Goal: Task Accomplishment & Management: Use online tool/utility

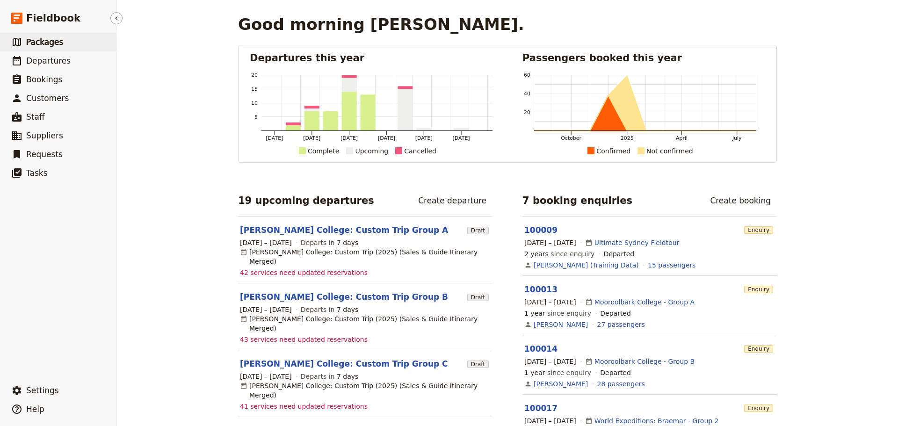
click at [48, 46] on span "Packages" at bounding box center [44, 41] width 37 height 9
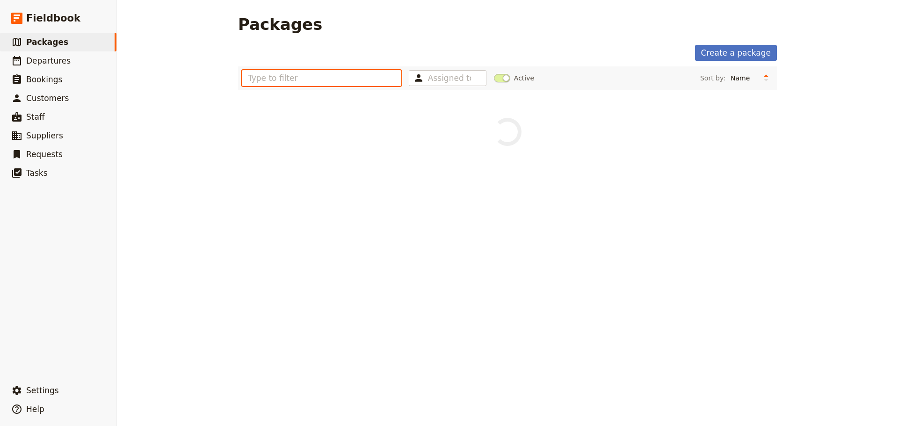
click at [360, 79] on input "text" at bounding box center [321, 78] width 159 height 16
type input "Mornington"
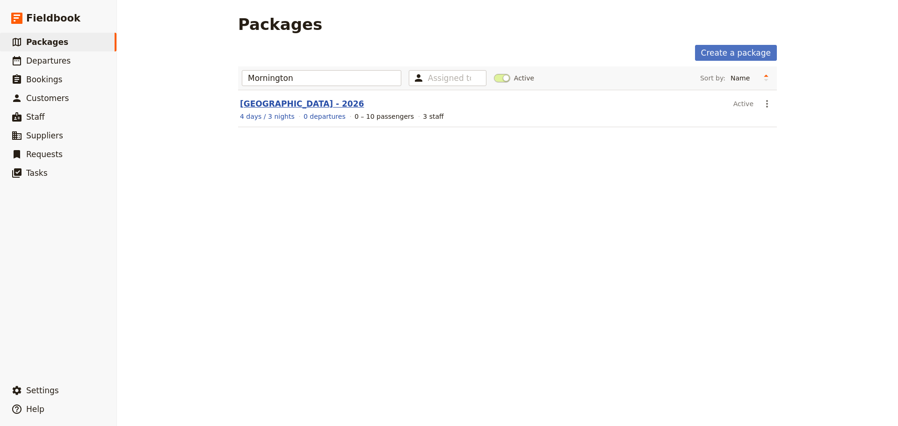
click at [352, 104] on link "[GEOGRAPHIC_DATA] - 2026" at bounding box center [302, 103] width 124 height 9
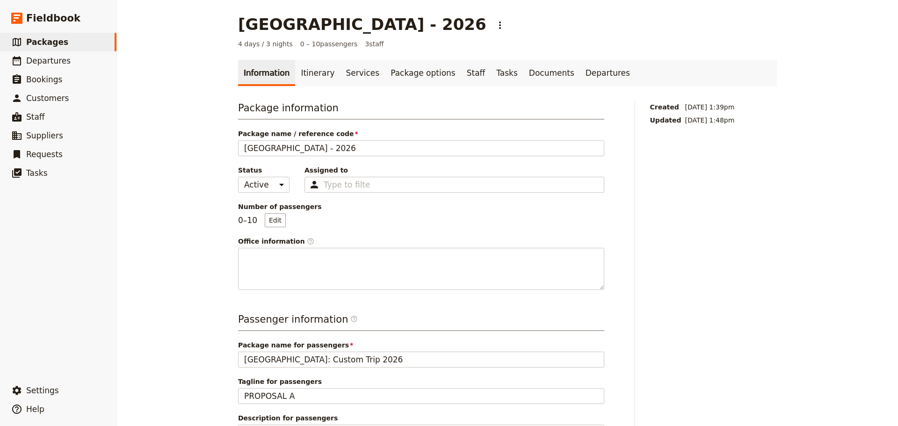
click at [792, 182] on div "[GEOGRAPHIC_DATA] - 2026 ​ 4 days / 3 nights 0 – 10 passengers 3 staff Informat…" at bounding box center [507, 213] width 781 height 426
click at [309, 76] on link "Itinerary" at bounding box center [317, 73] width 45 height 26
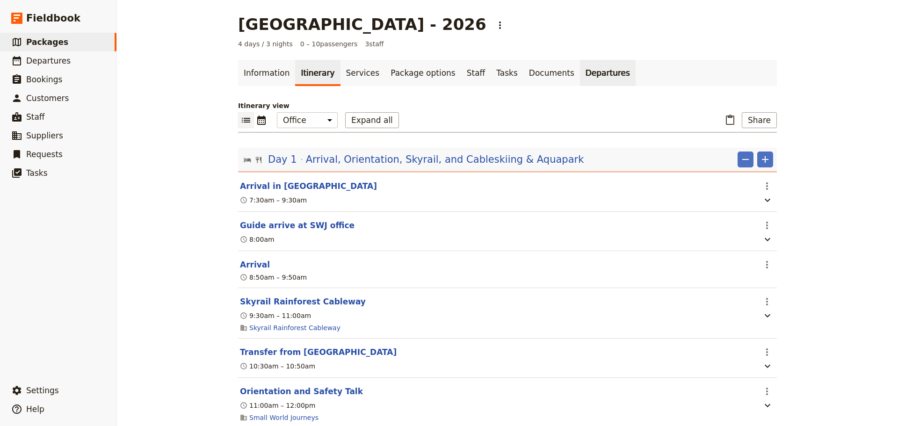
click at [580, 76] on link "Departures" at bounding box center [608, 73] width 56 height 26
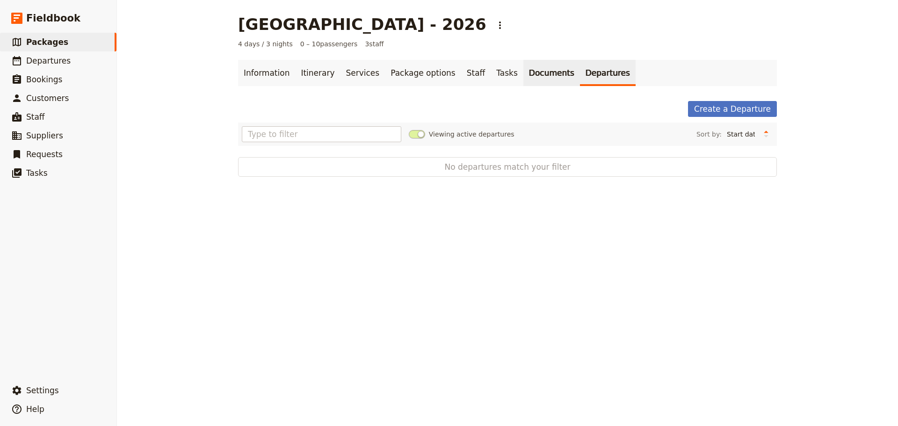
click at [523, 72] on link "Documents" at bounding box center [551, 73] width 57 height 26
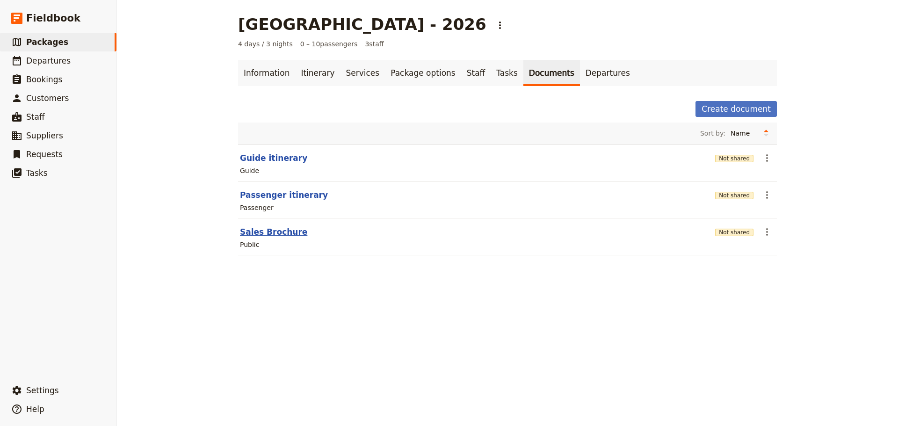
click at [268, 228] on button "Sales Brochure" at bounding box center [273, 231] width 67 height 11
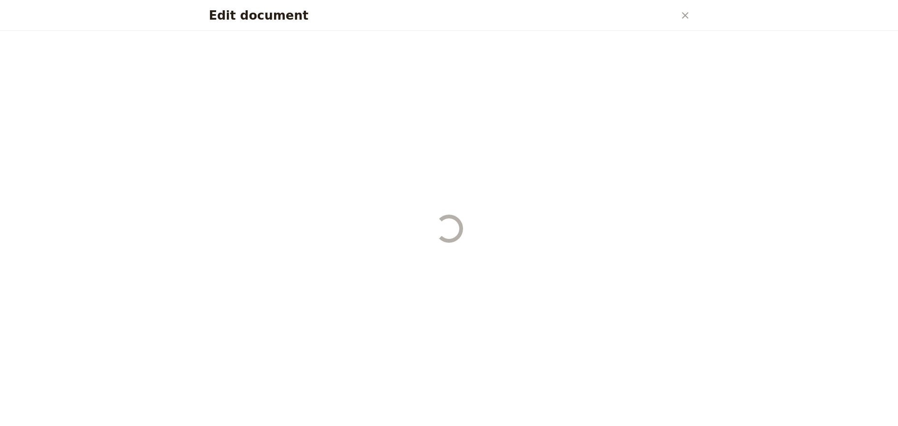
select select "DEFAULT"
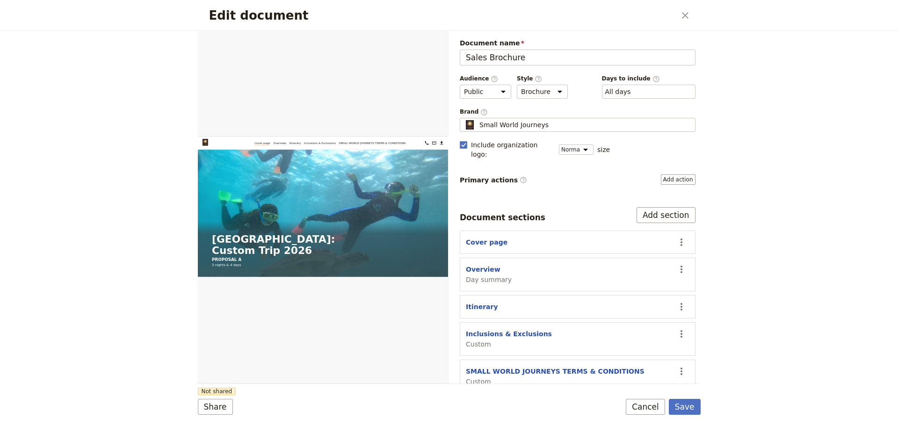
drag, startPoint x: 418, startPoint y: 43, endPoint x: 466, endPoint y: 44, distance: 47.7
click at [418, 42] on button "PDF" at bounding box center [416, 42] width 21 height 14
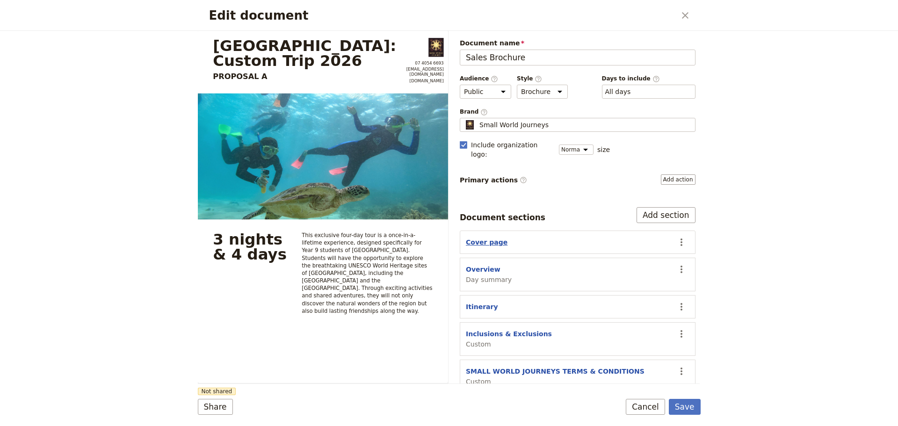
click at [482, 237] on button "Cover page" at bounding box center [487, 241] width 42 height 9
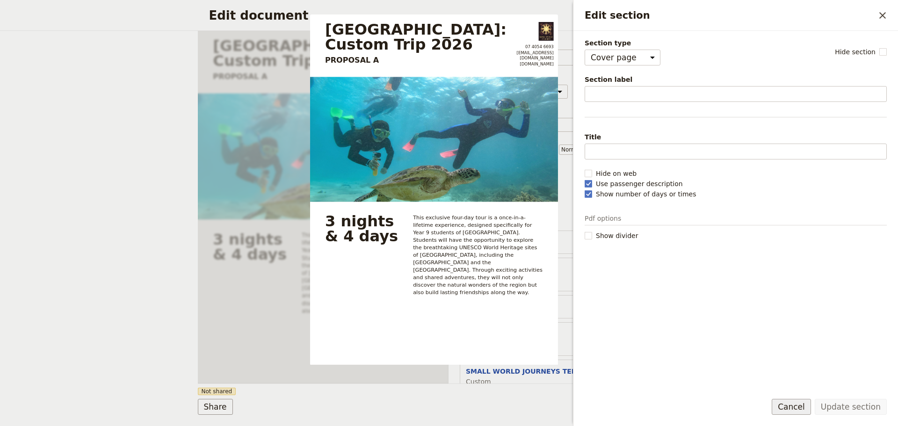
click at [799, 410] on button "Cancel" at bounding box center [790, 407] width 39 height 16
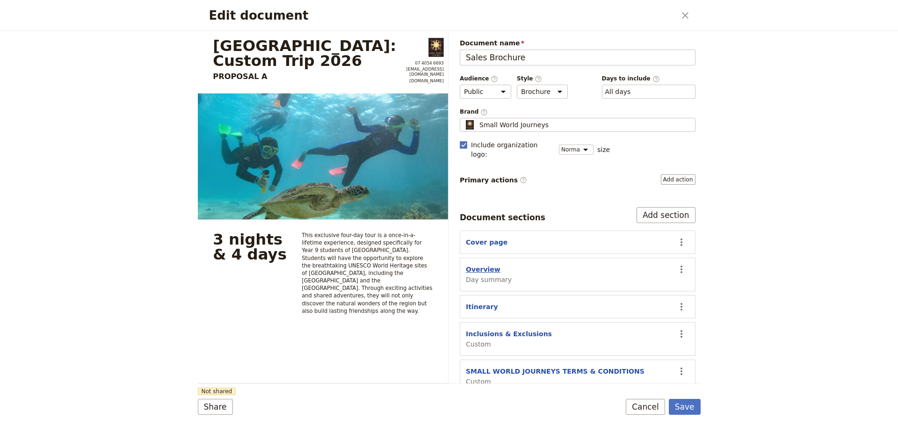
click at [483, 265] on button "Overview" at bounding box center [483, 269] width 35 height 9
select select "DAY_SUMMARY"
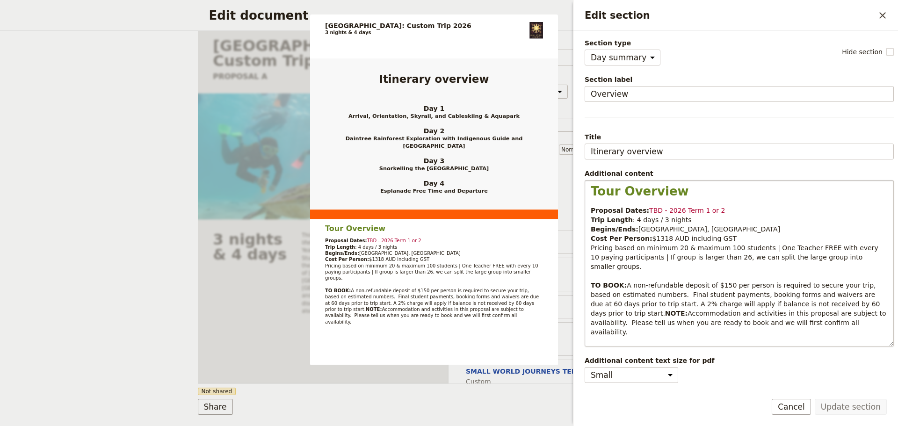
scroll to position [27, 0]
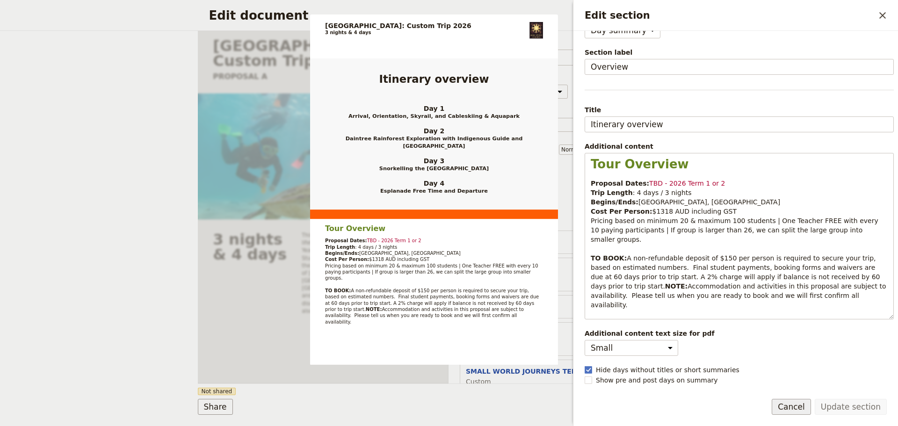
click at [791, 403] on button "Cancel" at bounding box center [790, 407] width 39 height 16
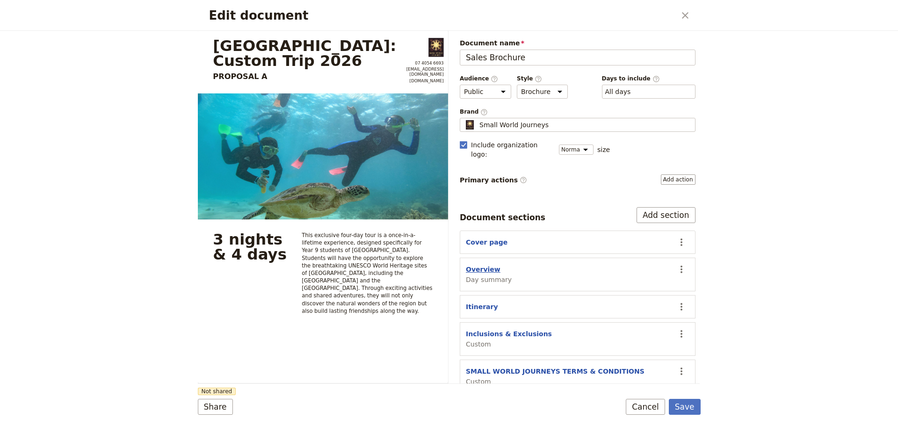
click at [477, 265] on button "Overview" at bounding box center [483, 269] width 35 height 9
select select "DAY_SUMMARY"
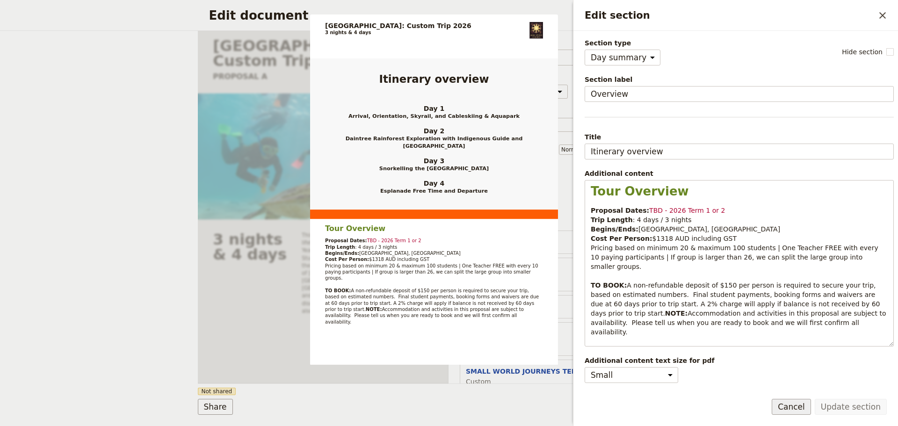
click at [792, 408] on button "Cancel" at bounding box center [790, 407] width 39 height 16
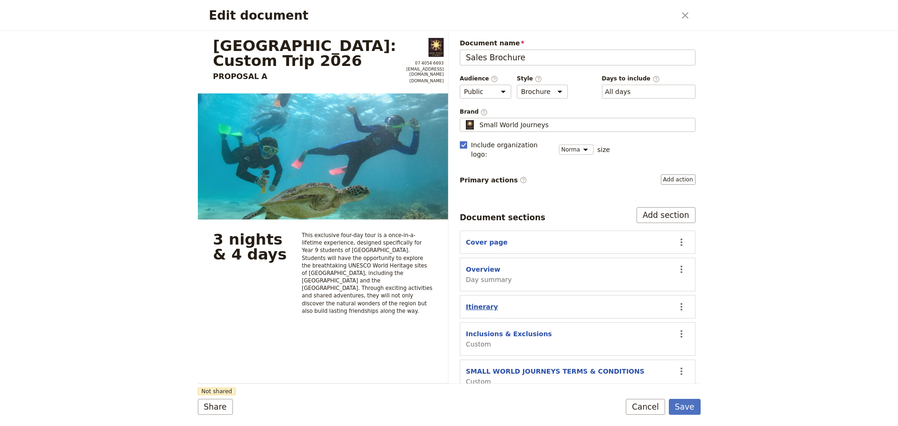
click at [474, 302] on button "Itinerary" at bounding box center [482, 306] width 32 height 9
select select "ITINERARY"
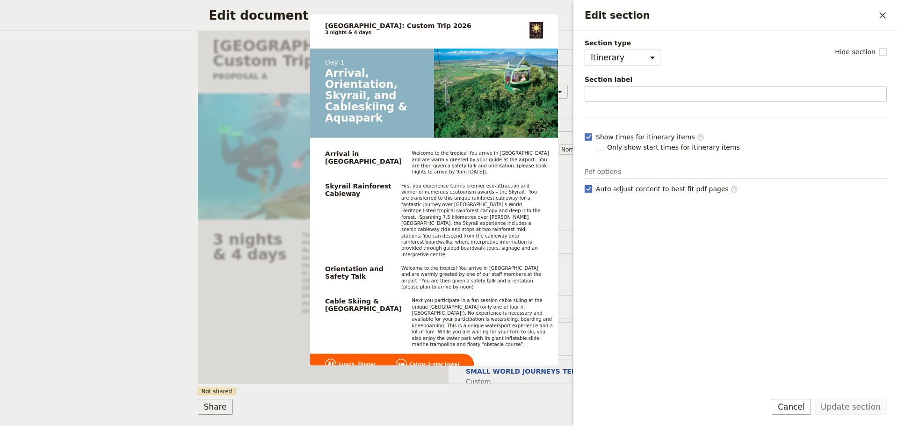
click at [589, 188] on rect "Edit section" at bounding box center [587, 188] width 7 height 7
click at [584, 184] on input "Auto adjust content to best fit pdf pages ​" at bounding box center [584, 184] width 0 height 0
checkbox input "false"
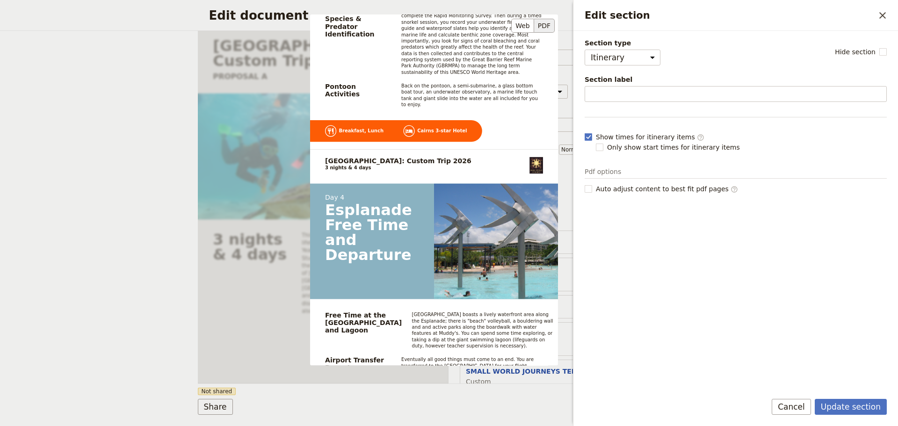
scroll to position [1612, 0]
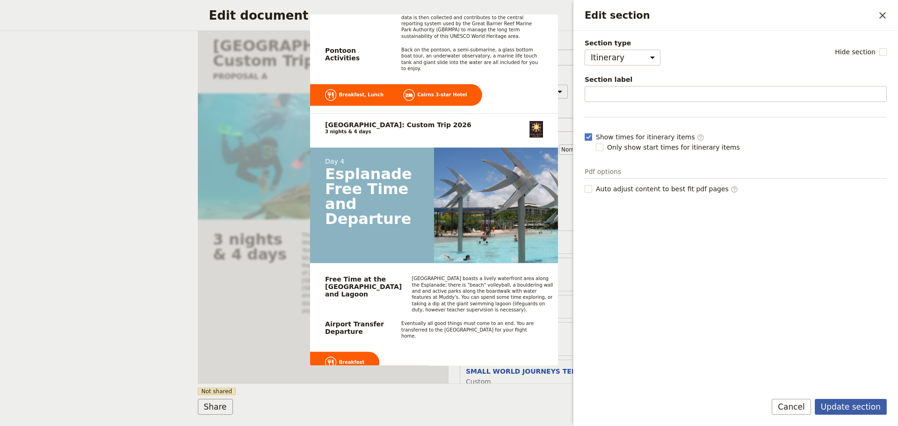
click at [845, 407] on button "Update section" at bounding box center [850, 407] width 72 height 16
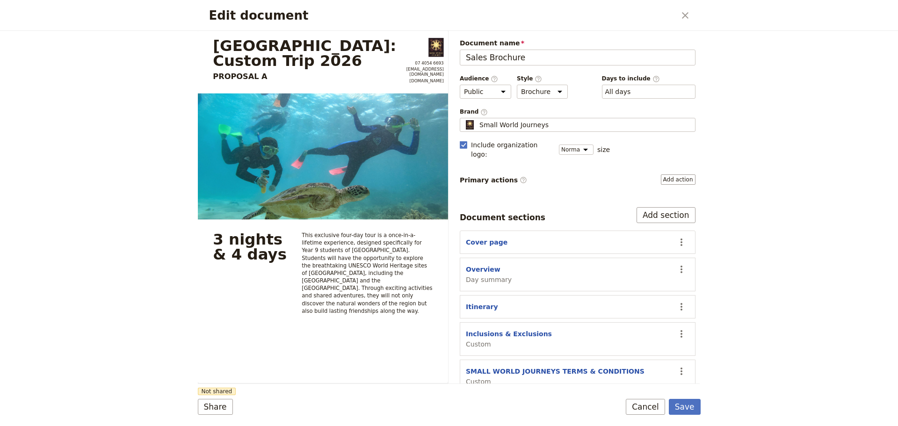
click at [490, 322] on section "Inclusions & Exclusions Custom ​" at bounding box center [578, 339] width 236 height 34
click at [500, 329] on button "Inclusions & Exclusions" at bounding box center [509, 333] width 86 height 9
select select "CUSTOM"
select select "default"
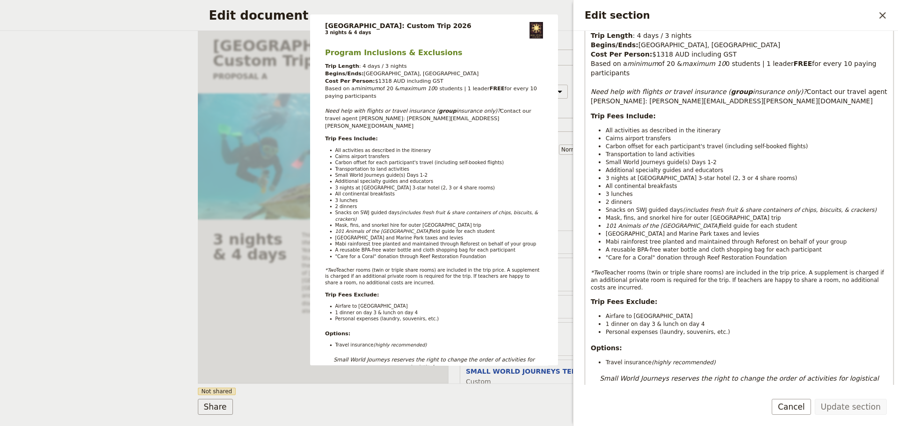
scroll to position [156, 0]
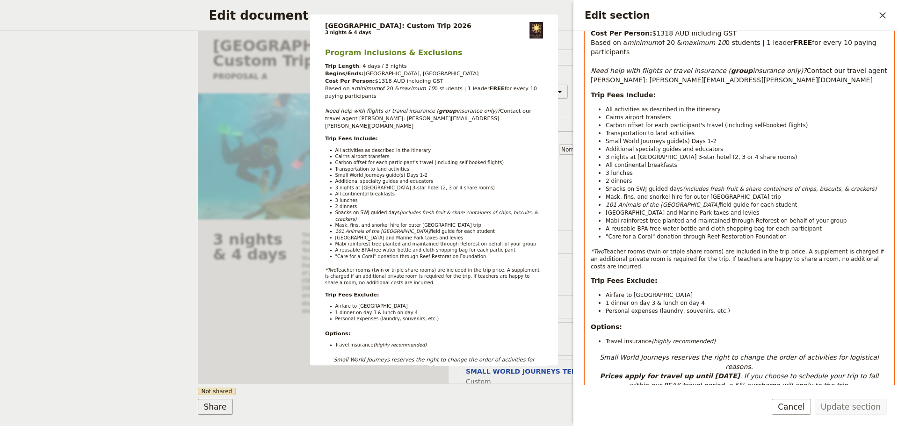
select select "paragraph-small"
drag, startPoint x: 652, startPoint y: 283, endPoint x: 599, endPoint y: 282, distance: 52.8
click at [605, 291] on li "Airfare to [GEOGRAPHIC_DATA]" at bounding box center [746, 295] width 282 height 8
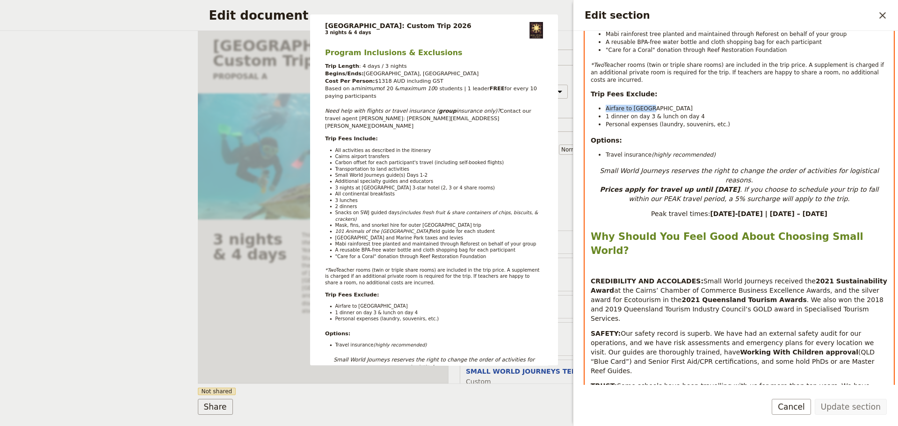
scroll to position [561, 0]
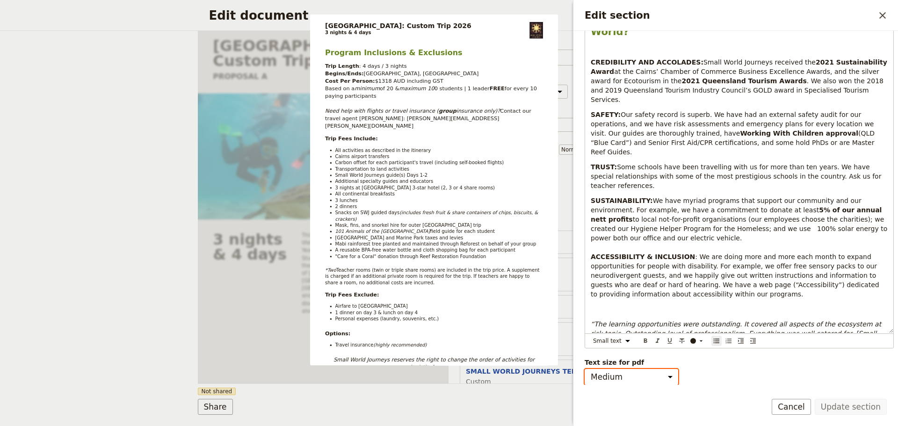
click at [671, 374] on select "Small Medium" at bounding box center [630, 377] width 93 height 16
select select "small"
click at [584, 369] on select "Small Medium" at bounding box center [630, 377] width 93 height 16
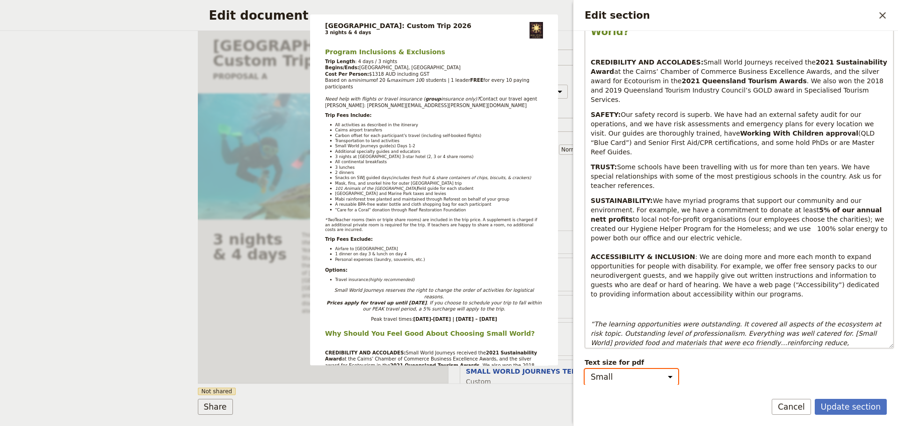
scroll to position [172, 0]
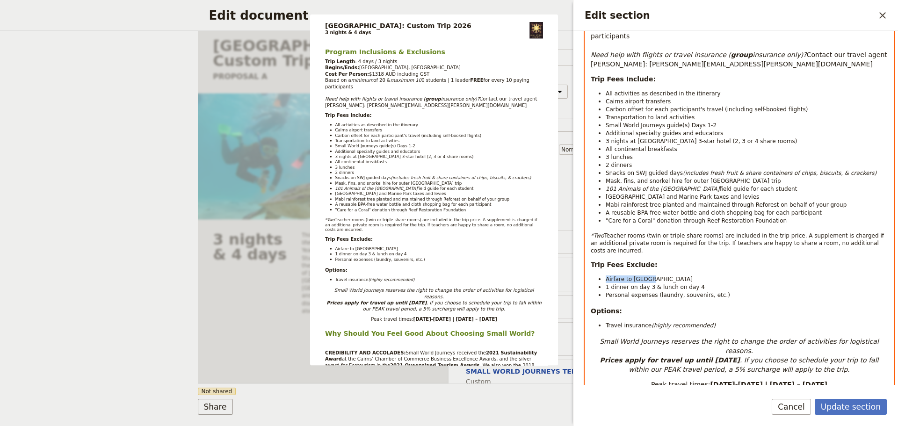
select select "paragraph"
click at [769, 290] on div "Program Inclusions & Exclusions Trip Length : 4 days / 3 nights Begins/Ends: [G…" at bounding box center [739, 354] width 308 height 765
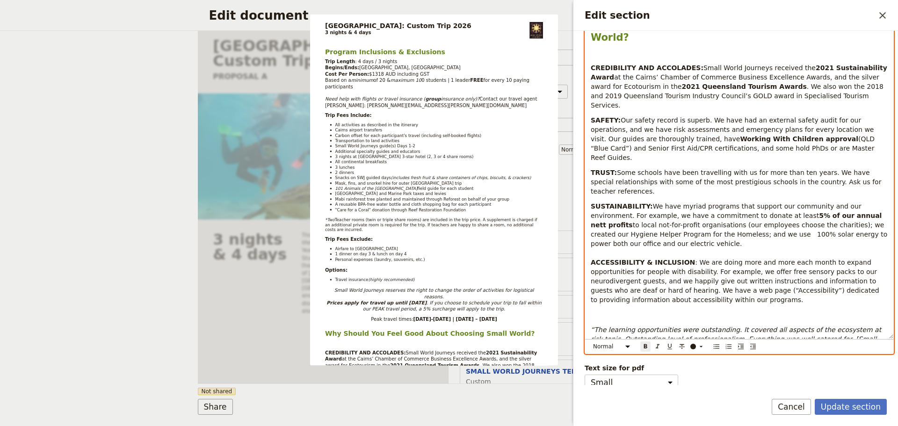
scroll to position [561, 0]
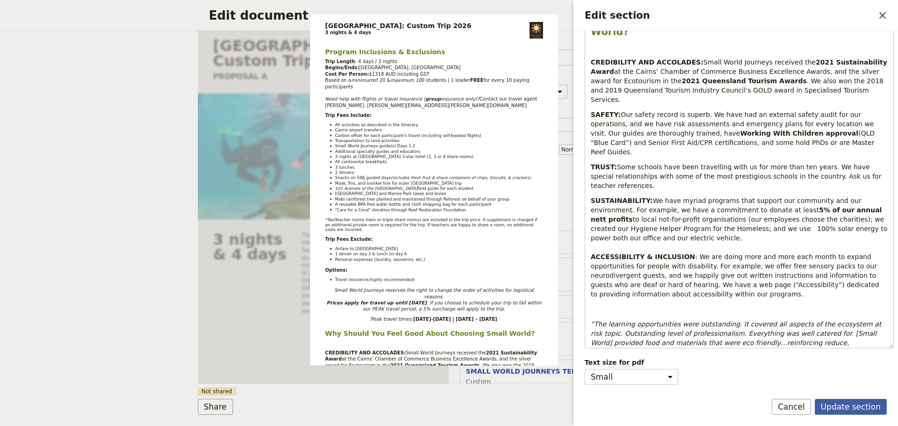
click at [860, 405] on button "Update section" at bounding box center [850, 407] width 72 height 16
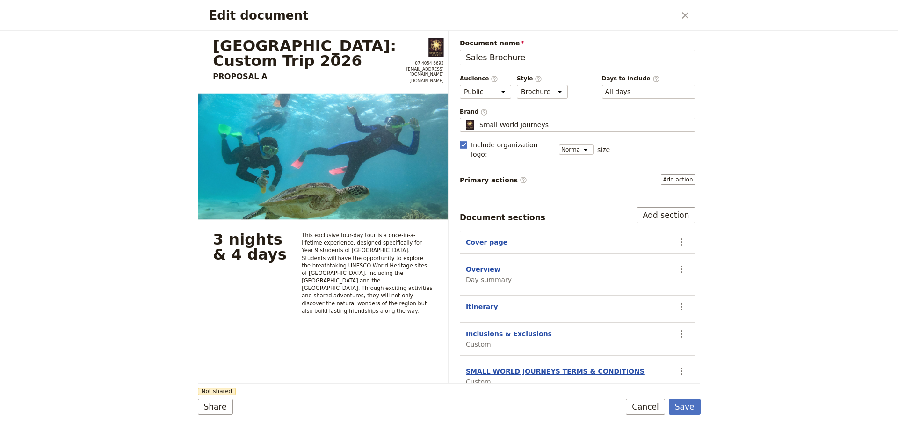
click at [507, 367] on button "SMALL WORLD JOURNEYS TERMS & CONDITIONS" at bounding box center [555, 371] width 179 height 9
select select "CUSTOM"
select select "default"
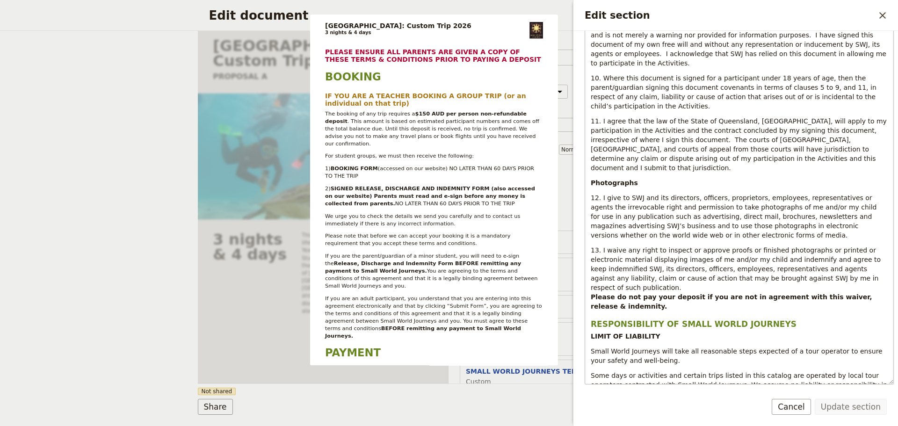
scroll to position [3218, 0]
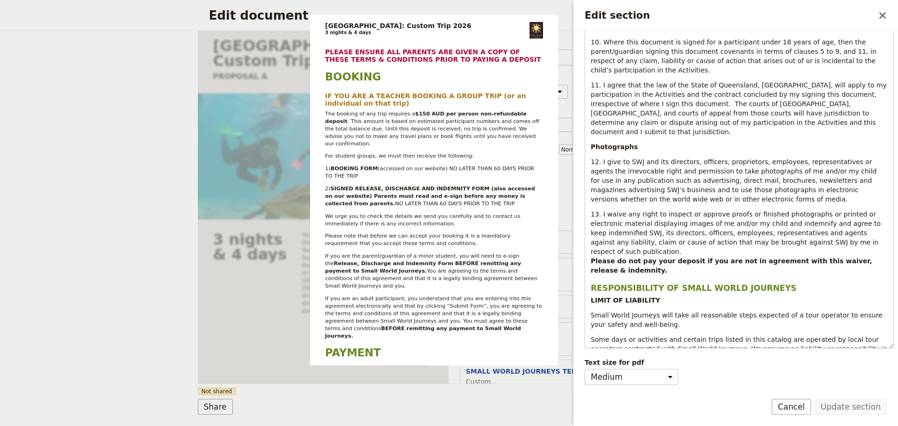
drag, startPoint x: 794, startPoint y: 408, endPoint x: 791, endPoint y: 379, distance: 29.2
click at [794, 407] on button "Cancel" at bounding box center [790, 407] width 39 height 16
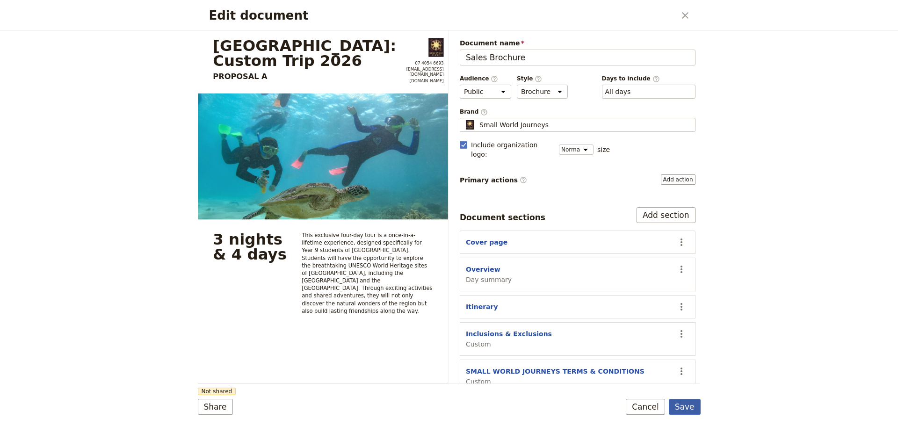
click at [687, 412] on button "Save" at bounding box center [685, 407] width 32 height 16
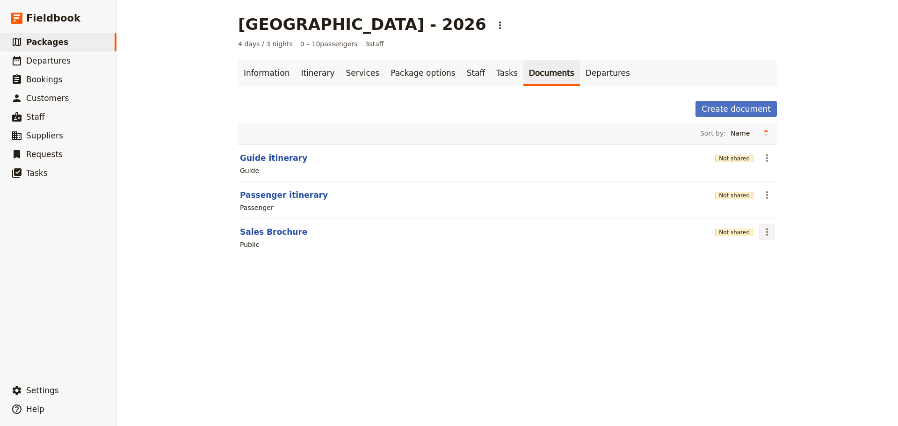
click at [761, 234] on icon "Actions" at bounding box center [766, 231] width 11 height 11
click at [282, 230] on button "Sales Brochure" at bounding box center [273, 231] width 67 height 11
select select "DEFAULT"
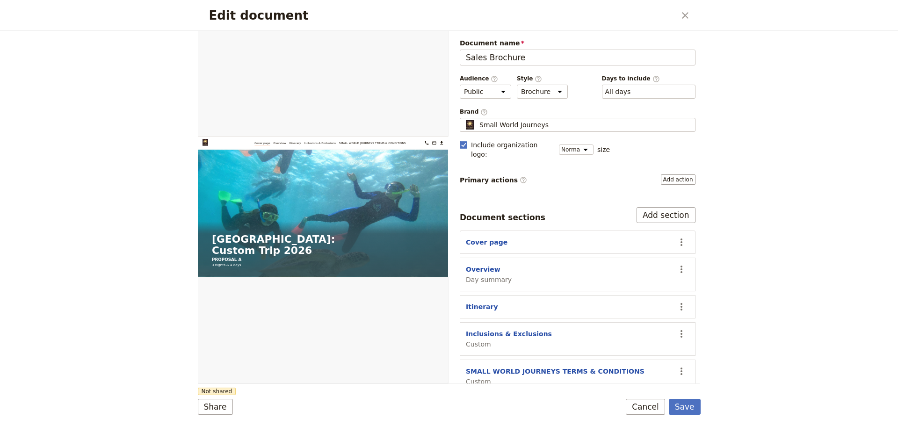
scroll to position [0, 0]
click at [415, 39] on button "PDF" at bounding box center [416, 42] width 21 height 14
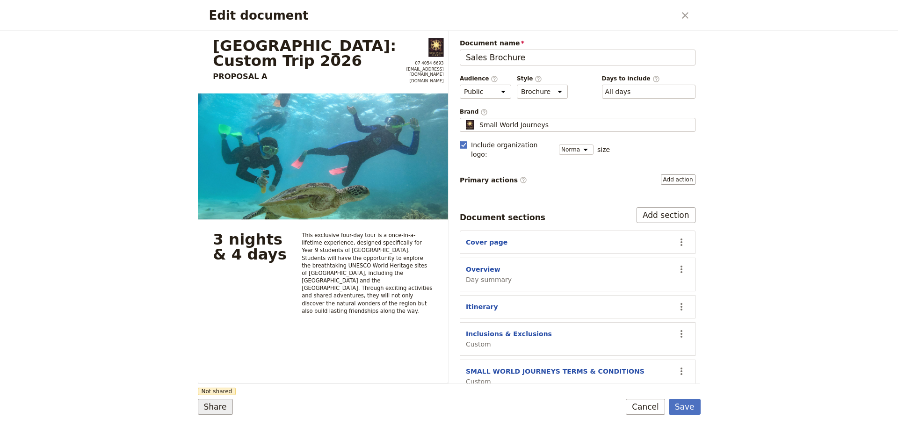
click at [217, 405] on button "Share" at bounding box center [215, 407] width 35 height 16
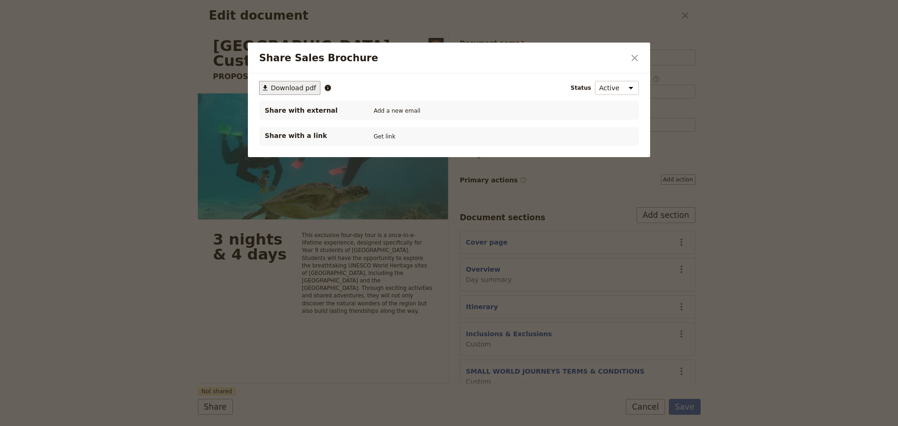
click at [276, 89] on span "Download pdf" at bounding box center [293, 87] width 45 height 9
click at [631, 59] on icon "Close dialog" at bounding box center [634, 57] width 11 height 11
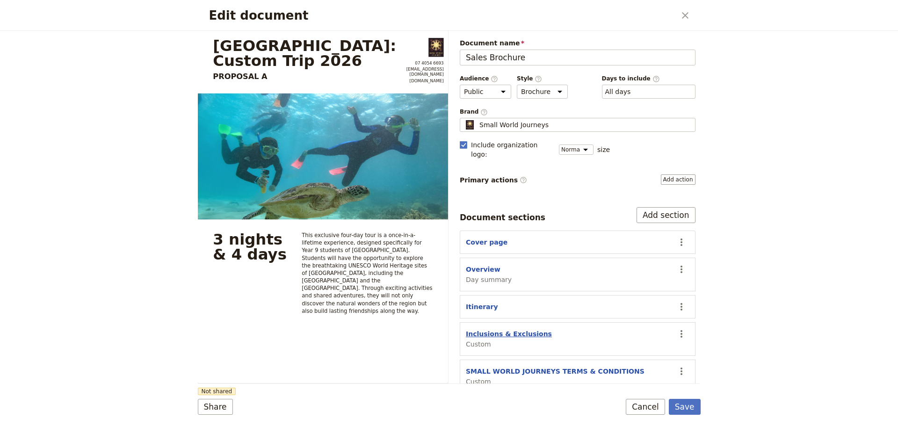
click at [507, 329] on button "Inclusions & Exclusions" at bounding box center [509, 333] width 86 height 9
select select "CUSTOM"
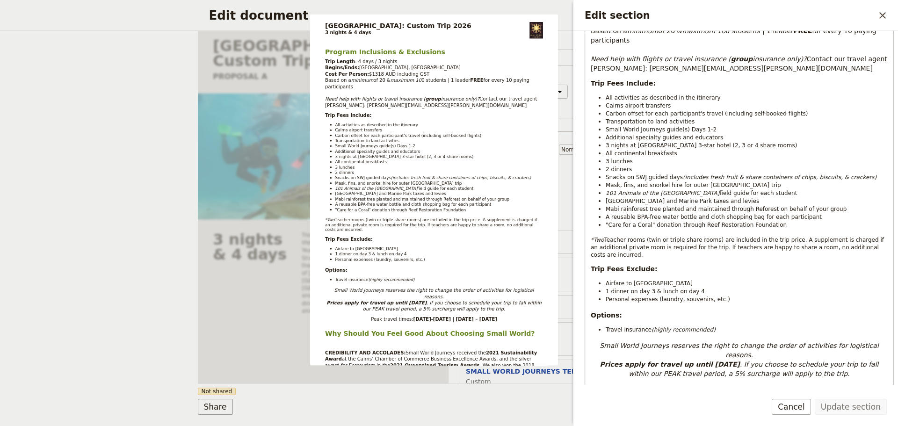
scroll to position [156, 0]
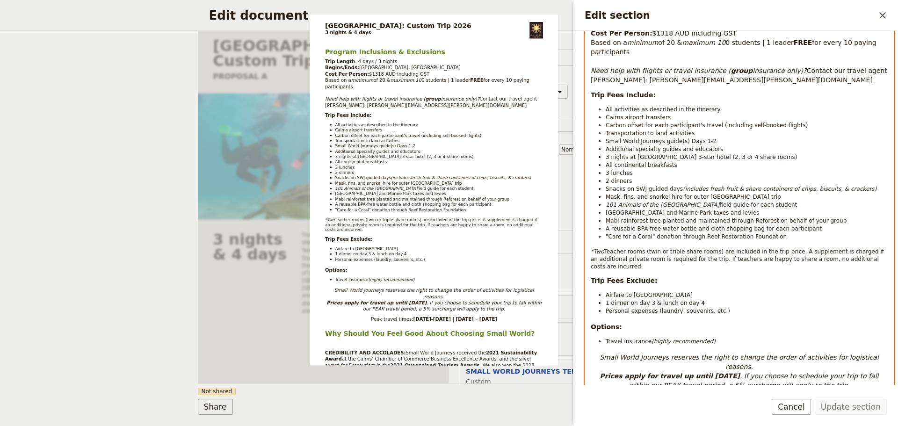
click at [750, 337] on li "Travel insurance (highly recommended)" at bounding box center [746, 341] width 282 height 8
click at [604, 353] on em "Small World Journeys reserves the right to change the order of activities for l…" at bounding box center [739, 361] width 281 height 17
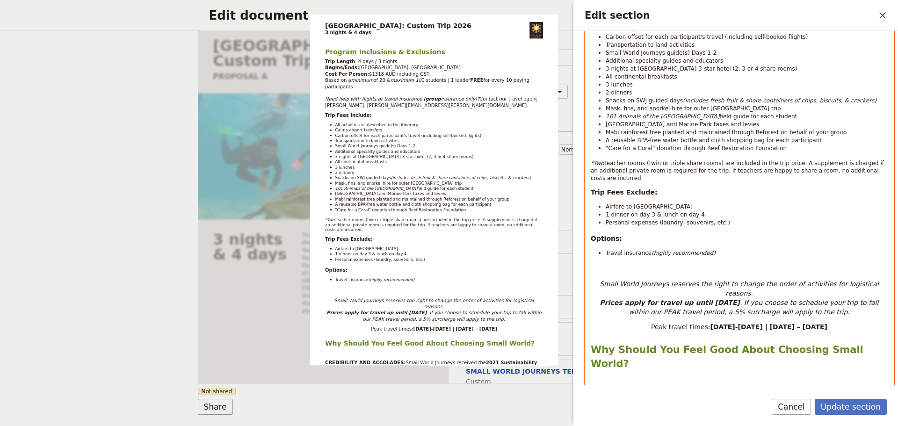
scroll to position [312, 0]
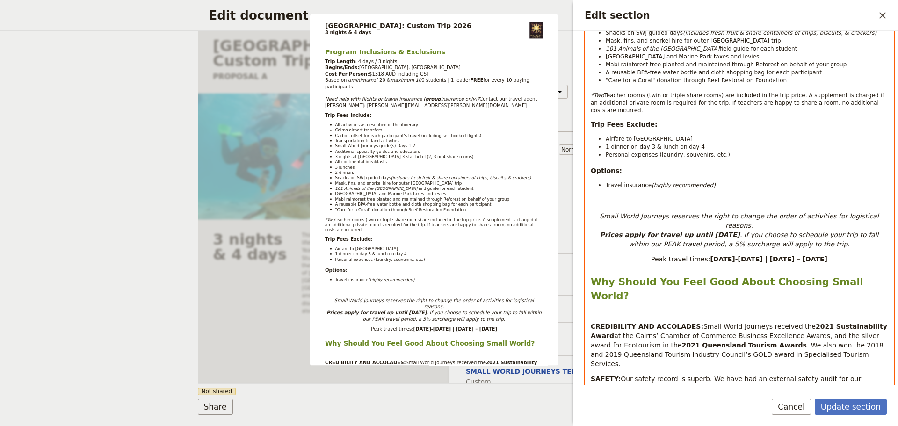
click at [759, 249] on div "Program Inclusions & Exclusions Trip Length : 4 days / 3 nights Begins/Ends: [G…" at bounding box center [739, 214] width 308 height 765
select select "paragraph"
click at [825, 254] on p "Peak travel times: [DATE]-[DATE] | [DATE] – [DATE]" at bounding box center [738, 258] width 297 height 9
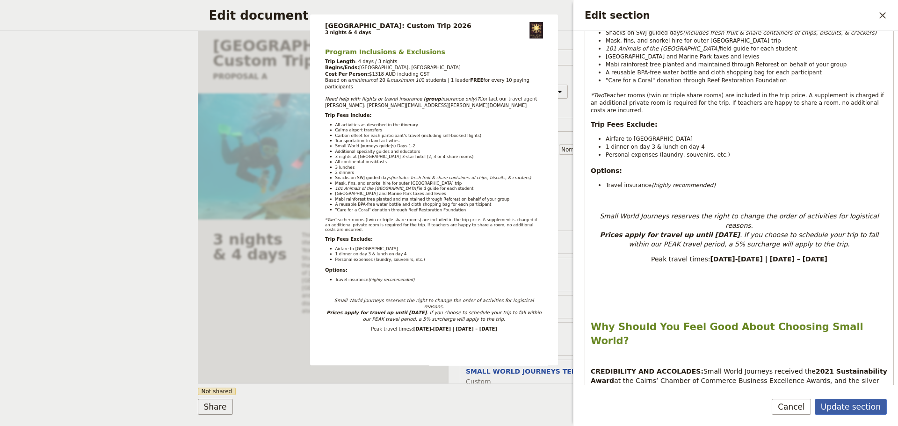
click at [859, 407] on button "Update section" at bounding box center [850, 407] width 72 height 16
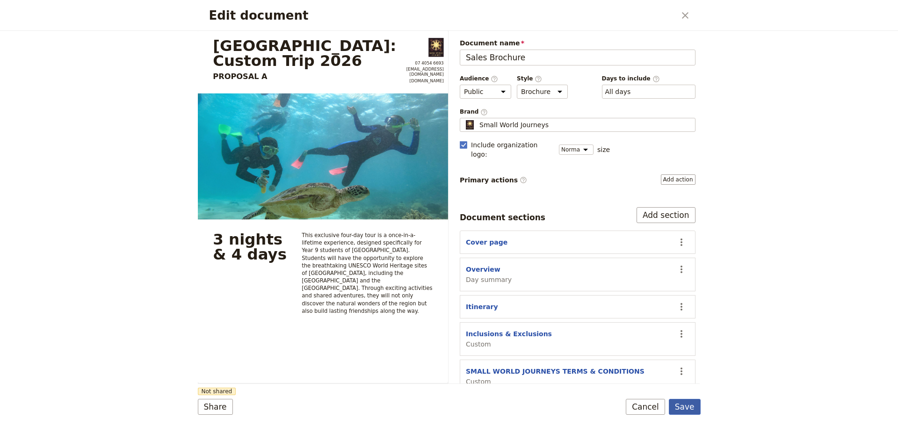
click at [681, 406] on button "Save" at bounding box center [685, 407] width 32 height 16
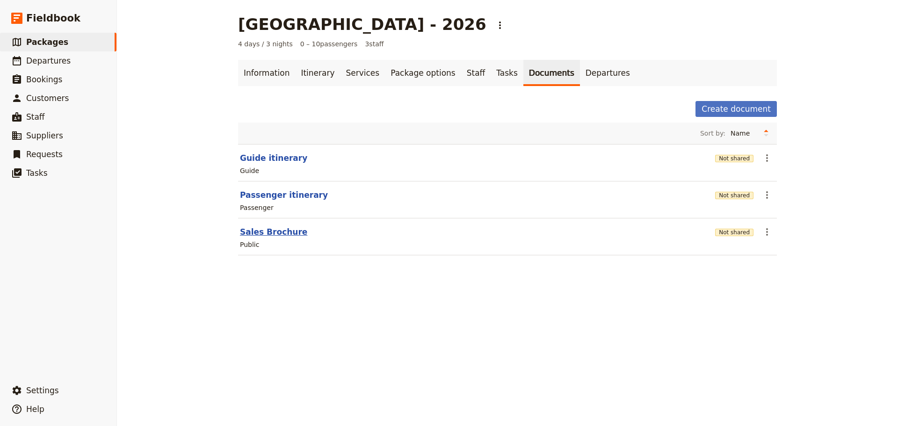
click at [264, 236] on button "Sales Brochure" at bounding box center [273, 231] width 67 height 11
select select "DEFAULT"
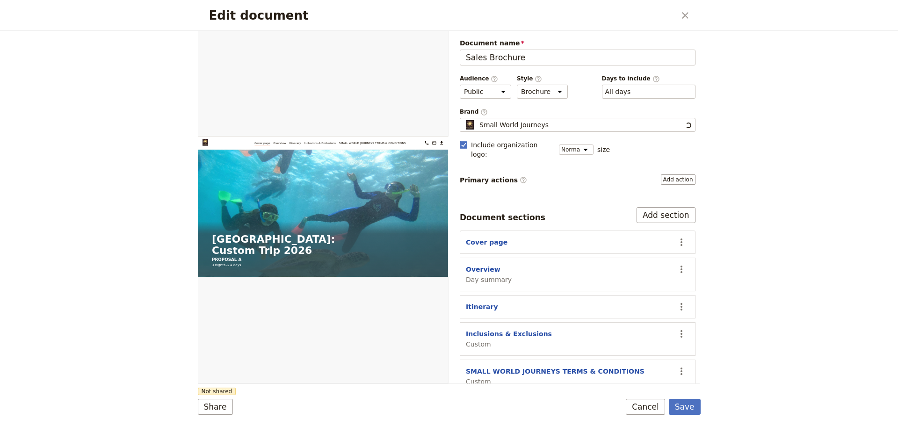
scroll to position [0, 0]
click at [417, 41] on button "PDF" at bounding box center [416, 42] width 21 height 14
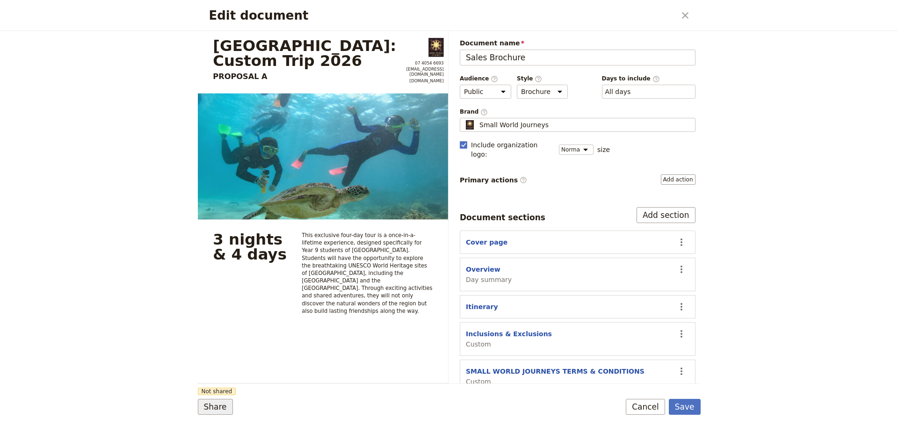
click at [213, 403] on button "Share" at bounding box center [215, 407] width 35 height 16
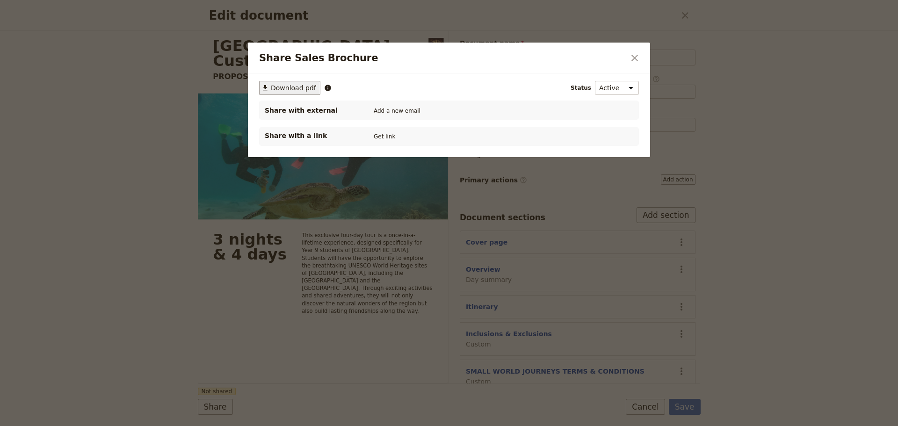
click at [298, 86] on span "Download pdf" at bounding box center [293, 87] width 45 height 9
click at [630, 58] on icon "Close dialog" at bounding box center [634, 57] width 11 height 11
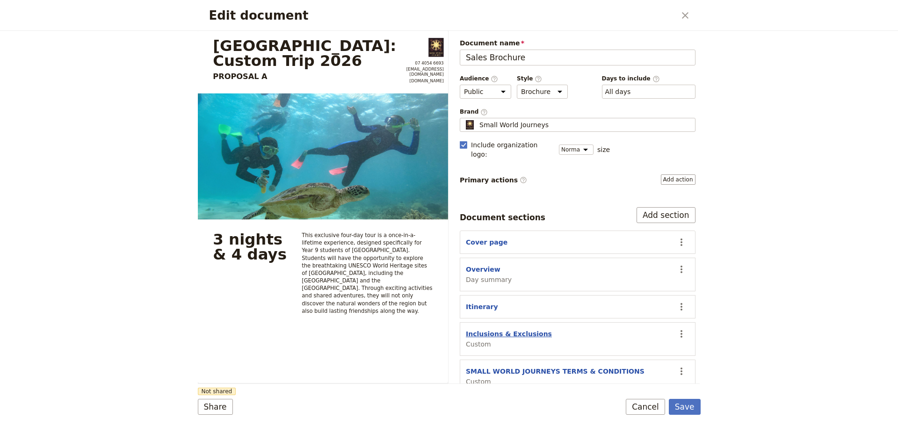
click at [498, 329] on button "Inclusions & Exclusions" at bounding box center [509, 333] width 86 height 9
select select "CUSTOM"
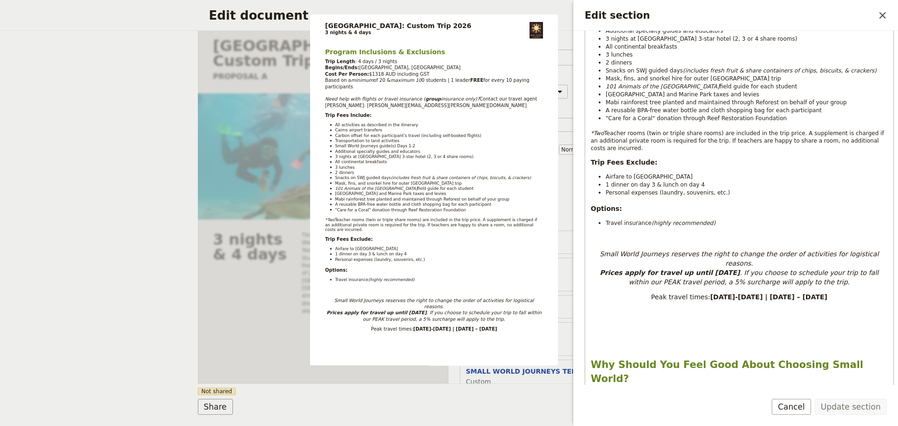
scroll to position [389, 0]
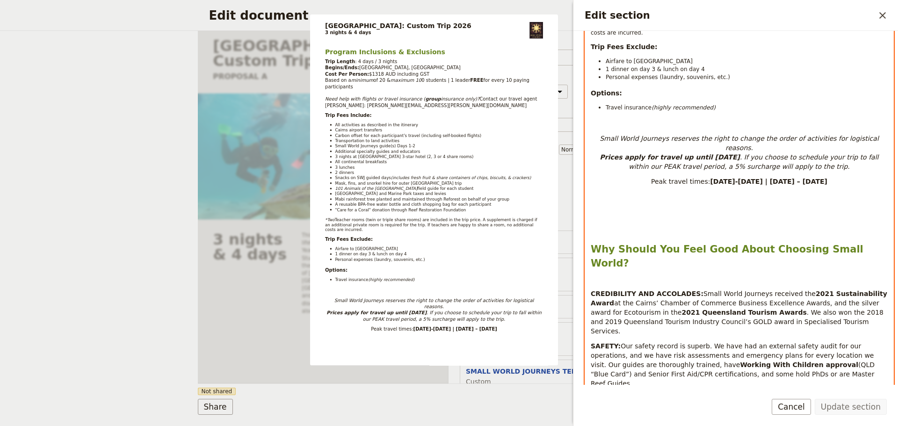
click at [769, 202] on div "Program Inclusions & Exclusions Trip Length : 4 days / 3 nights Begins/Ends: [G…" at bounding box center [739, 172] width 308 height 834
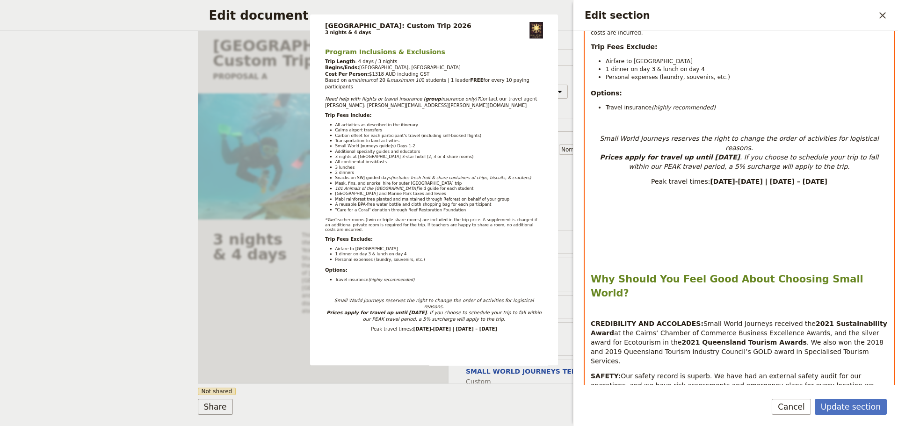
click at [589, 262] on div "Program Inclusions & Exclusions Trip Length : 4 days / 3 nights Begins/Ends: [G…" at bounding box center [739, 175] width 308 height 840
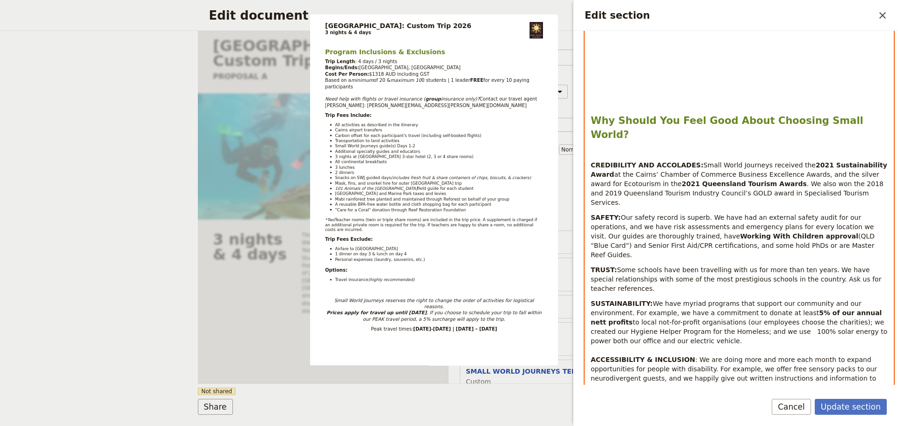
scroll to position [417, 0]
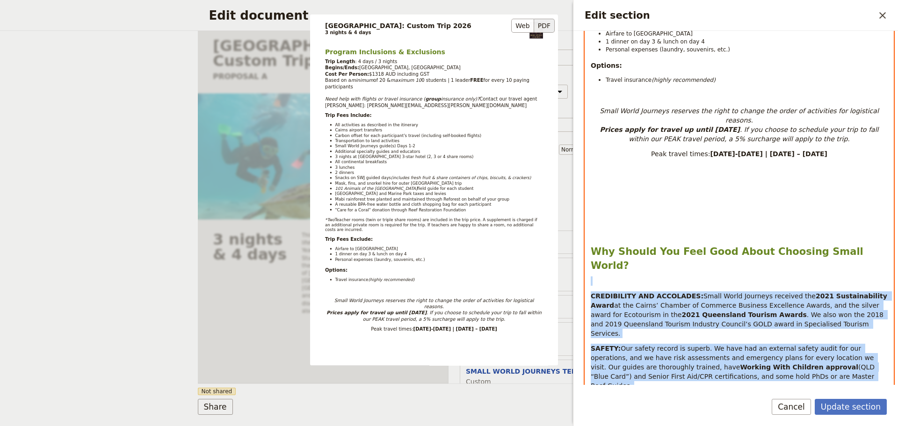
drag, startPoint x: 792, startPoint y: 230, endPoint x: 525, endPoint y: 238, distance: 268.0
click at [620, 276] on p "Edit section" at bounding box center [738, 280] width 297 height 9
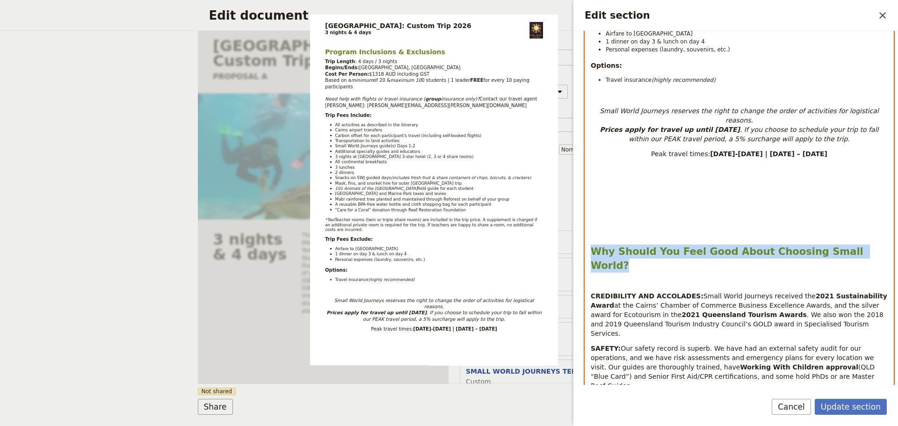
drag, startPoint x: 589, startPoint y: 234, endPoint x: 859, endPoint y: 234, distance: 270.2
click at [859, 234] on div "Program Inclusions & Exclusions Trip Length : 4 days / 3 nights Begins/Ends: [G…" at bounding box center [739, 147] width 308 height 840
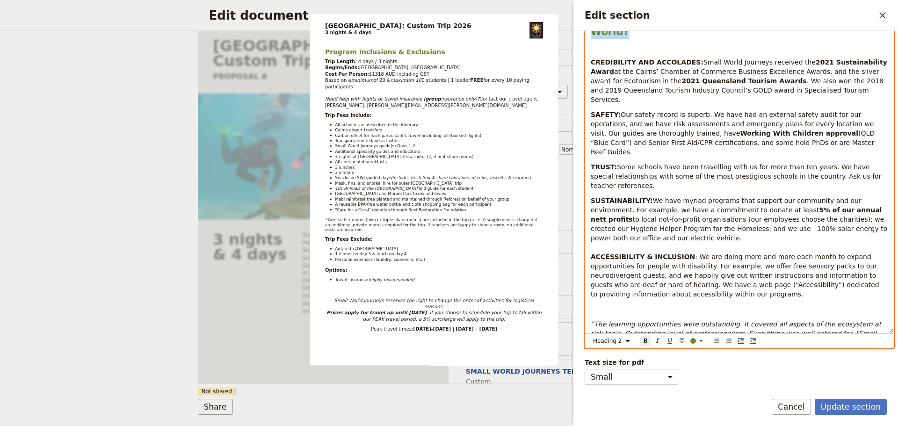
scroll to position [495, 0]
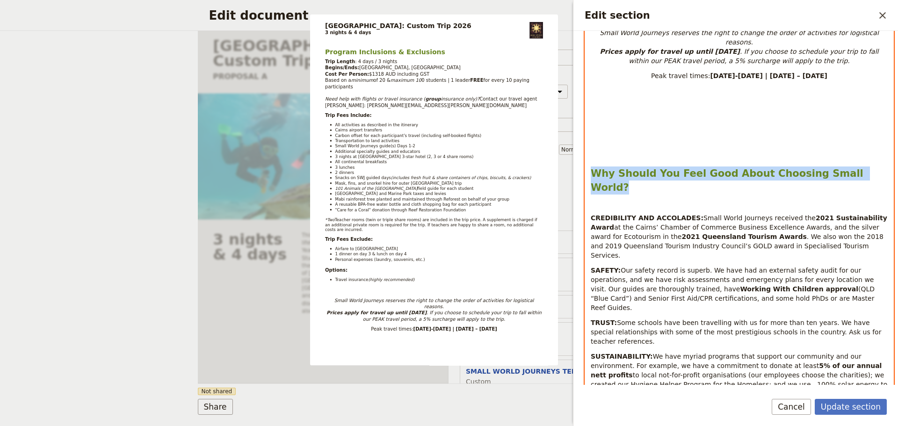
click at [694, 168] on strong "Why Should You Feel Good About Choosing Small World?" at bounding box center [728, 180] width 276 height 25
select select "paragraph"
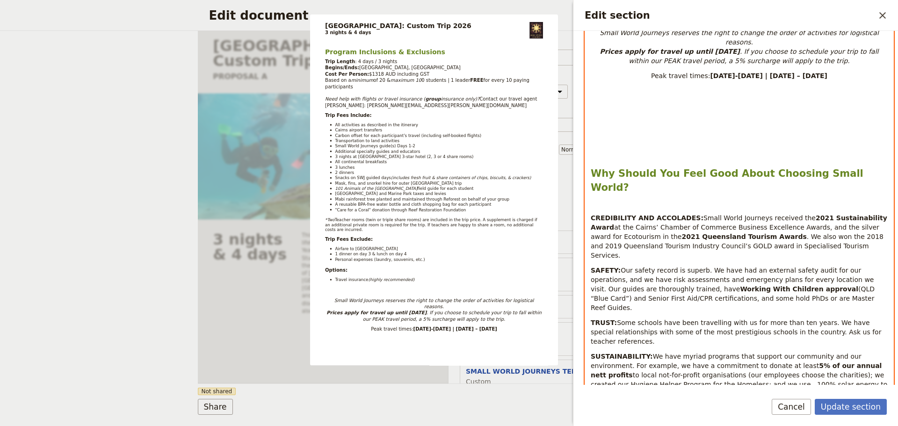
click at [793, 223] on span "at the Cairns’ Chamber of Commerce Business Excellence Awards, and the silver a…" at bounding box center [735, 231] width 290 height 17
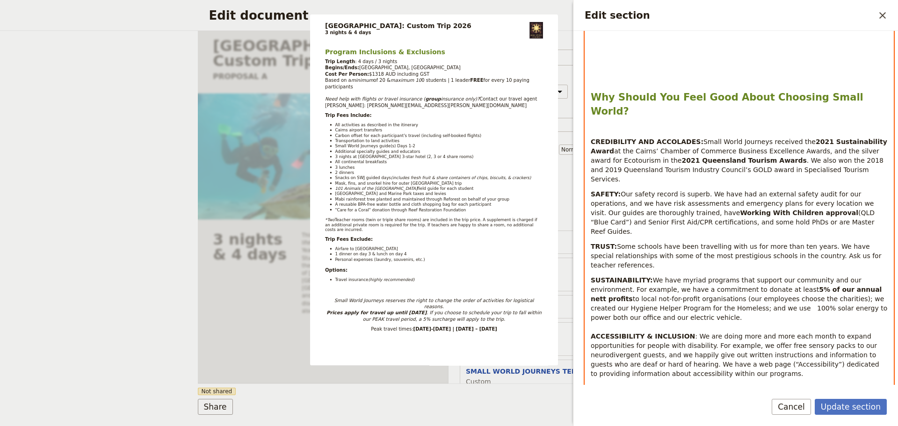
scroll to position [651, 0]
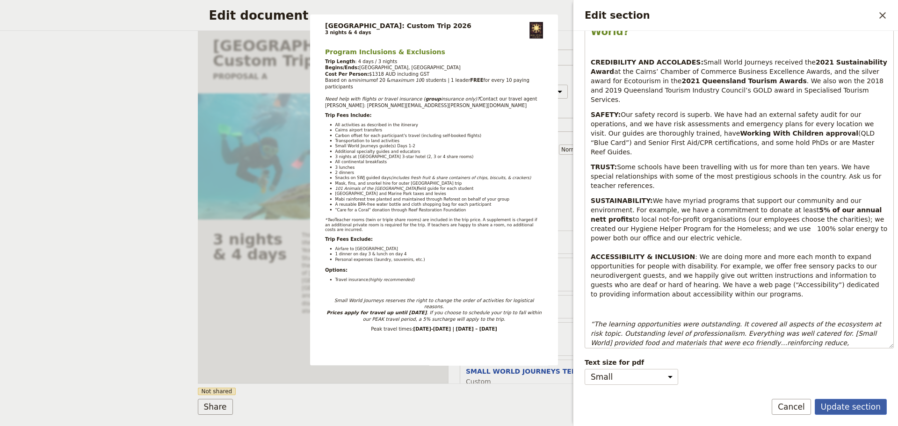
click at [849, 409] on button "Update section" at bounding box center [850, 407] width 72 height 16
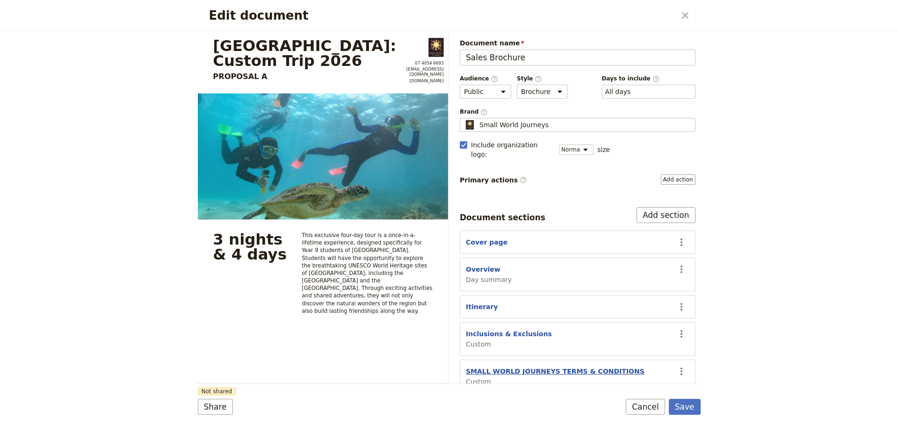
click at [543, 367] on button "SMALL WORLD JOURNEYS TERMS & CONDITIONS" at bounding box center [555, 371] width 179 height 9
select select "CUSTOM"
select select "default"
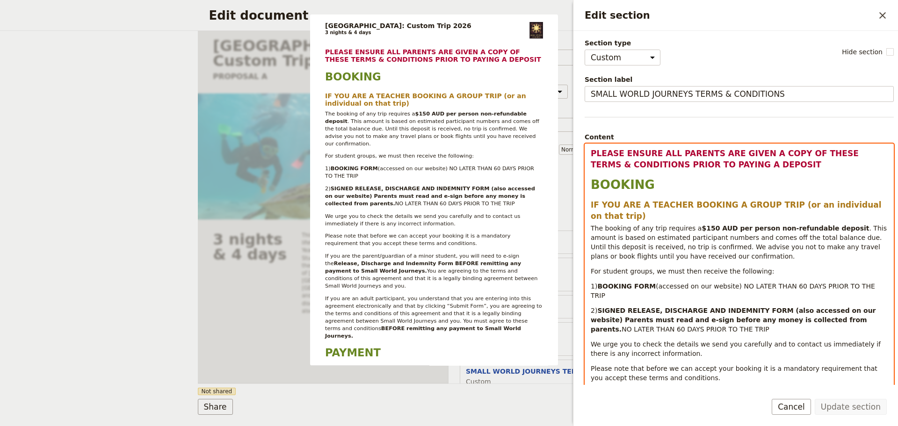
click at [594, 168] on span "PLEASE ENSURE ALL PARENTS ARE GIVEN A COPY OF THESE TERMS & CONDITIONS PRIOR TO…" at bounding box center [725, 159] width 271 height 21
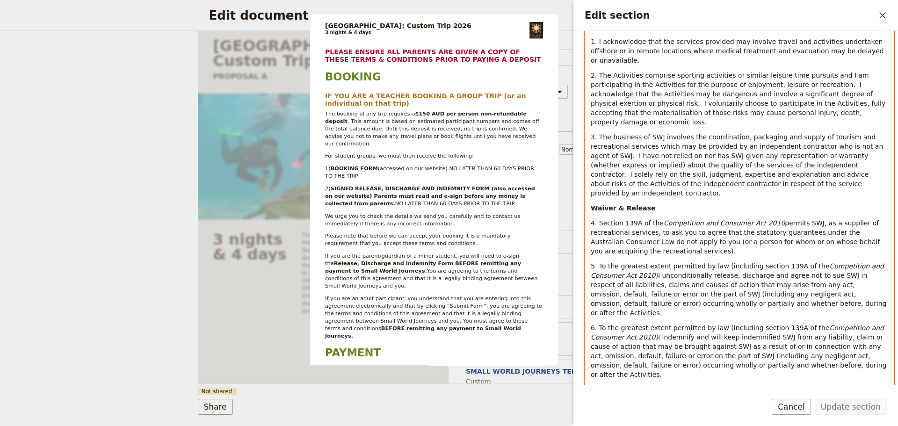
scroll to position [2917, 0]
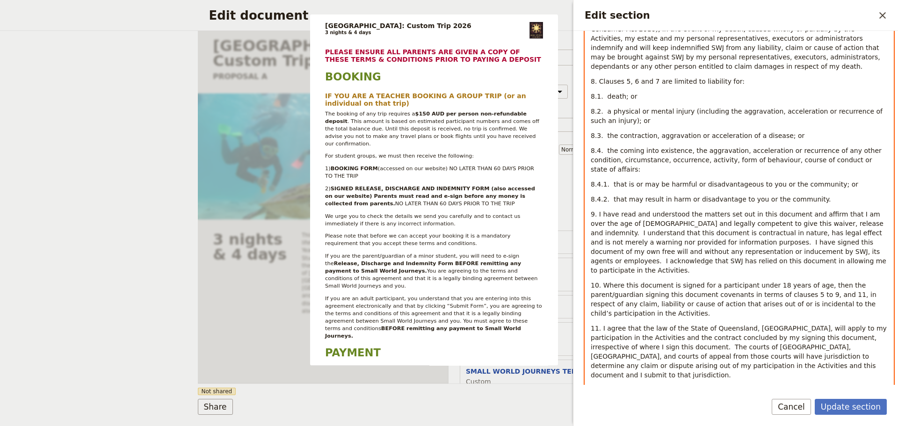
drag, startPoint x: 742, startPoint y: 201, endPoint x: 576, endPoint y: 200, distance: 165.5
click at [576, 200] on div "Section type Cover page Day summary Itinerary Custom Hide section Section label…" at bounding box center [735, 208] width 324 height 354
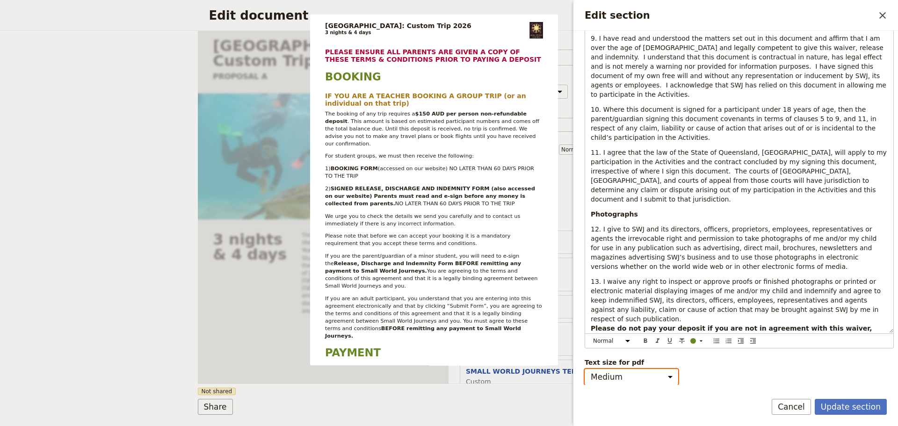
click at [672, 375] on select "Small Medium" at bounding box center [630, 377] width 93 height 16
click at [696, 367] on div "Text size for pdf Small Medium" at bounding box center [738, 371] width 309 height 27
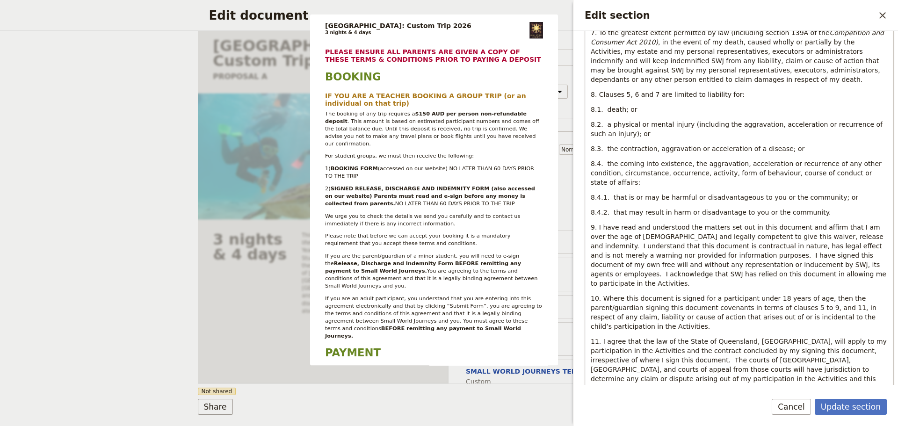
scroll to position [2917, 0]
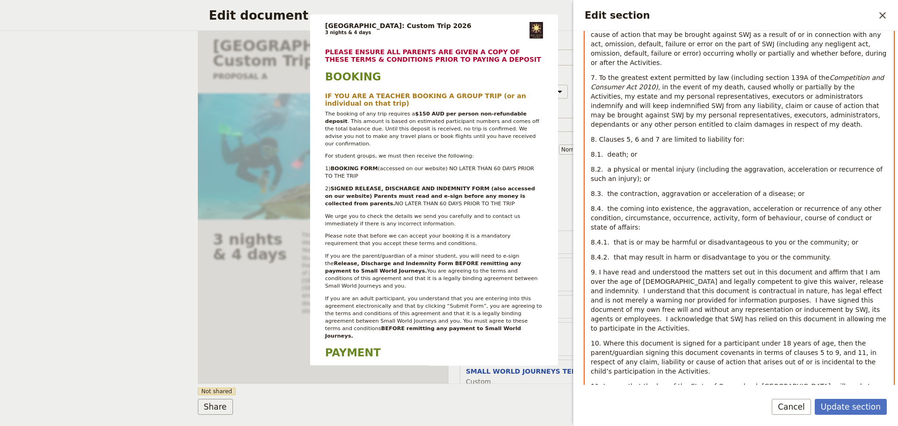
drag, startPoint x: 755, startPoint y: 260, endPoint x: 567, endPoint y: 258, distance: 187.9
click at [578, 252] on div "Section type Cover page Day summary Itinerary Custom Hide section Section label…" at bounding box center [735, 208] width 324 height 354
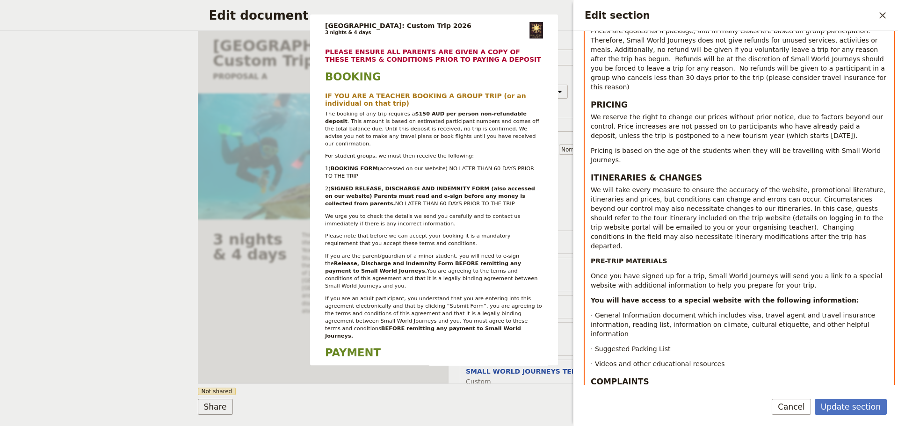
scroll to position [1515, 0]
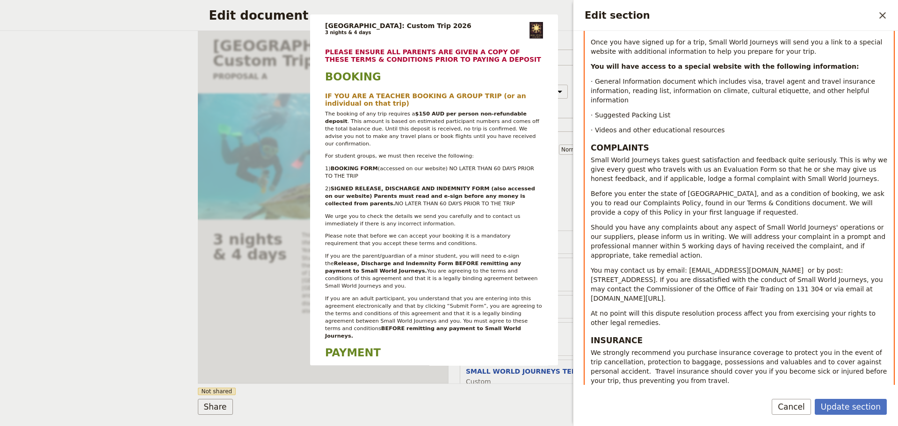
drag, startPoint x: 717, startPoint y: 315, endPoint x: 587, endPoint y: 315, distance: 130.4
click at [587, 315] on div "PLEASE ENSURE ALL PARENTS ARE GIVEN A COPY OF THESE TERMS & CONDITIONS PRIOR TO…" at bounding box center [739, 299] width 308 height 3340
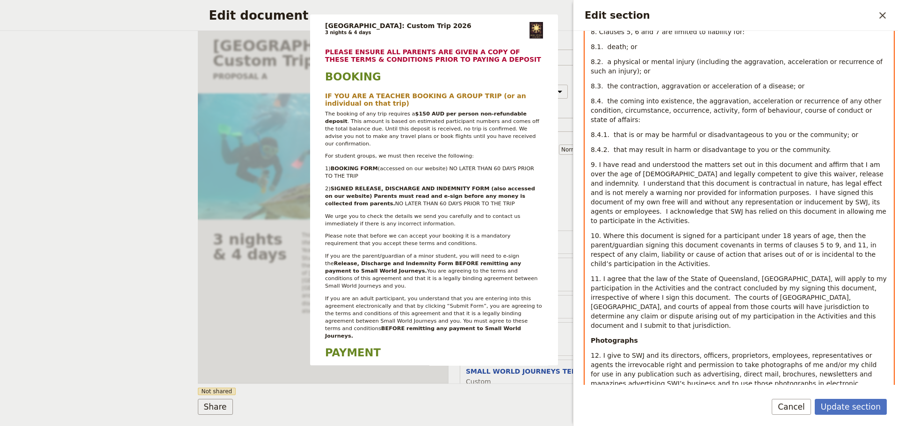
scroll to position [2995, 0]
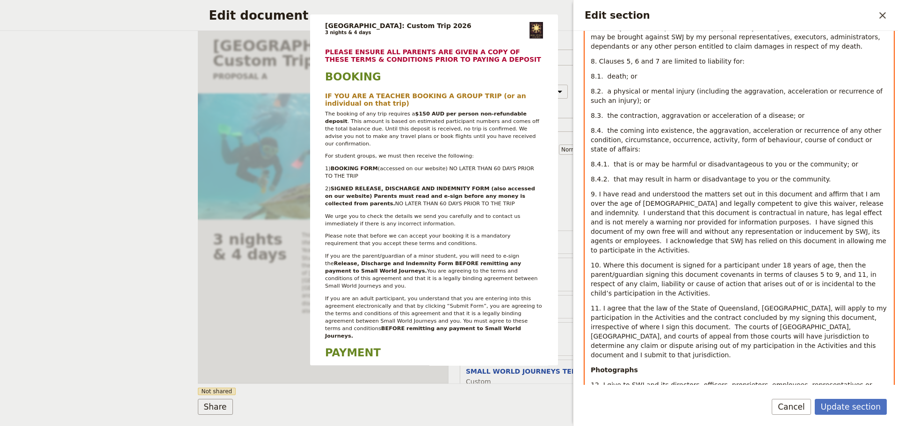
drag, startPoint x: 725, startPoint y: 174, endPoint x: 579, endPoint y: 175, distance: 145.9
click at [574, 175] on div "Section type Cover page Day summary Itinerary Custom Hide section Section label…" at bounding box center [735, 208] width 324 height 354
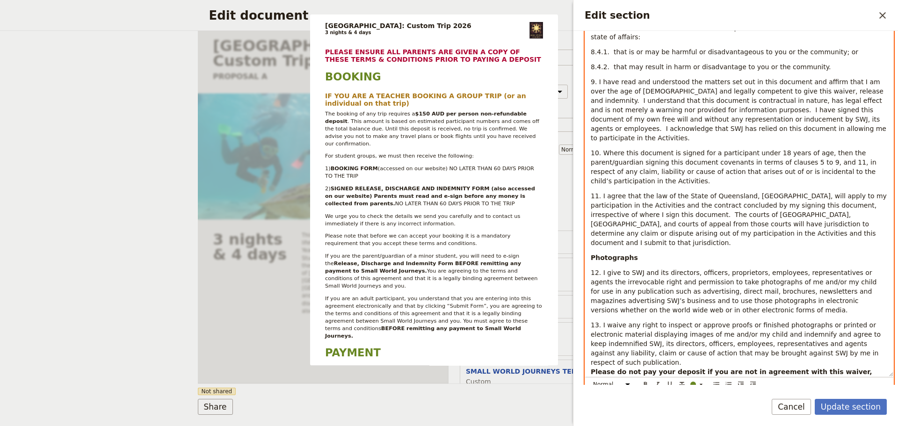
scroll to position [3151, 0]
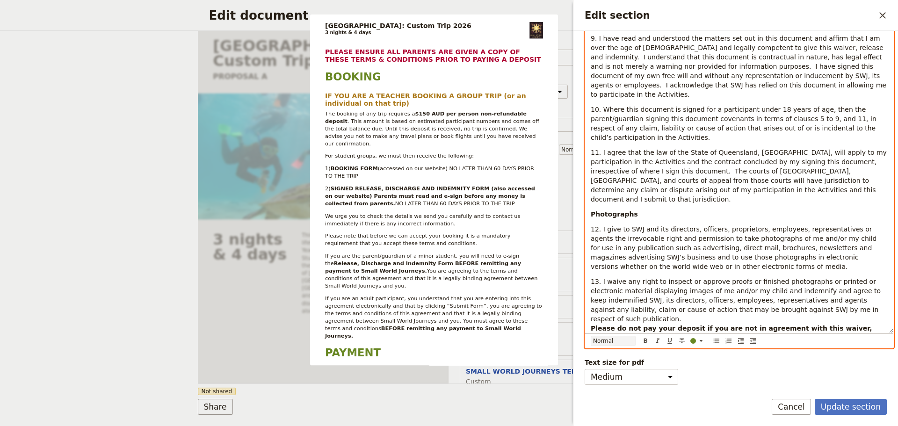
click at [631, 341] on select "Normal Small text Heading 1 Heading 2 Heading 3" at bounding box center [612, 341] width 45 height 10
click at [590, 336] on select "Normal Small text Heading 1 Heading 2 Heading 3" at bounding box center [612, 341] width 45 height 10
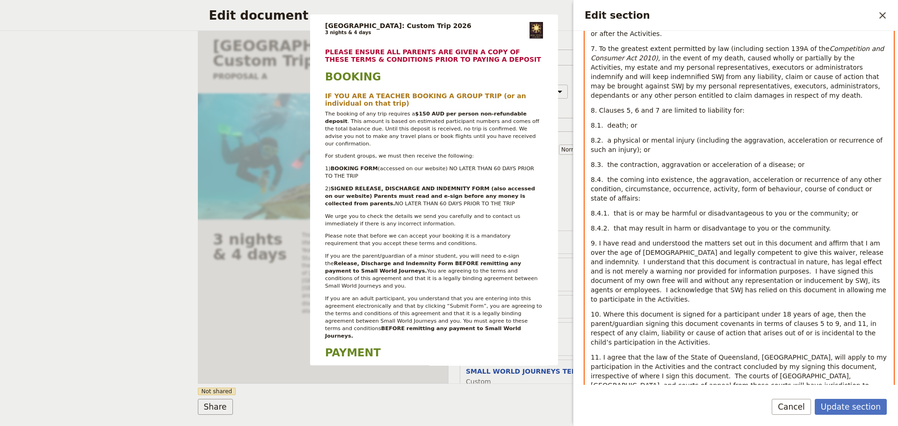
scroll to position [2917, 0]
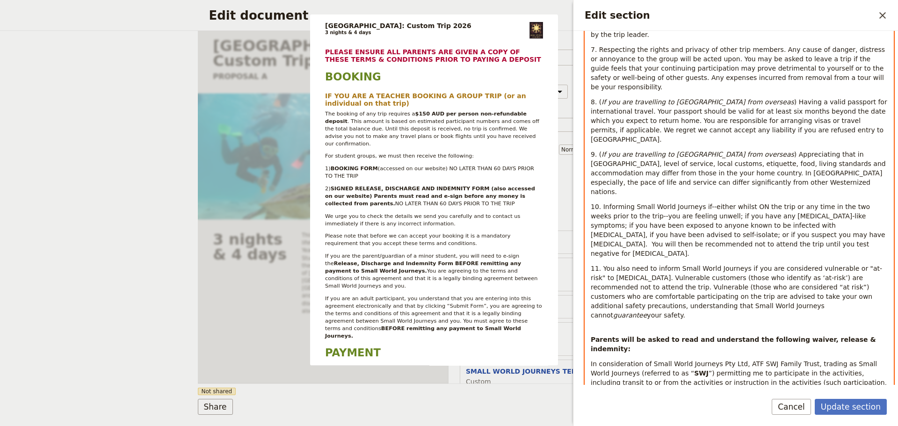
scroll to position [1982, 0]
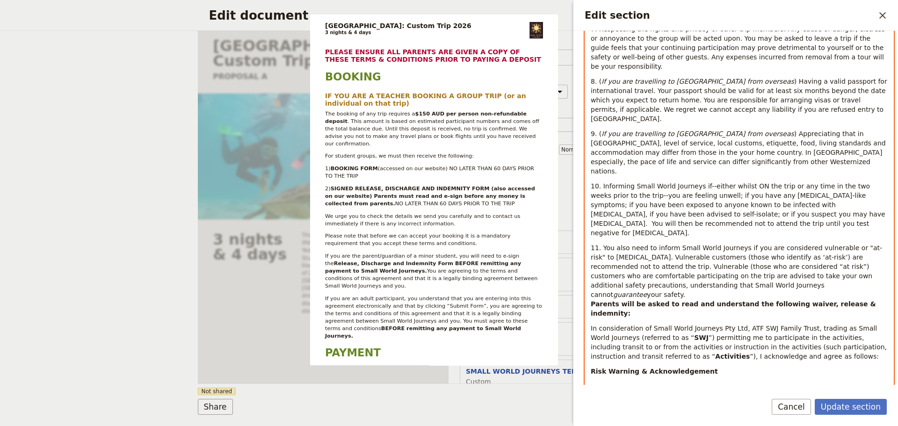
scroll to position [2138, 0]
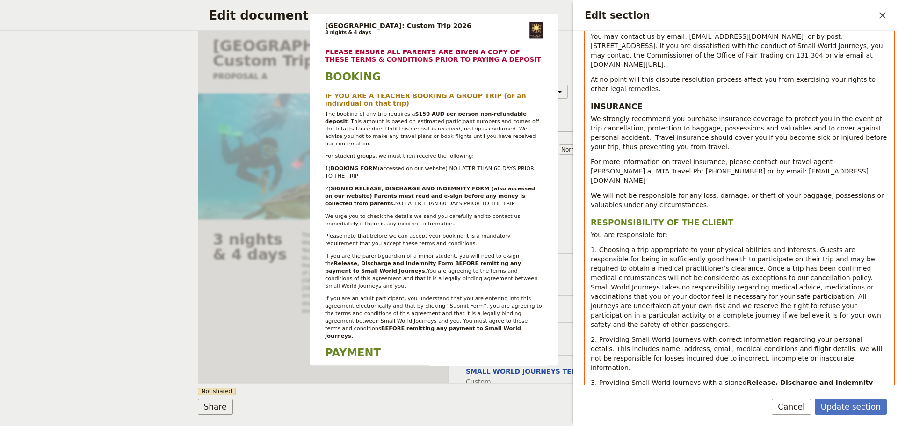
scroll to position [1437, 0]
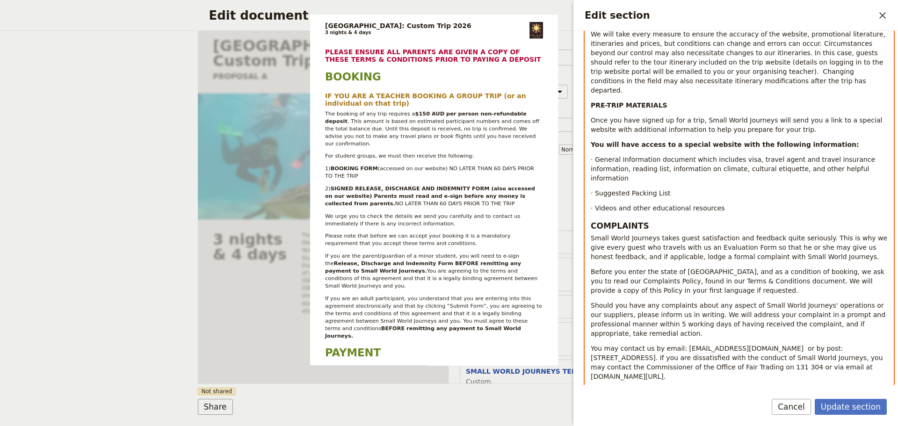
click at [596, 275] on div "PLEASE ENSURE ALL PARENTS ARE GIVEN A COPY OF THESE TERMS & CONDITIONS PRIOR TO…" at bounding box center [739, 365] width 308 height 3316
click at [591, 273] on div "PLEASE ENSURE ALL PARENTS ARE GIVEN A COPY OF THESE TERMS & CONDITIONS PRIOR TO…" at bounding box center [739, 365] width 308 height 3316
click at [591, 252] on div "PLEASE ENSURE ALL PARENTS ARE GIVEN A COPY OF THESE TERMS & CONDITIONS PRIOR TO…" at bounding box center [739, 365] width 308 height 3316
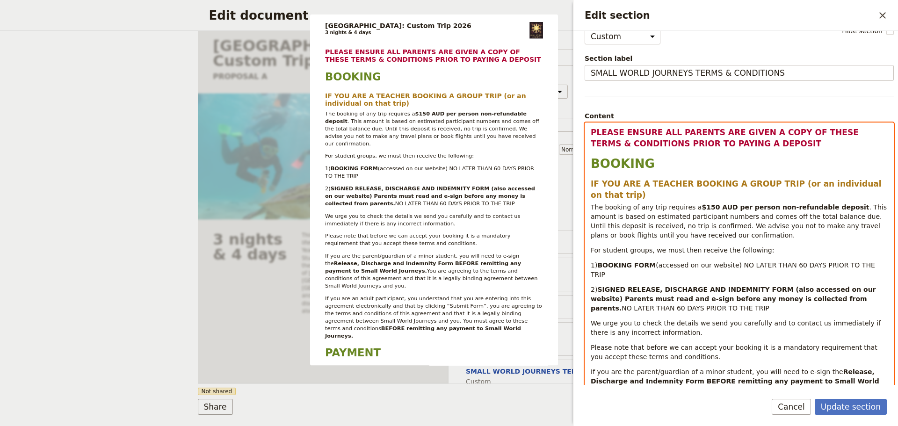
scroll to position [0, 0]
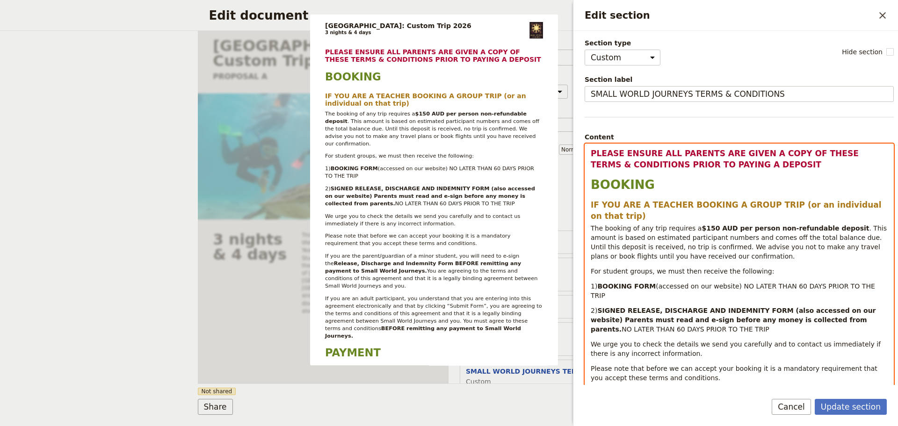
drag, startPoint x: 667, startPoint y: 189, endPoint x: 654, endPoint y: 190, distance: 13.6
click at [668, 189] on h1 "BOOKING" at bounding box center [738, 185] width 297 height 14
select select "h3"
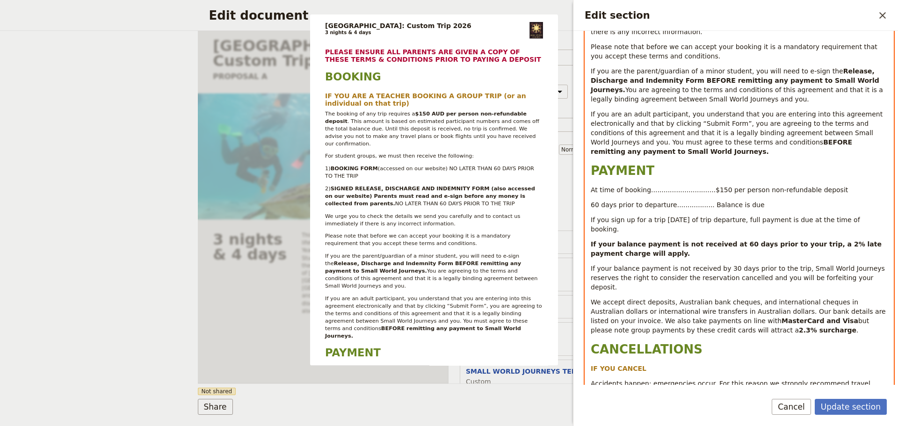
scroll to position [467, 0]
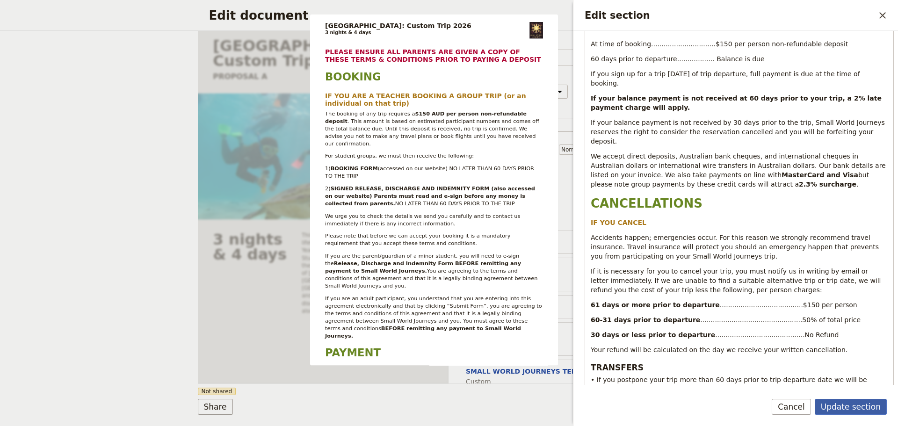
click at [870, 406] on button "Update section" at bounding box center [850, 407] width 72 height 16
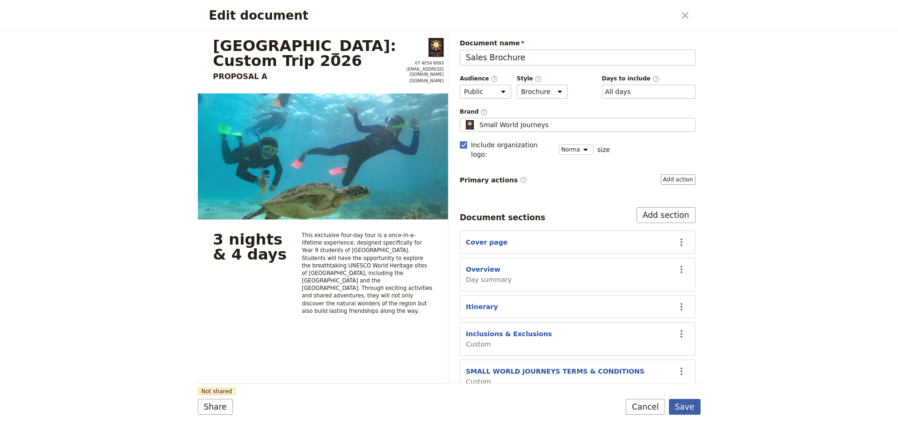
click at [690, 409] on button "Save" at bounding box center [685, 407] width 32 height 16
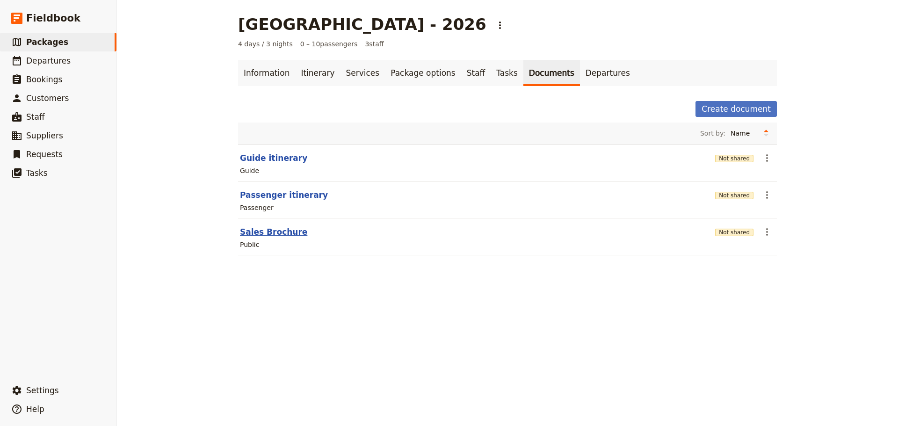
click at [263, 230] on button "Sales Brochure" at bounding box center [273, 231] width 67 height 11
select select "DEFAULT"
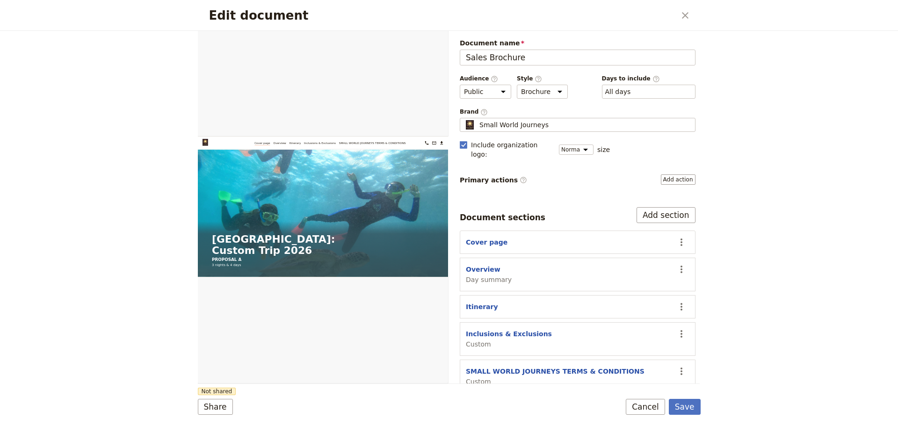
scroll to position [0, 0]
click at [410, 39] on button "PDF" at bounding box center [416, 42] width 21 height 14
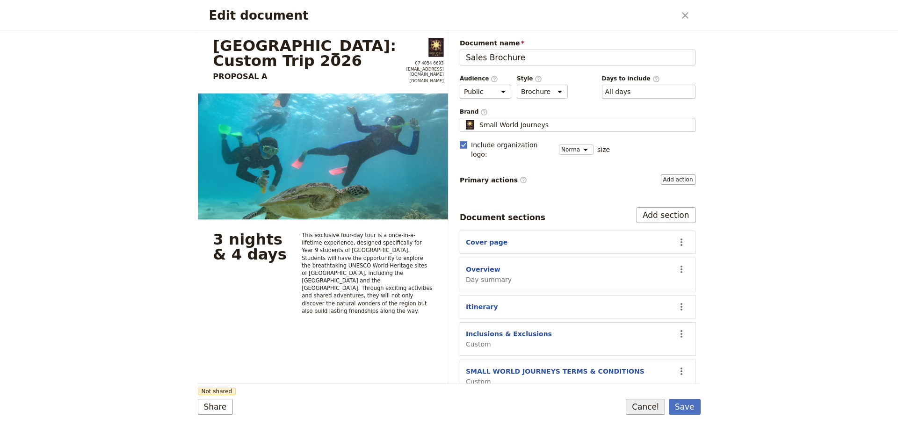
drag, startPoint x: 682, startPoint y: 405, endPoint x: 652, endPoint y: 404, distance: 29.9
click at [681, 404] on button "Save" at bounding box center [685, 407] width 32 height 16
click at [210, 407] on div "[GEOGRAPHIC_DATA] - 2026 ​ Saving... 4 days / 3 nights 0 – 10 passengers 3 staf…" at bounding box center [507, 213] width 781 height 426
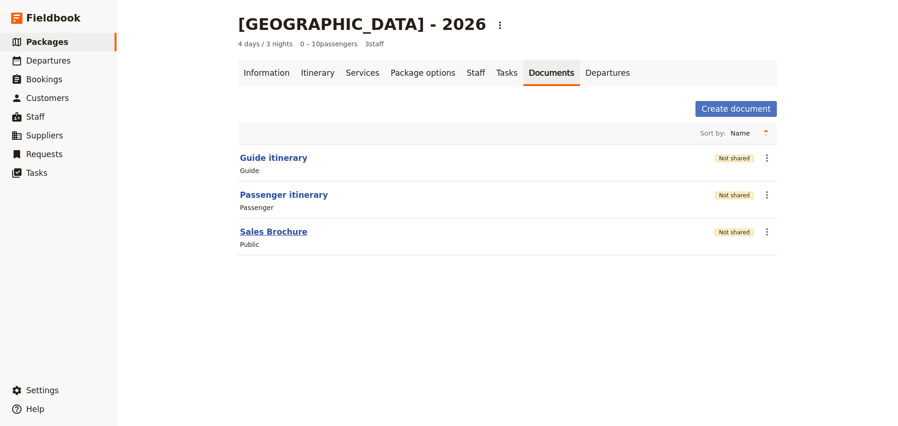
click at [266, 232] on button "Sales Brochure" at bounding box center [273, 231] width 67 height 11
select select "DEFAULT"
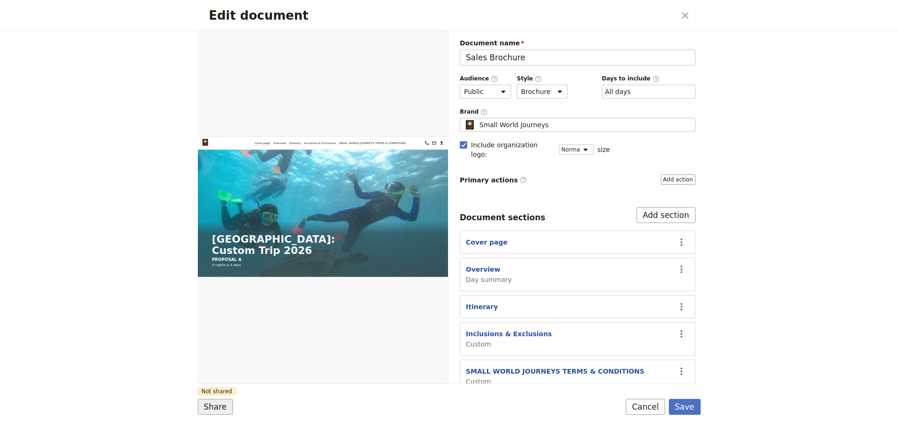
click at [216, 403] on button "Share" at bounding box center [215, 407] width 35 height 16
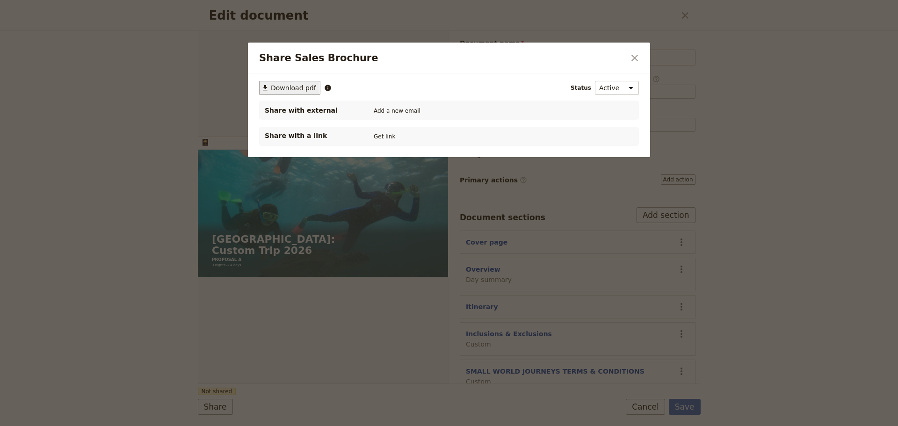
click at [288, 87] on span "Download pdf" at bounding box center [293, 87] width 45 height 9
drag, startPoint x: 635, startPoint y: 61, endPoint x: 661, endPoint y: 32, distance: 38.7
click at [635, 61] on icon "Close dialog" at bounding box center [634, 57] width 11 height 11
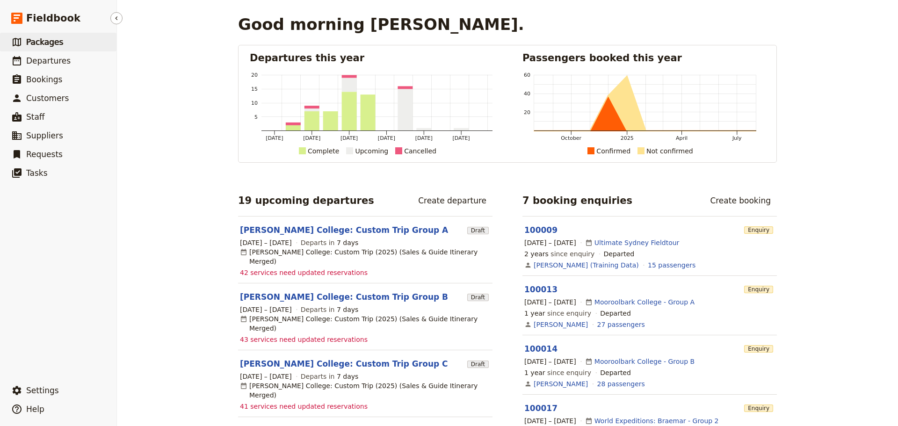
click at [51, 43] on span "Packages" at bounding box center [44, 41] width 37 height 9
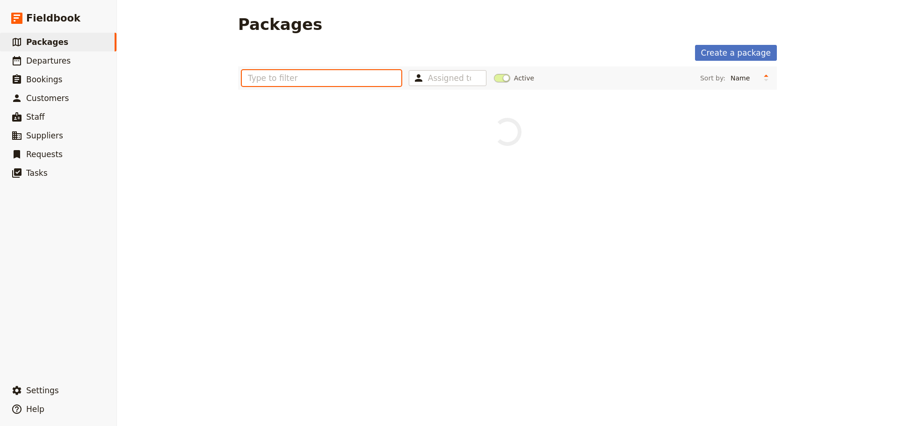
click at [302, 81] on input "text" at bounding box center [321, 78] width 159 height 16
type input "mornington"
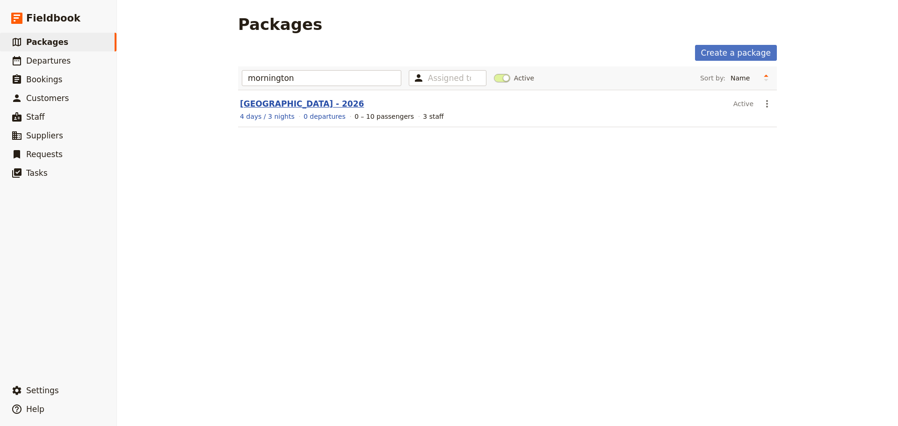
click at [300, 104] on link "[GEOGRAPHIC_DATA] - 2026" at bounding box center [302, 103] width 124 height 9
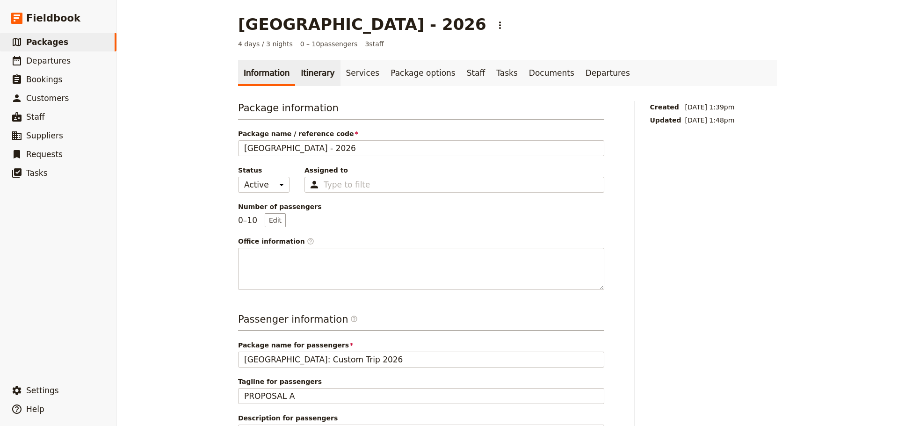
click at [311, 76] on link "Itinerary" at bounding box center [317, 73] width 45 height 26
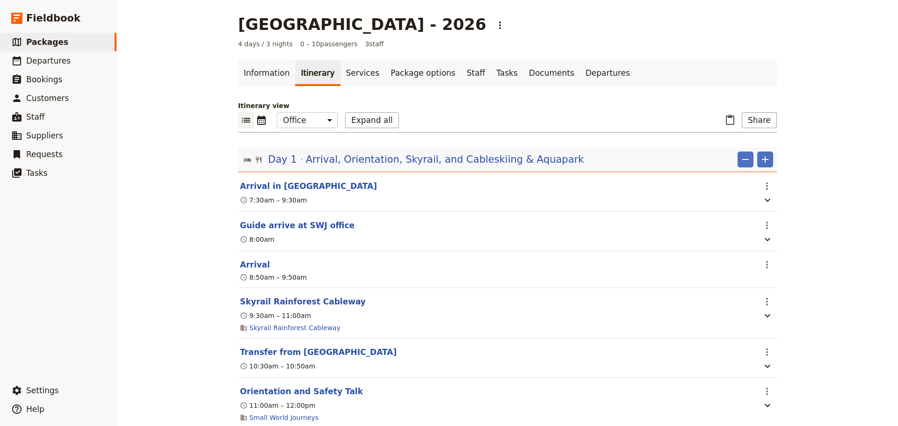
scroll to position [156, 0]
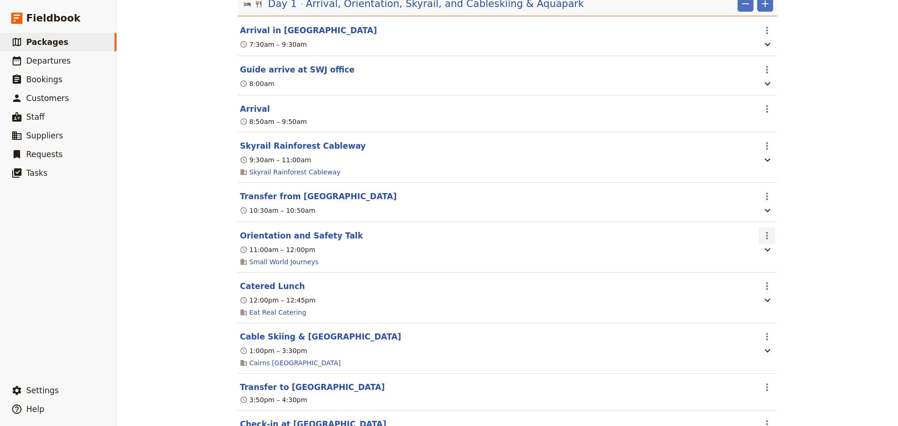
click at [761, 241] on icon "Actions" at bounding box center [766, 235] width 11 height 11
click at [273, 241] on button "Orientation and Safety Talk" at bounding box center [301, 235] width 123 height 11
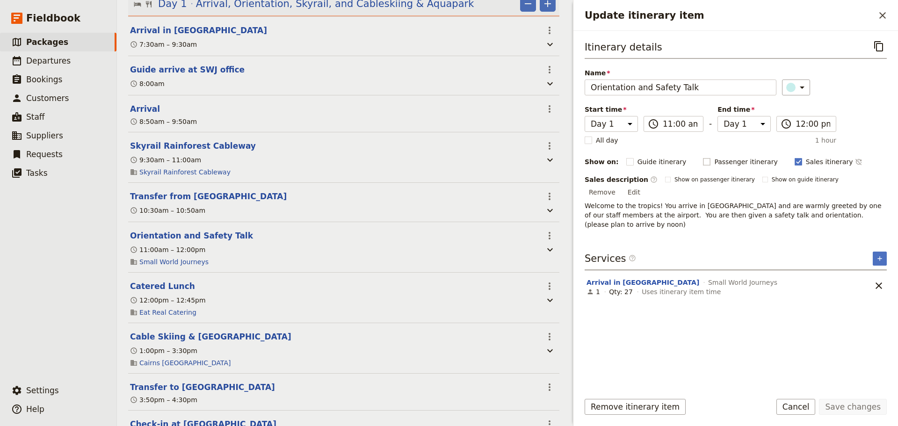
click at [703, 160] on rect "Update itinerary item" at bounding box center [706, 161] width 7 height 7
click at [702, 157] on input "Passenger itinerary" at bounding box center [702, 157] width 0 height 0
checkbox input "true"
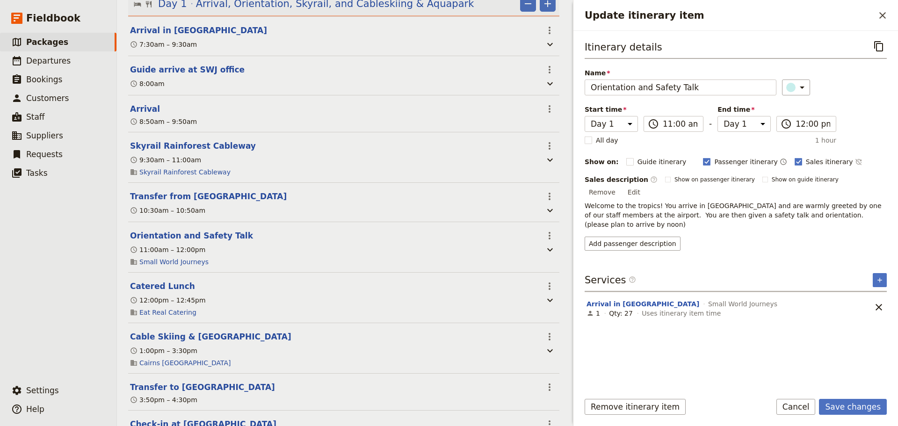
drag, startPoint x: 775, startPoint y: 162, endPoint x: 826, endPoint y: 265, distance: 114.6
click at [794, 162] on icon "Update itinerary item" at bounding box center [797, 161] width 7 height 7
click at [794, 157] on input "Sales itinerary" at bounding box center [794, 157] width 0 height 0
checkbox input "false"
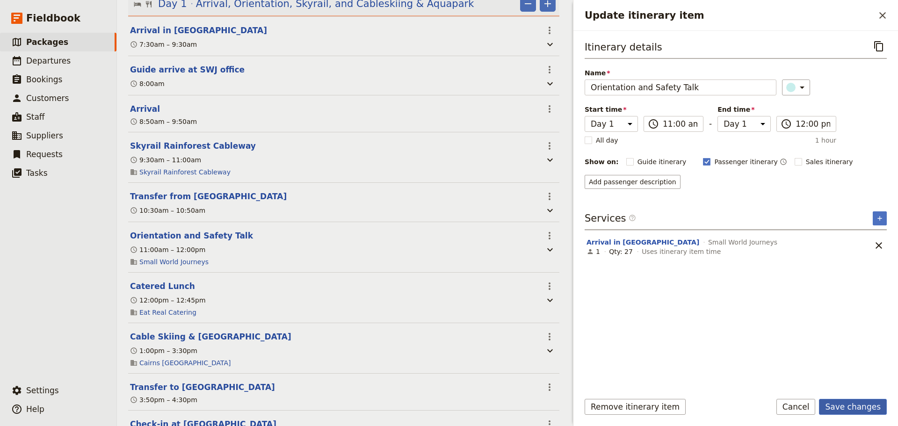
click at [866, 403] on button "Save changes" at bounding box center [853, 407] width 68 height 16
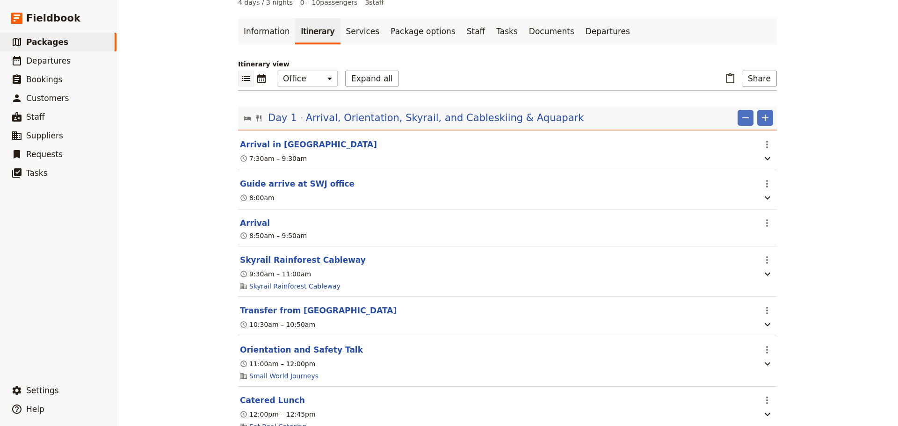
scroll to position [0, 0]
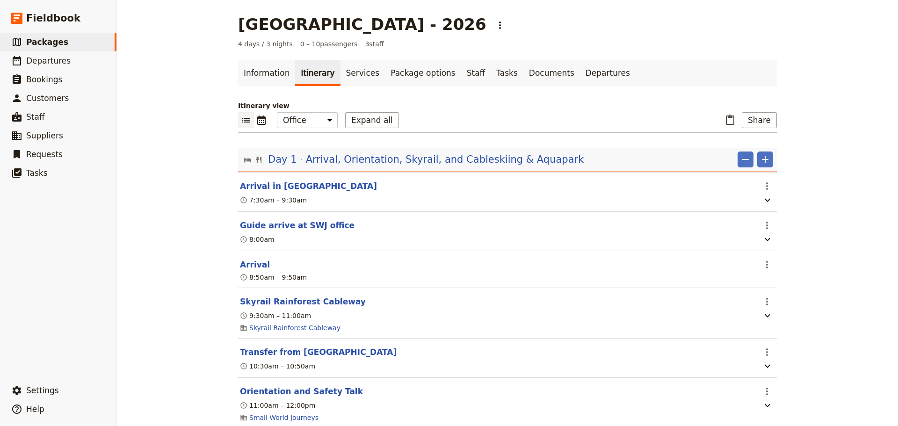
click at [280, 189] on button "Arrival in [GEOGRAPHIC_DATA]" at bounding box center [308, 185] width 137 height 11
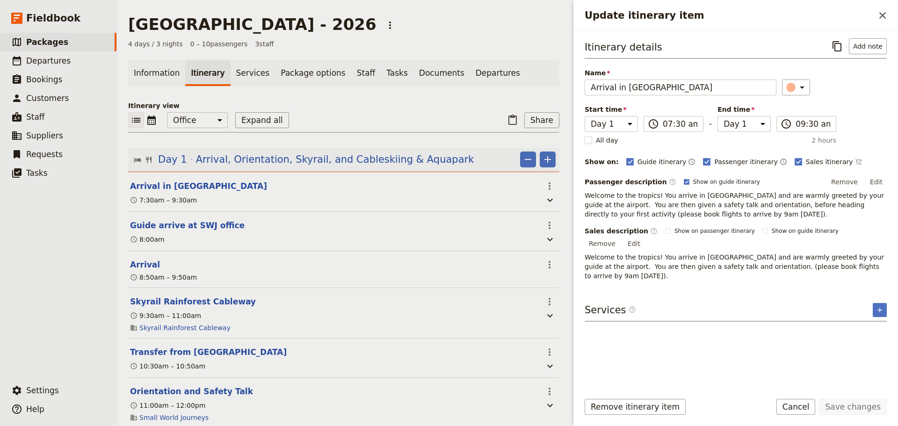
click at [710, 255] on p "Welcome to the tropics! You arrive in [GEOGRAPHIC_DATA] and are warmly greeted …" at bounding box center [735, 266] width 302 height 28
click at [644, 237] on button "Edit" at bounding box center [633, 244] width 21 height 14
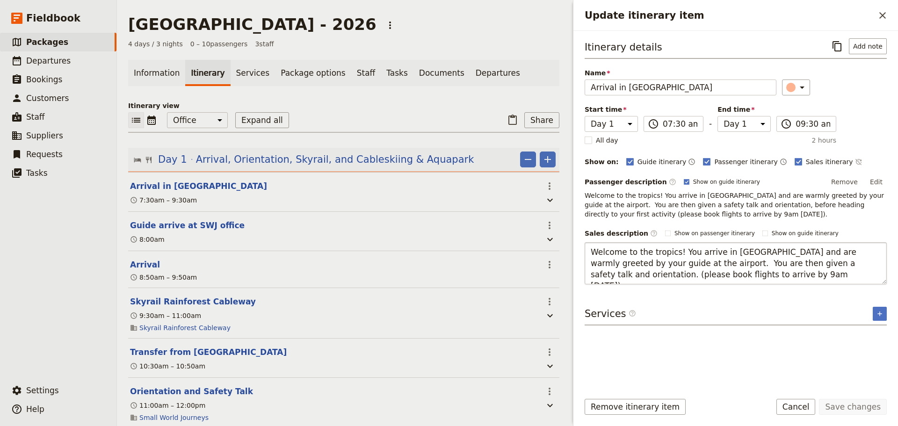
click at [811, 264] on textarea "Welcome to the tropics! You arrive in [GEOGRAPHIC_DATA] and are warmly greeted …" at bounding box center [735, 263] width 302 height 42
click at [812, 262] on textarea "Welcome to the tropics! You arrive in Cairns and are warmly greeted by your gui…" at bounding box center [735, 263] width 302 height 42
click at [814, 262] on textarea "Welcome to the tropics! You arrive in Cairns and are warmly greeted by your gui…" at bounding box center [735, 263] width 302 height 42
click at [858, 261] on textarea "Welcome to the tropics! You arrive in Cairns and are warmly greeted by your gui…" at bounding box center [735, 263] width 302 height 42
click at [876, 263] on textarea "Welcome to the tropics! You arrive in Cairns and are warmly greeted by your gui…" at bounding box center [735, 263] width 302 height 42
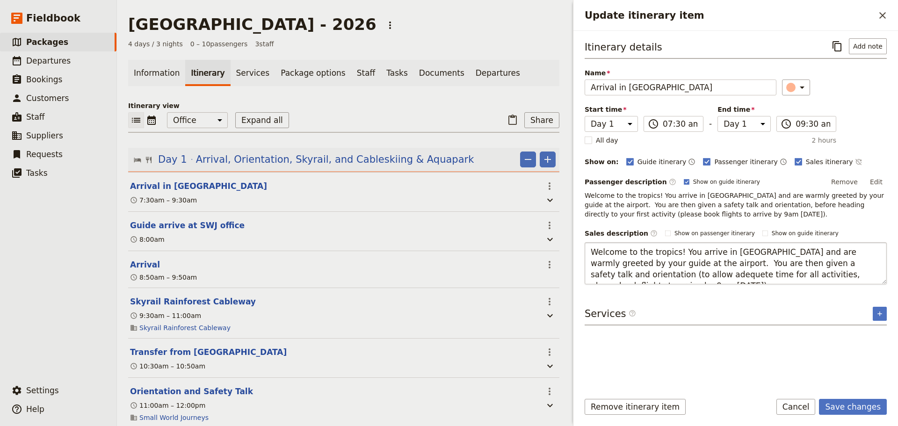
click at [869, 263] on textarea "Welcome to the tropics! You arrive in Cairns and are warmly greeted by your gui…" at bounding box center [735, 263] width 302 height 42
type textarea "Welcome to the tropics! You arrive in [GEOGRAPHIC_DATA] and are warmly greeted …"
click at [851, 411] on button "Save changes" at bounding box center [853, 407] width 68 height 16
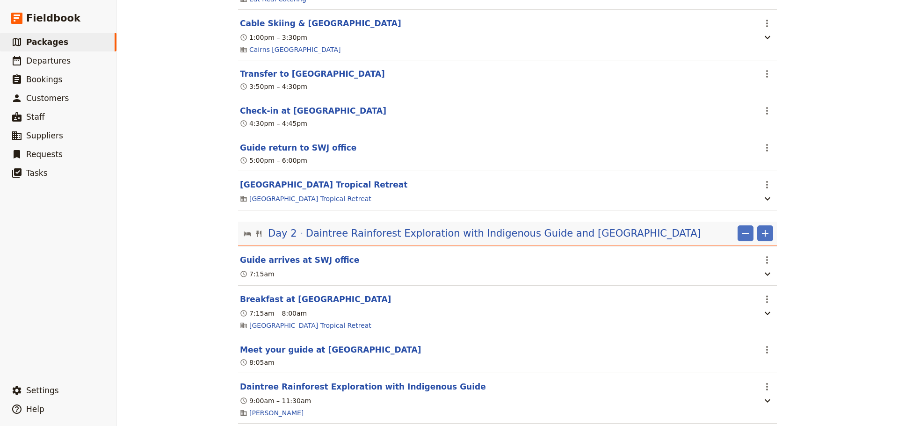
scroll to position [546, 0]
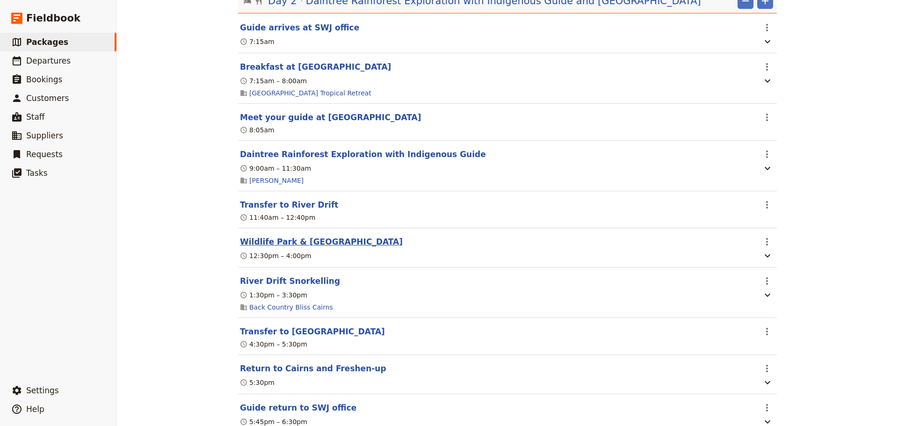
click at [329, 247] on button "Wildlife Park & [GEOGRAPHIC_DATA]" at bounding box center [321, 241] width 163 height 11
select select "2"
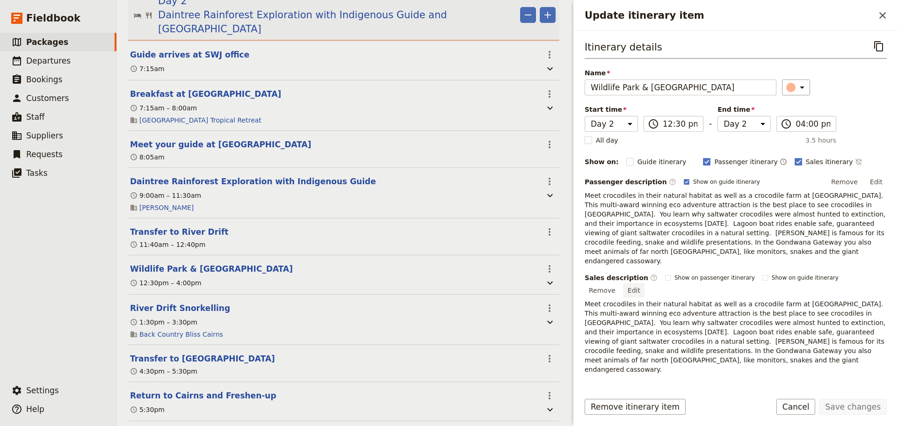
click at [644, 283] on button "Edit" at bounding box center [633, 290] width 21 height 14
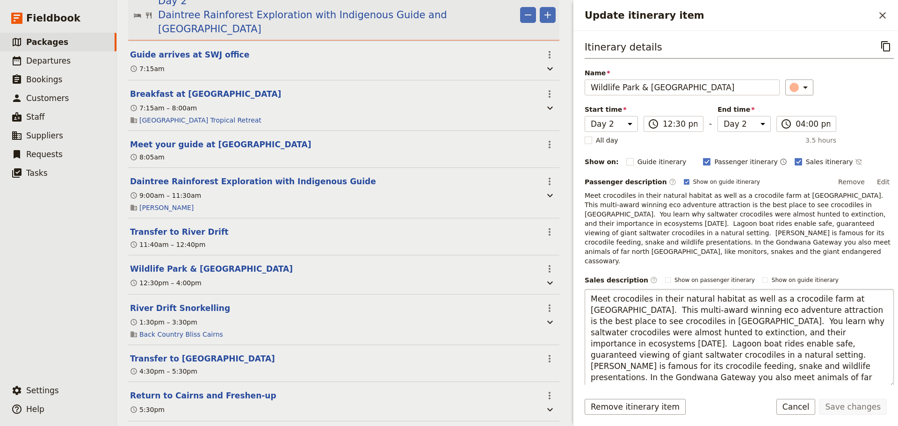
click at [675, 303] on textarea "Meet crocodiles in their natural habitat as well as a crocodile farm at [GEOGRA…" at bounding box center [738, 338] width 309 height 98
click at [784, 314] on textarea "Meet crocodiles in their natural habitat as well as a crocodile farm at Hartley…" at bounding box center [738, 338] width 309 height 98
type textarea "Meet crocodiles in their natural habitat as well as a crocodile farm at [GEOGRA…"
click at [869, 416] on div "Remove itinerary item Save changes Cancel" at bounding box center [735, 412] width 324 height 27
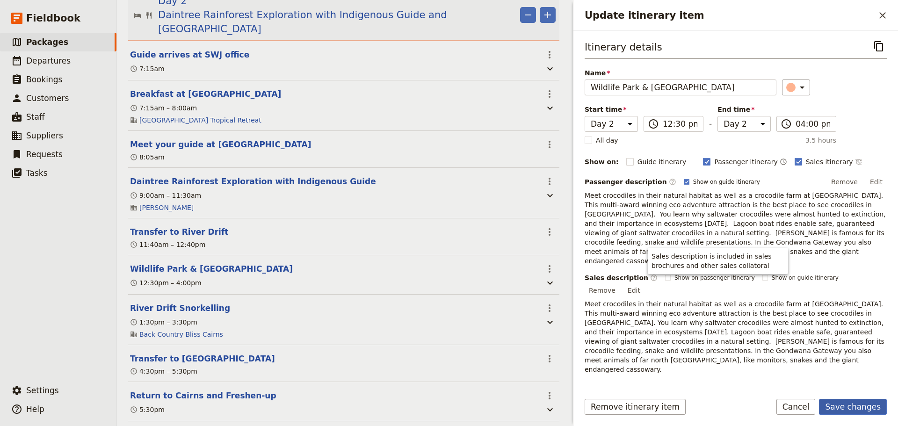
click at [869, 402] on button "Save changes" at bounding box center [853, 407] width 68 height 16
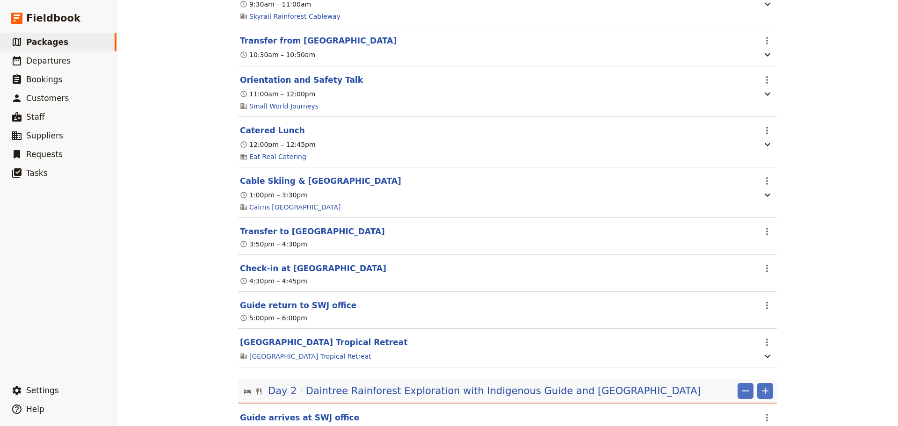
scroll to position [312, 0]
click at [318, 186] on button "Cable Skiing & [GEOGRAPHIC_DATA]" at bounding box center [320, 180] width 161 height 11
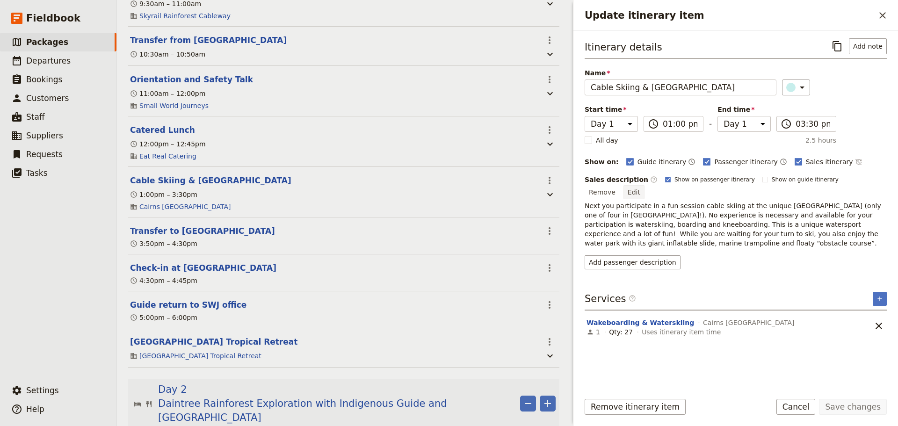
click at [644, 185] on button "Edit" at bounding box center [633, 192] width 21 height 14
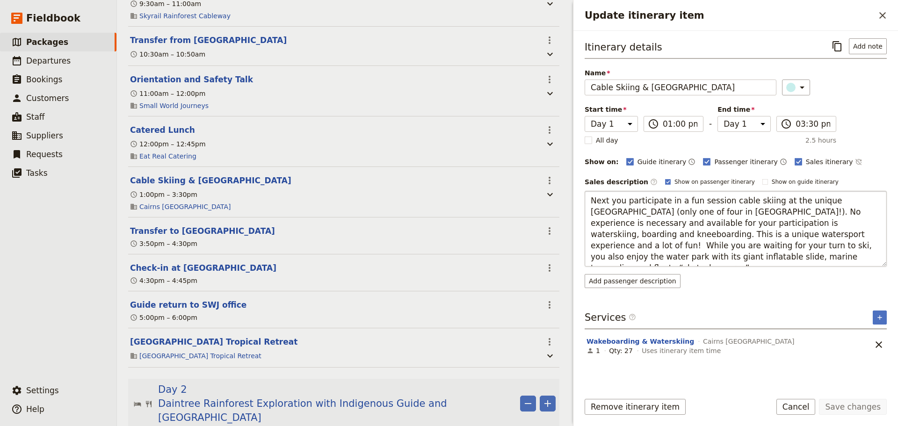
drag, startPoint x: 750, startPoint y: 222, endPoint x: 719, endPoint y: 221, distance: 30.9
click at [719, 221] on textarea "Next you participate in a fun session cable skiing at the unique [GEOGRAPHIC_DA…" at bounding box center [735, 229] width 302 height 76
type textarea "Next you participate in a fun session cable skiing at the unique [GEOGRAPHIC_DA…"
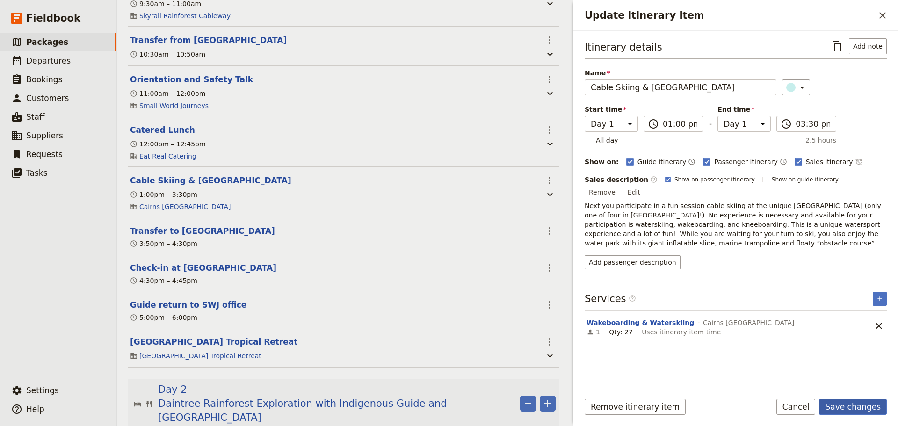
click at [845, 404] on button "Save changes" at bounding box center [853, 407] width 68 height 16
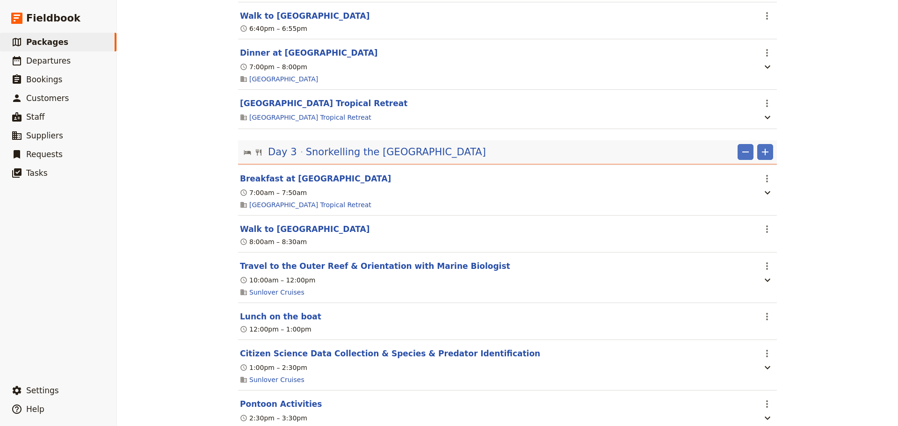
scroll to position [1247, 0]
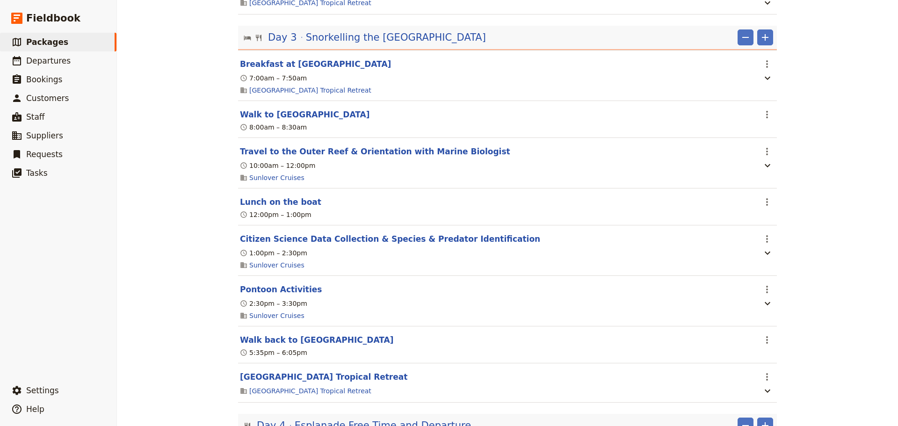
click at [390, 157] on button "Travel to the Outer Reef & Orientation with Marine Biologist" at bounding box center [375, 151] width 270 height 11
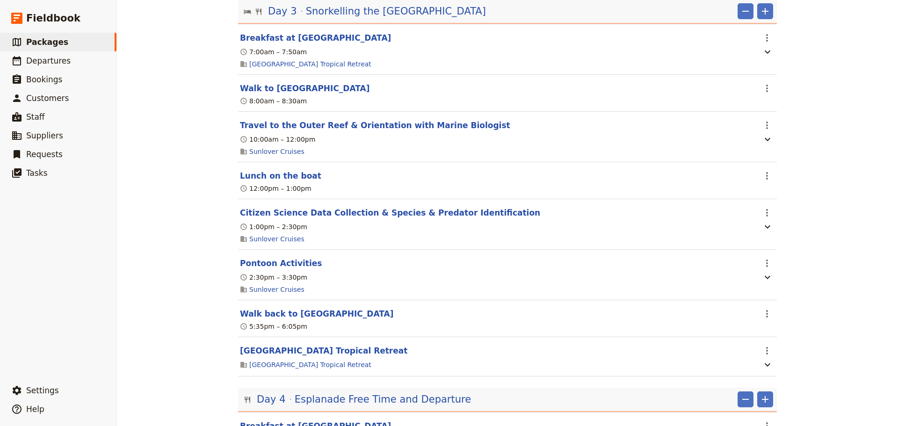
select select "3"
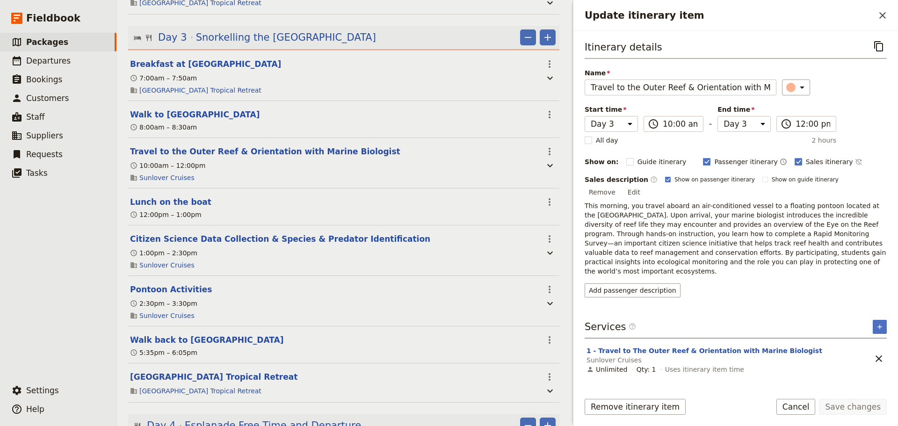
click at [883, 202] on p "This morning, you travel aboard an air-conditioned vessel to a floating pontoon…" at bounding box center [735, 238] width 302 height 75
click at [644, 185] on button "Edit" at bounding box center [633, 192] width 21 height 14
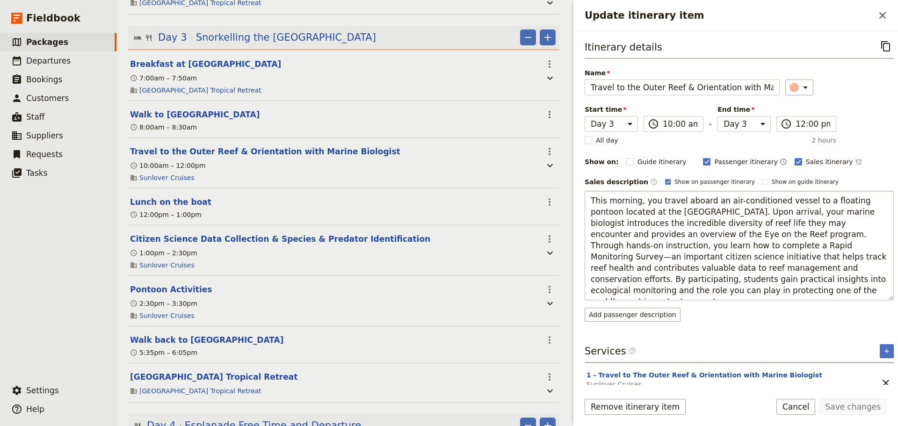
drag, startPoint x: 762, startPoint y: 224, endPoint x: 749, endPoint y: 223, distance: 13.1
click at [749, 223] on textarea "This morning, you travel aboard an air-conditioned vessel to a floating pontoon…" at bounding box center [738, 245] width 309 height 109
type textarea "This morning, you travel aboard an air-conditioned vessel to a floating pontoon…"
click at [836, 407] on button "Save changes" at bounding box center [853, 407] width 68 height 16
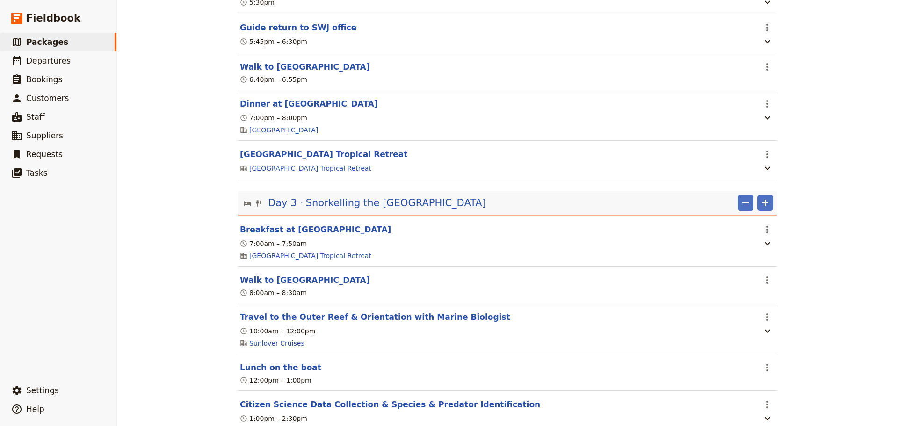
scroll to position [1091, 0]
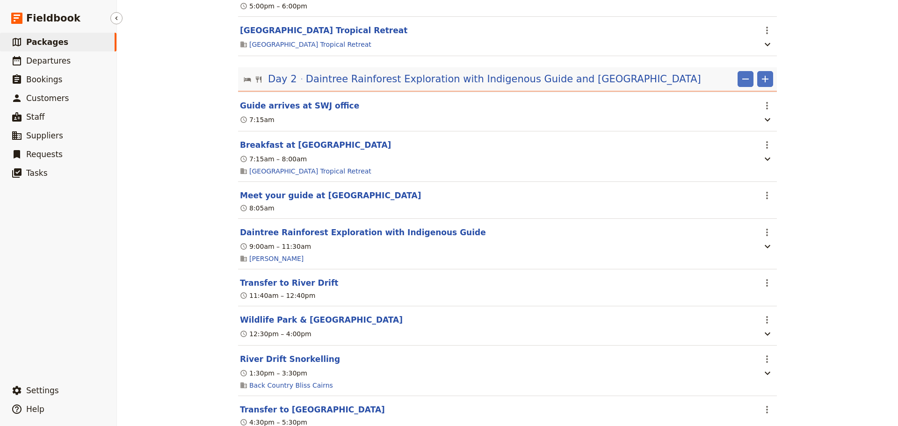
click at [68, 44] on link "​ Packages" at bounding box center [58, 42] width 116 height 19
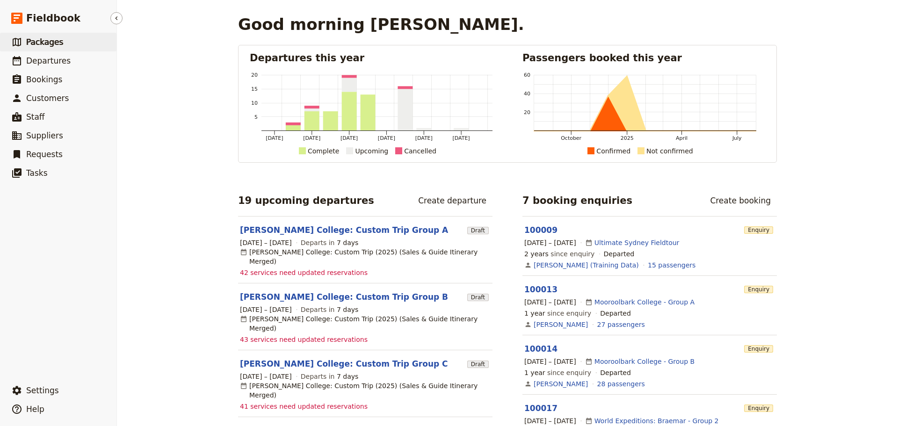
click at [49, 47] on link "​ Packages" at bounding box center [58, 42] width 116 height 19
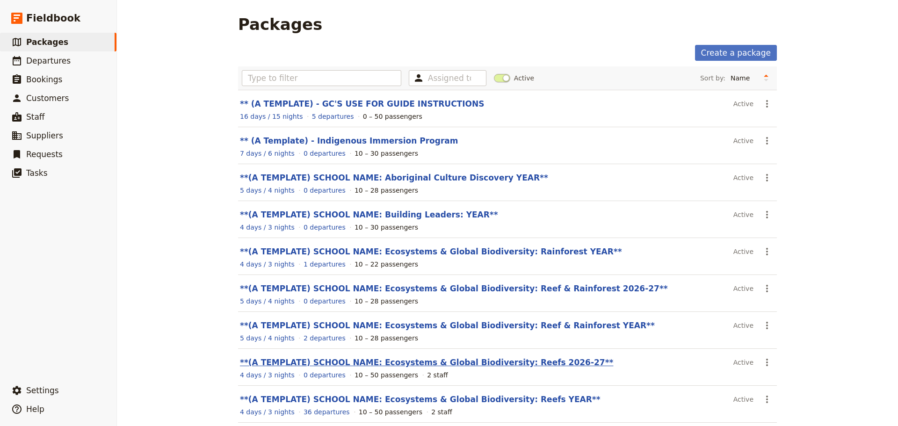
click at [493, 366] on link "**(A TEMPLATE) SCHOOL NAME: Ecosystems & Global Biodiversity: Reefs 2026-27**" at bounding box center [426, 362] width 373 height 9
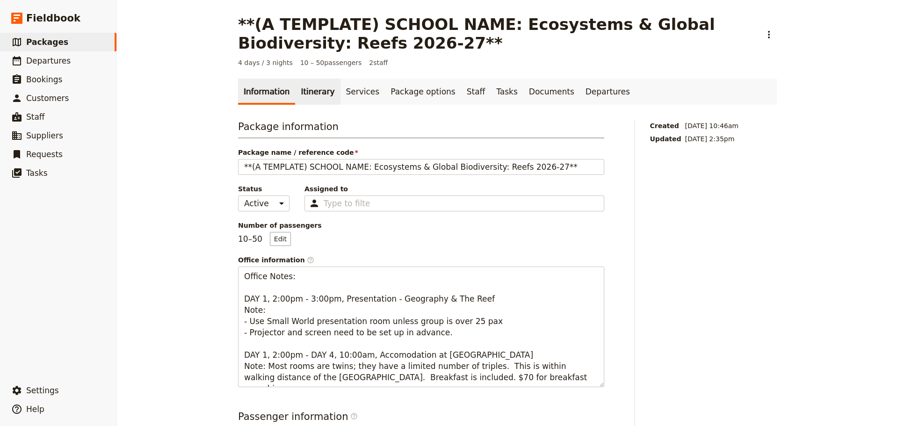
click at [311, 93] on link "Itinerary" at bounding box center [317, 92] width 45 height 26
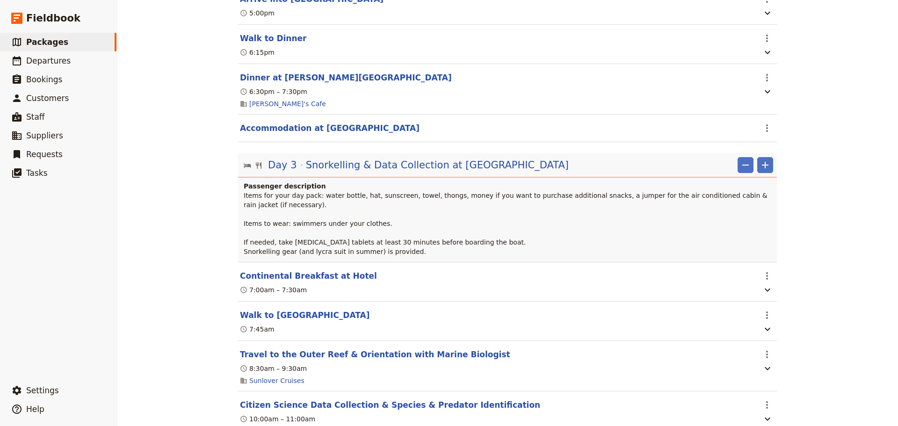
scroll to position [1324, 0]
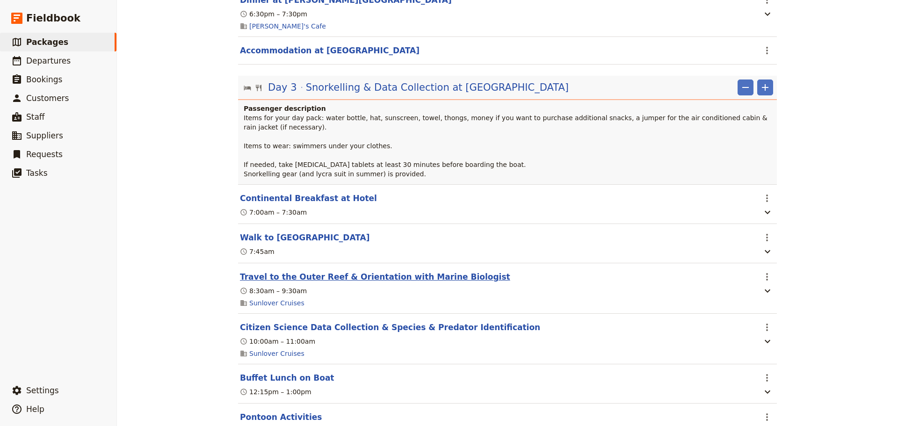
click at [330, 282] on button "Travel to the Outer Reef & Orientation with Marine Biologist" at bounding box center [375, 276] width 270 height 11
select select "3"
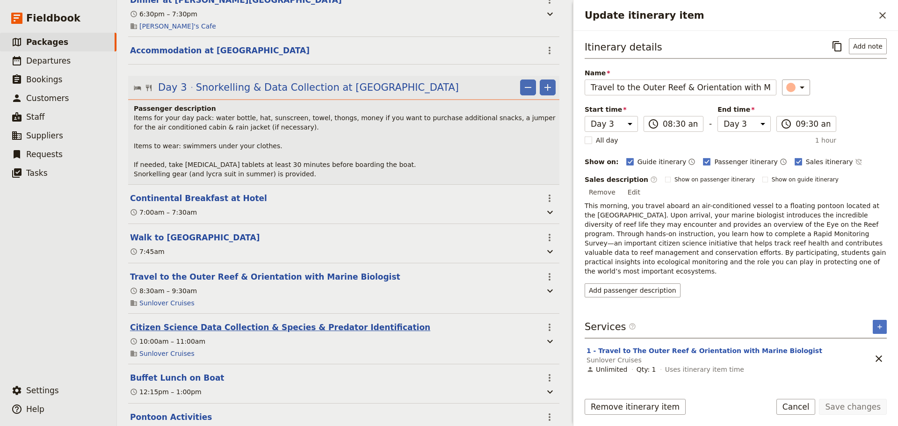
click at [249, 333] on button "Citizen Science Data Collection & Species & Predator Identification" at bounding box center [280, 327] width 300 height 11
select select "3"
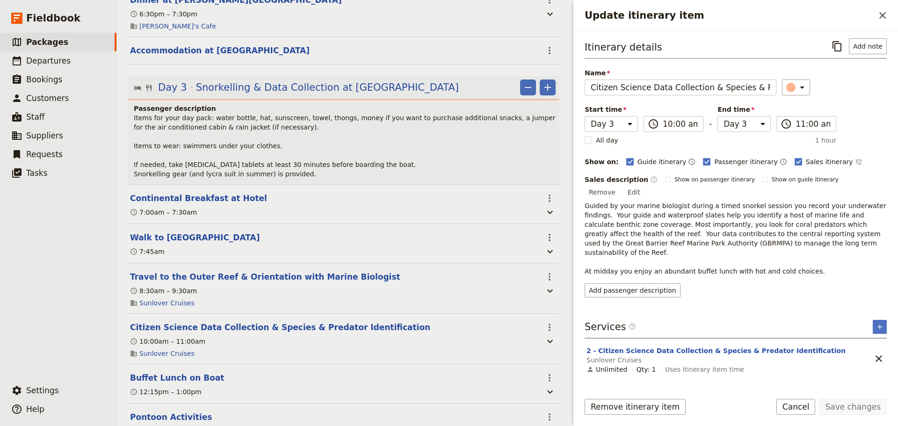
click at [767, 283] on div "Add passenger description" at bounding box center [735, 290] width 302 height 14
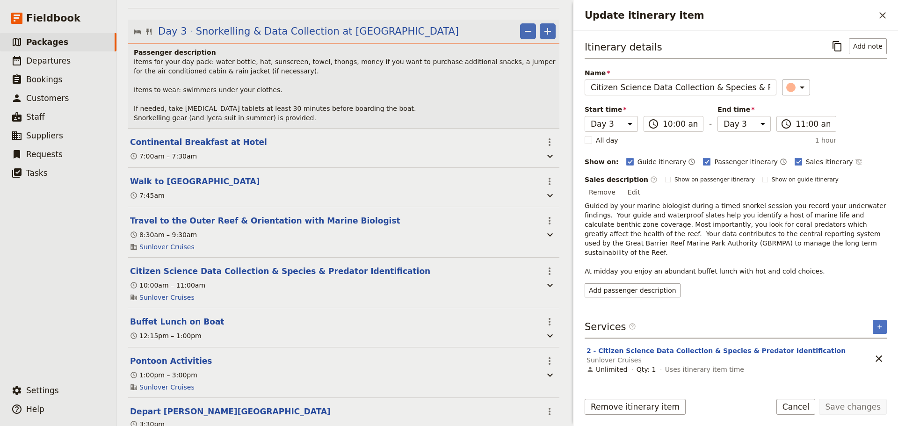
scroll to position [1402, 0]
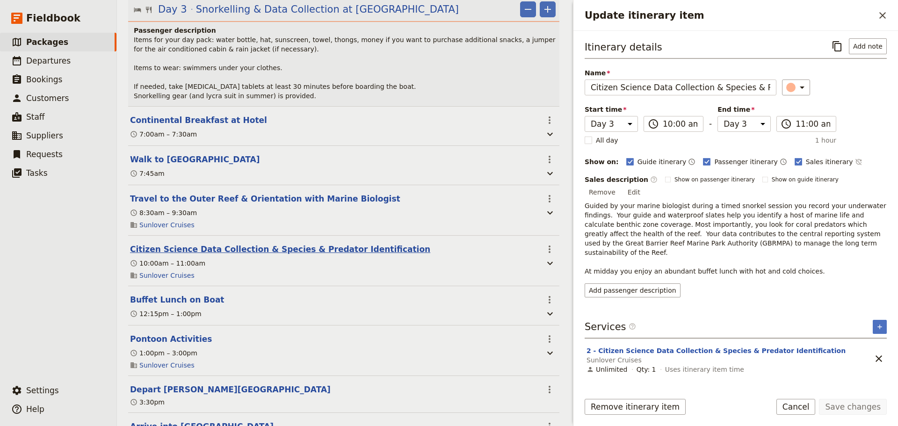
click at [319, 255] on button "Citizen Science Data Collection & Species & Predator Identification" at bounding box center [280, 249] width 300 height 11
select select "3"
click at [320, 255] on button "Citizen Science Data Collection & Species & Predator Identification" at bounding box center [280, 249] width 300 height 11
select select "3"
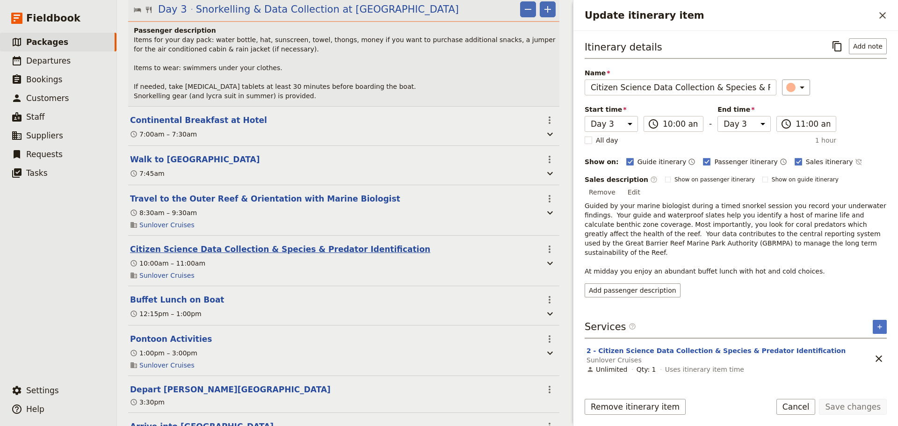
select select "3"
click at [187, 345] on button "Pontoon Activities" at bounding box center [171, 338] width 82 height 11
select select "3"
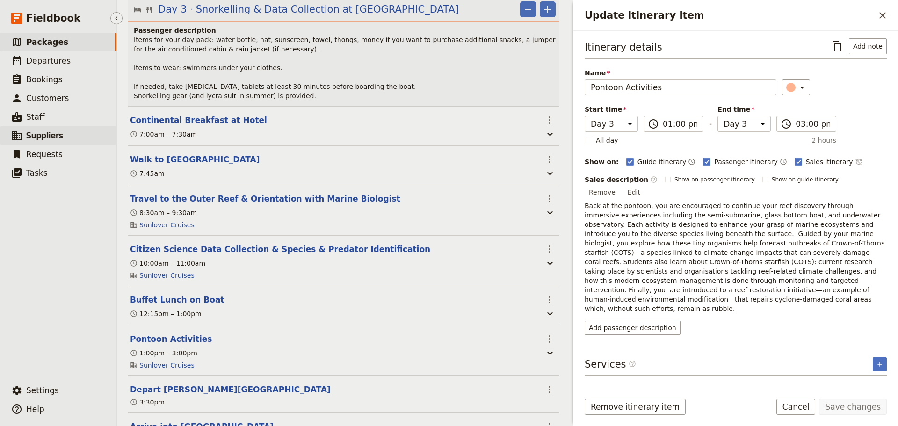
click at [45, 132] on span "Suppliers" at bounding box center [44, 135] width 37 height 9
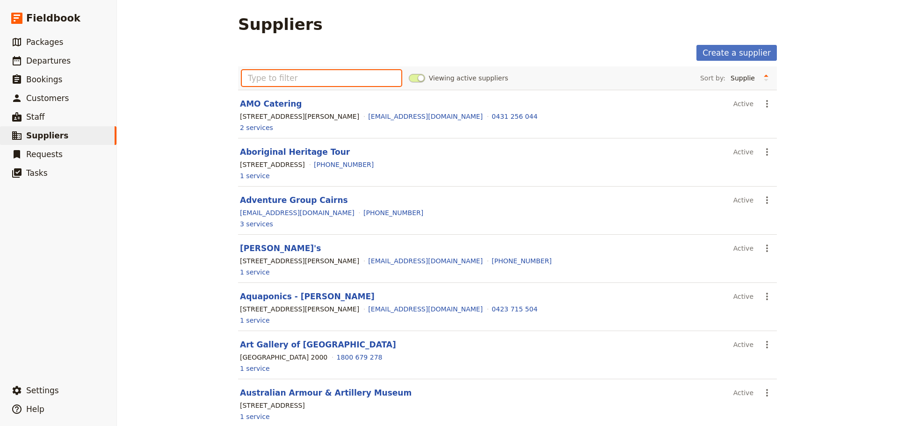
click at [328, 78] on input "text" at bounding box center [321, 78] width 159 height 16
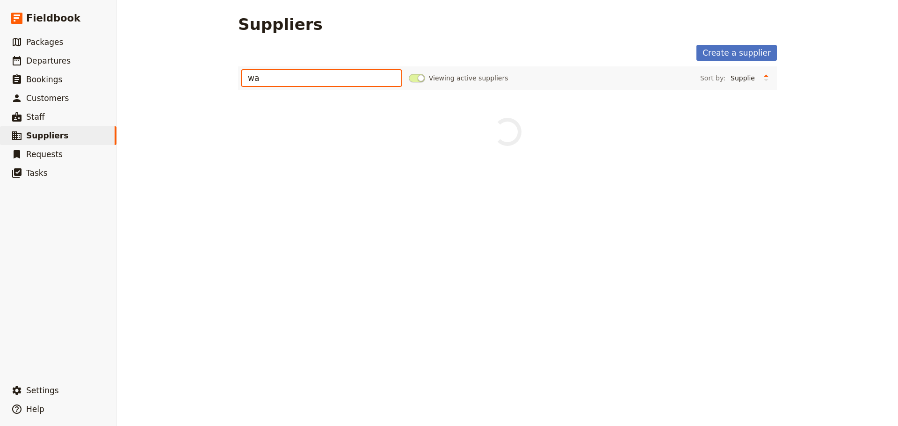
type input "w"
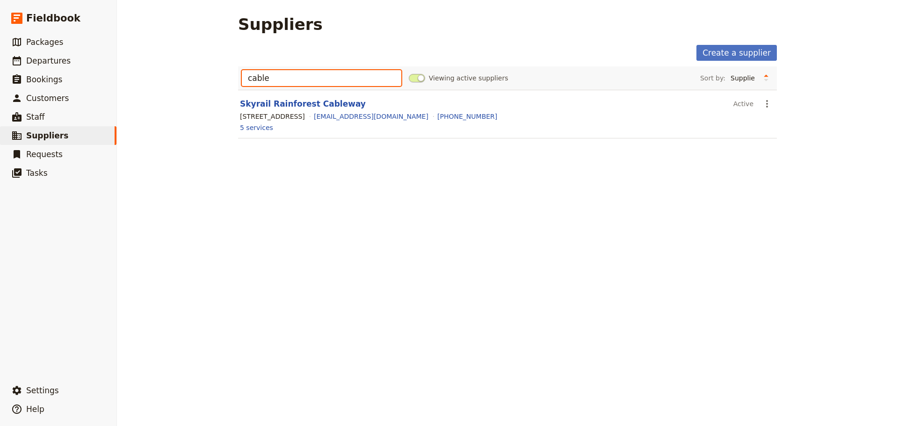
drag, startPoint x: 298, startPoint y: 84, endPoint x: 215, endPoint y: 82, distance: 83.2
click at [211, 80] on div "Suppliers Create a supplier cable Viewing active suppliers Sort by: Supplier Lo…" at bounding box center [507, 213] width 781 height 426
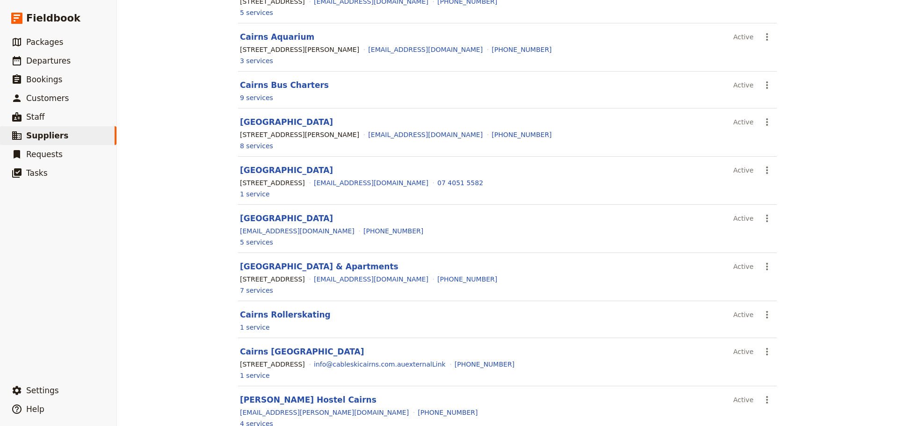
scroll to position [312, 0]
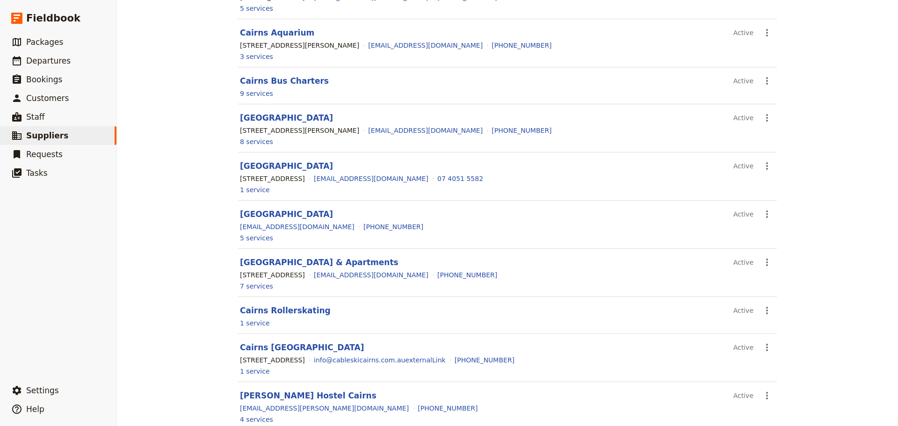
type input "Cairns"
click at [312, 353] on section "Cairns Wake & Aqua Park Active ​ 43 Lakeside Drive, Smithfield QLD 4878, Austra…" at bounding box center [507, 358] width 539 height 48
click at [312, 350] on link "Cairns [GEOGRAPHIC_DATA]" at bounding box center [302, 347] width 124 height 9
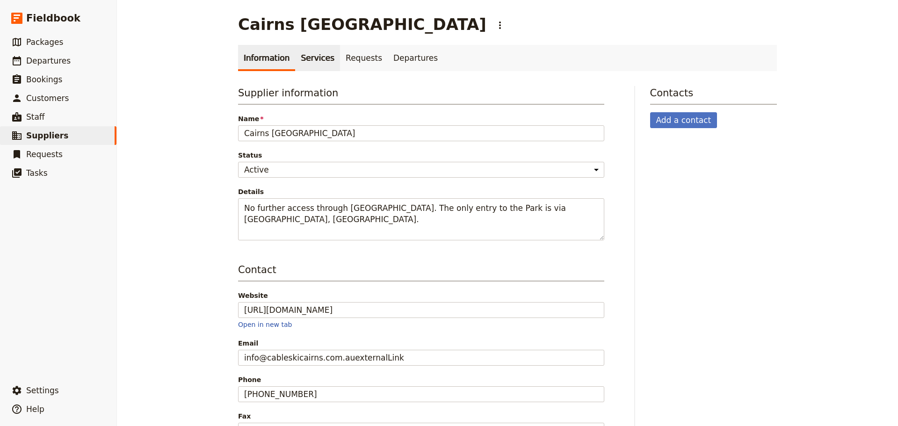
click at [297, 58] on link "Services" at bounding box center [317, 58] width 45 height 26
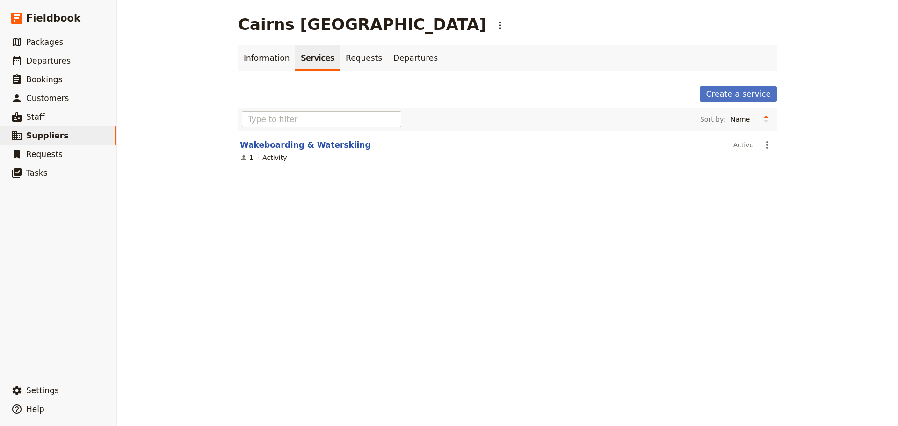
click at [306, 138] on section "Wakeboarding & Waterskiing Active ​ 1 Activity" at bounding box center [507, 149] width 539 height 37
click at [307, 148] on link "Wakeboarding & Waterskiing" at bounding box center [305, 144] width 131 height 9
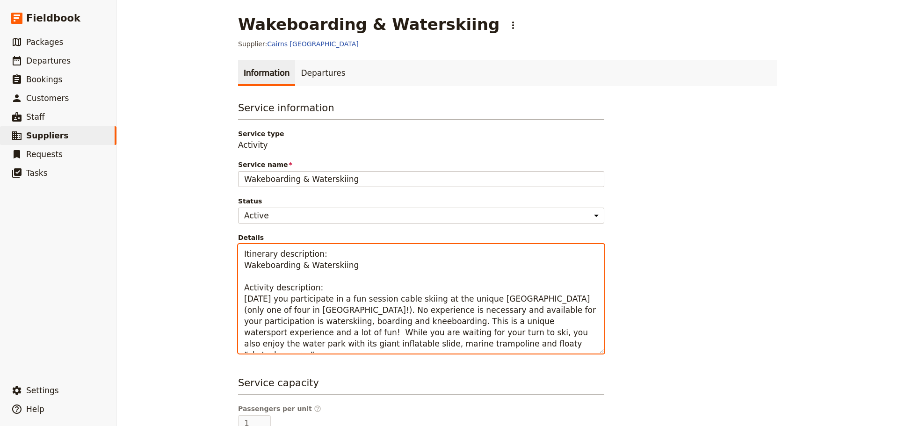
drag, startPoint x: 301, startPoint y: 315, endPoint x: 295, endPoint y: 323, distance: 10.7
click at [301, 315] on textarea "Itinerary description: Wakeboarding & Waterskiing Activity description: Today y…" at bounding box center [421, 298] width 366 height 109
click at [286, 324] on textarea "Itinerary description: Wakeboarding & Waterskiing Activity description: Today y…" at bounding box center [421, 298] width 366 height 109
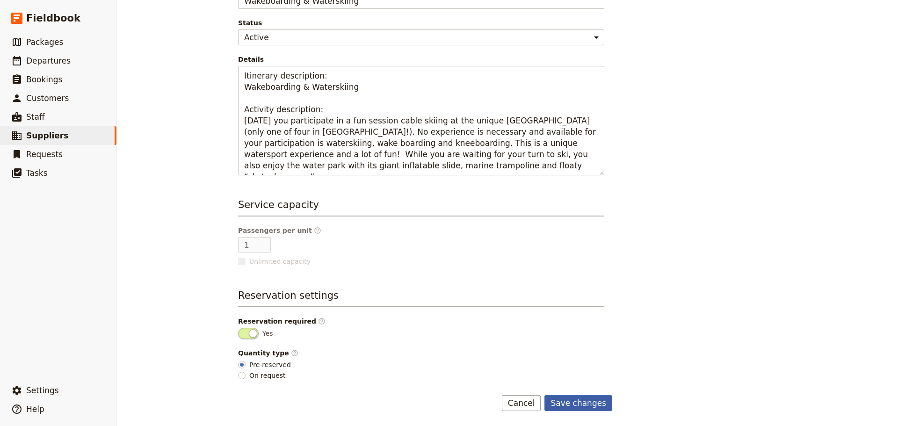
click at [597, 405] on button "Save changes" at bounding box center [578, 403] width 68 height 16
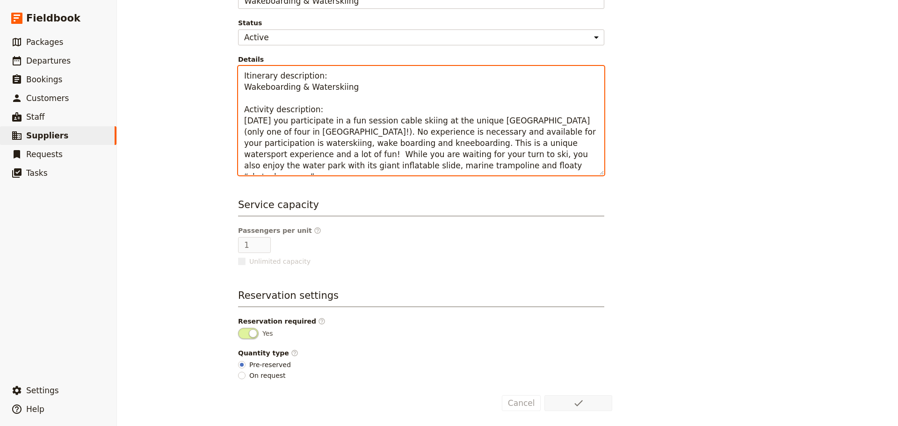
click at [302, 143] on textarea "Itinerary description: Wakeboarding & Waterskiing Activity description: Today y…" at bounding box center [421, 120] width 366 height 109
type textarea "Itinerary description: Wakeboarding & Waterskiing Activity description: Today y…"
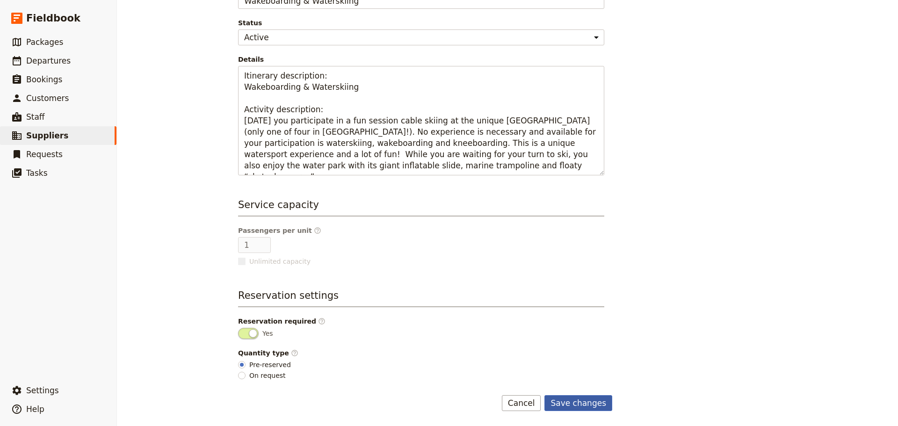
click at [571, 406] on button "Save changes" at bounding box center [578, 403] width 68 height 16
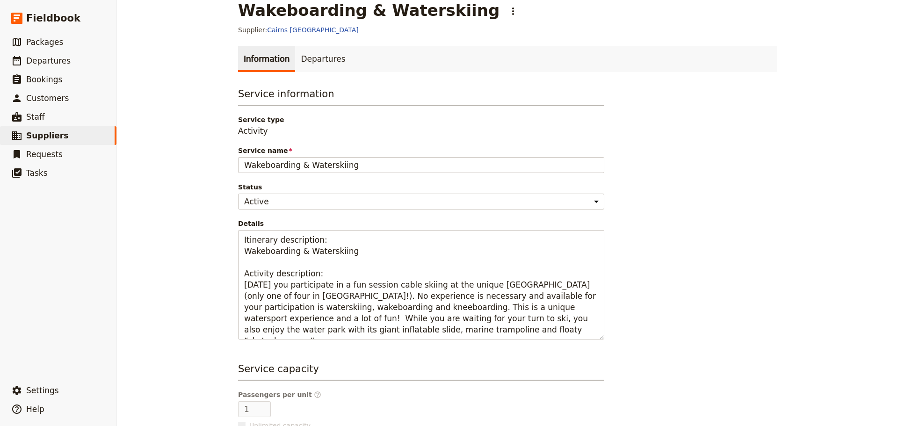
scroll to position [0, 0]
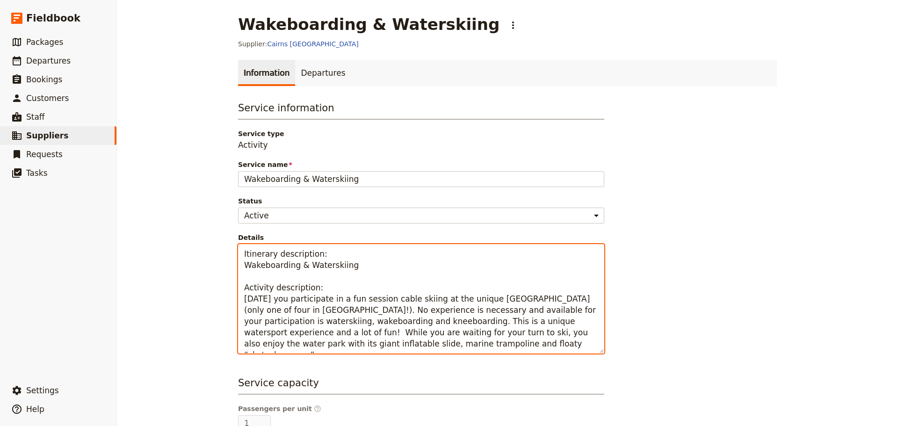
drag, startPoint x: 285, startPoint y: 324, endPoint x: 333, endPoint y: 325, distance: 47.7
click at [333, 325] on textarea "Itinerary description: Wakeboarding & Waterskiing Activity description: Today y…" at bounding box center [421, 298] width 366 height 109
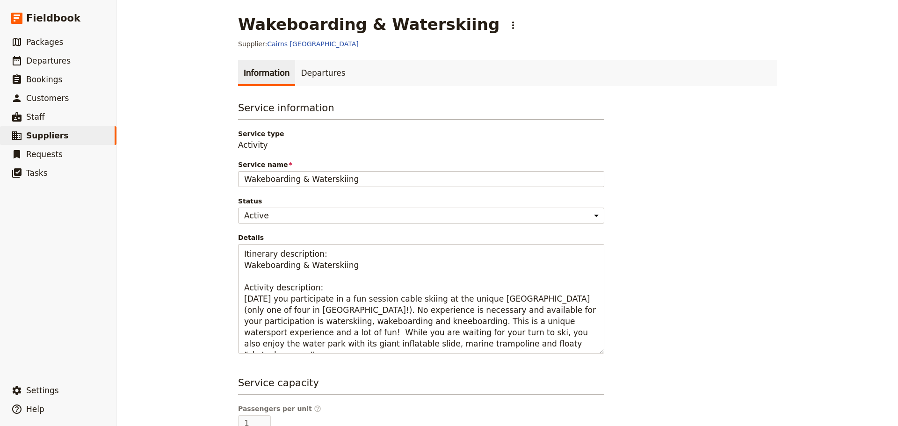
click at [277, 44] on link "Cairns [GEOGRAPHIC_DATA]" at bounding box center [313, 43] width 92 height 7
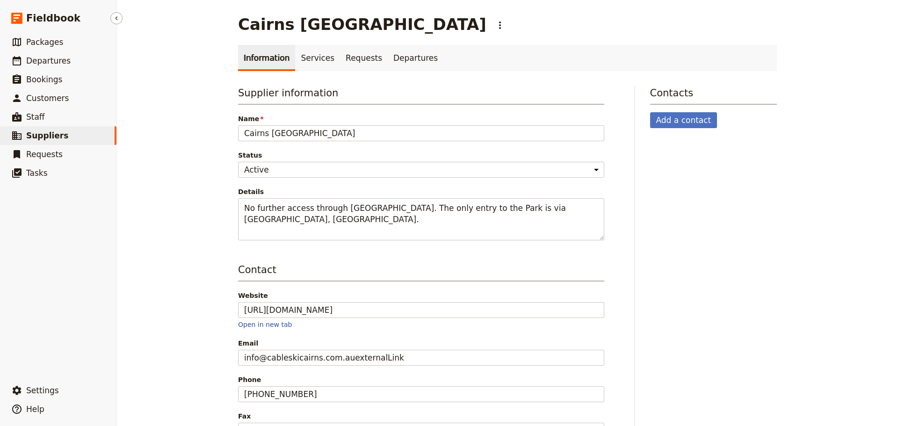
click at [103, 140] on link "​ Suppliers" at bounding box center [58, 135] width 116 height 19
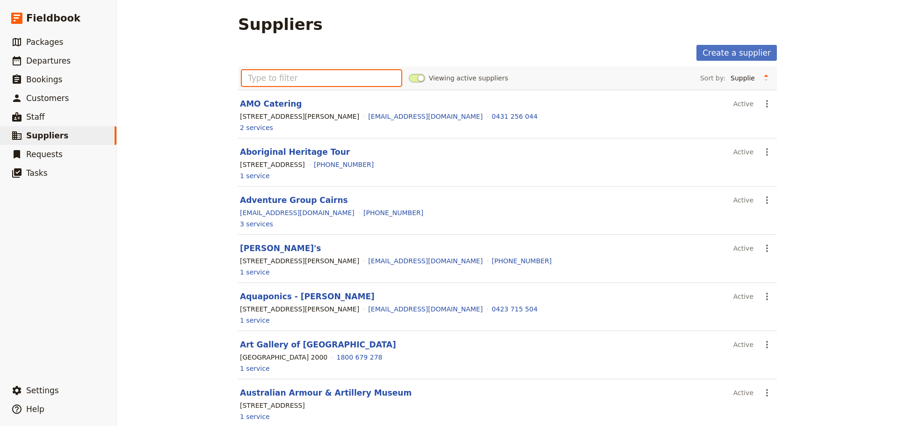
click at [277, 81] on input "text" at bounding box center [321, 78] width 159 height 16
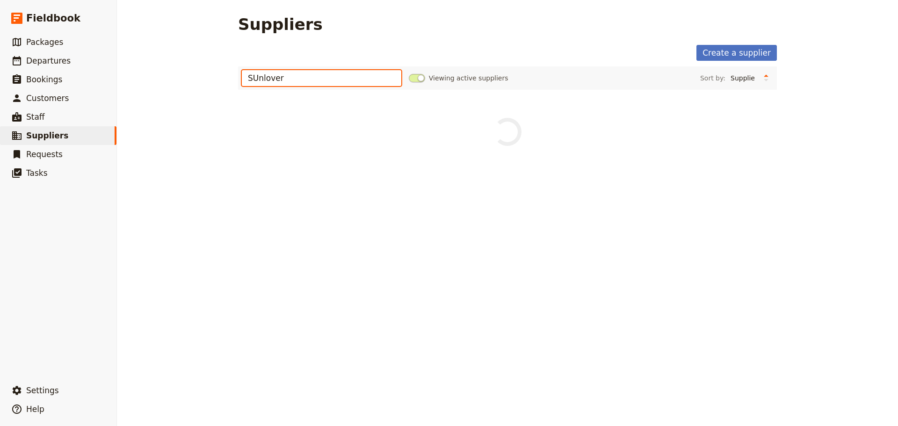
type input "SUnlover"
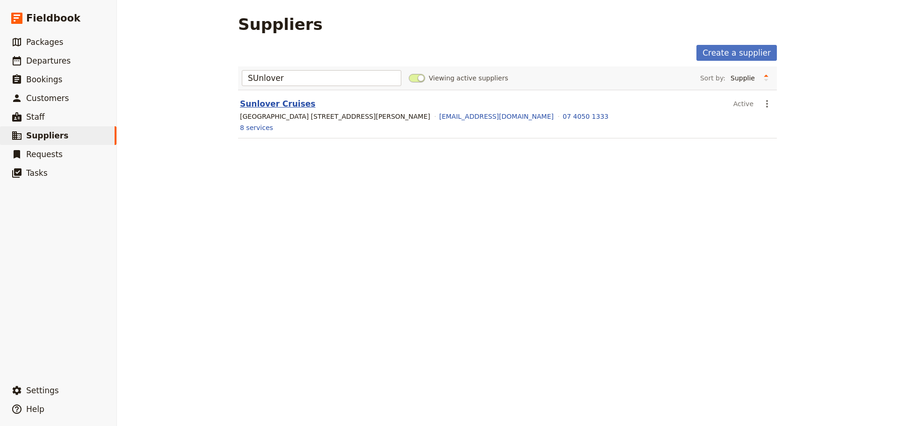
click at [274, 106] on link "Sunlover Cruises" at bounding box center [277, 103] width 75 height 9
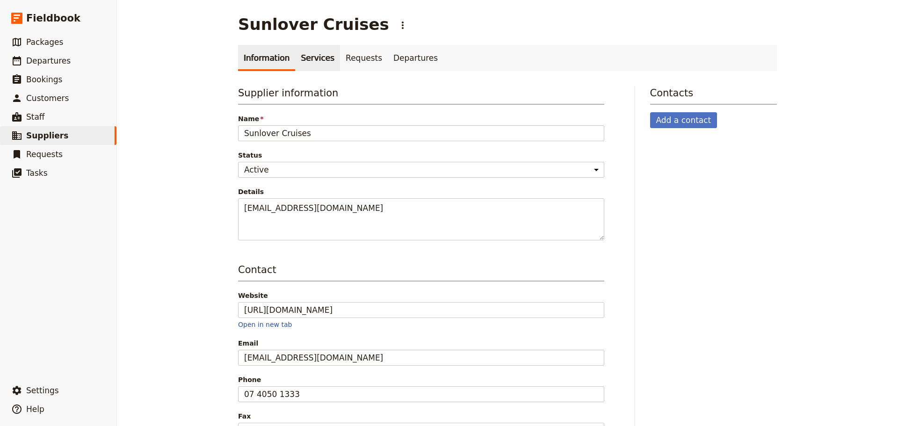
click at [316, 62] on link "Services" at bounding box center [317, 58] width 45 height 26
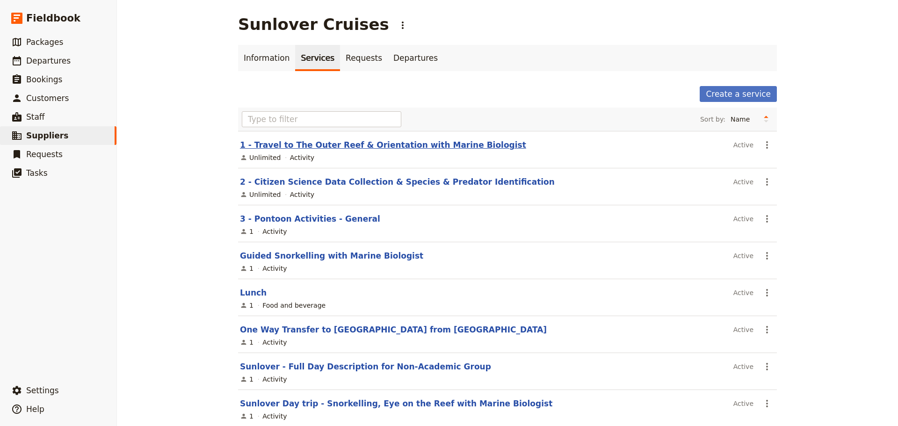
click at [446, 150] on link "1 - Travel to The Outer Reef & Orientation with Marine Biologist" at bounding box center [383, 144] width 286 height 9
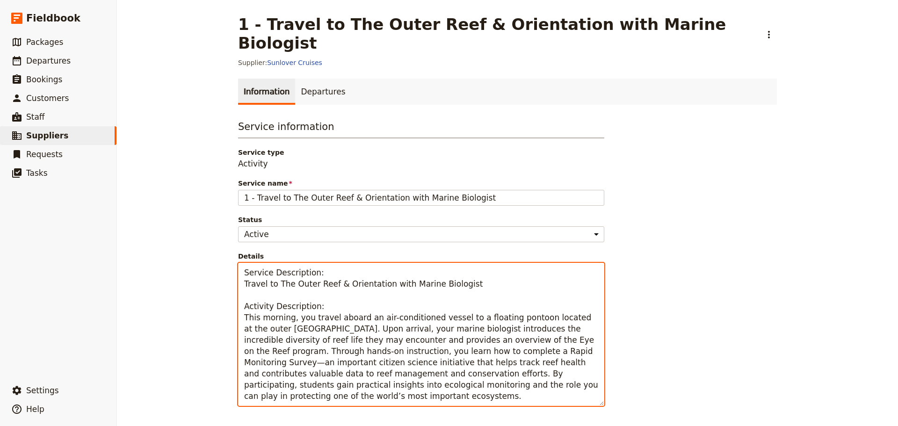
drag, startPoint x: 254, startPoint y: 323, endPoint x: 258, endPoint y: 317, distance: 6.4
click at [240, 320] on textarea "Service Description: Travel to The Outer Reef & Orientation with Marine Biologi…" at bounding box center [421, 334] width 366 height 143
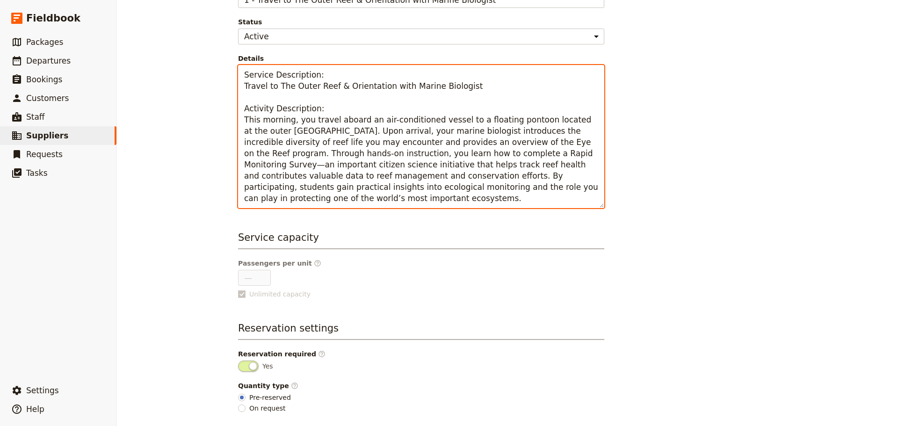
scroll to position [212, 0]
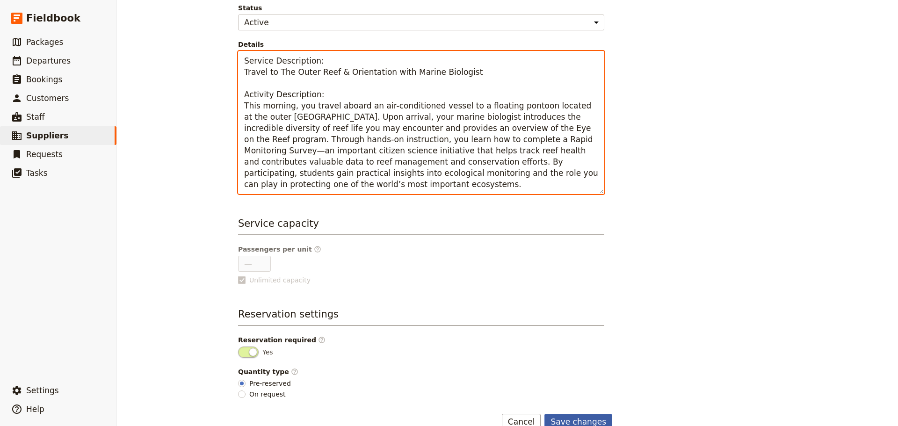
type textarea "Service Description: Travel to The Outer Reef & Orientation with Marine Biologi…"
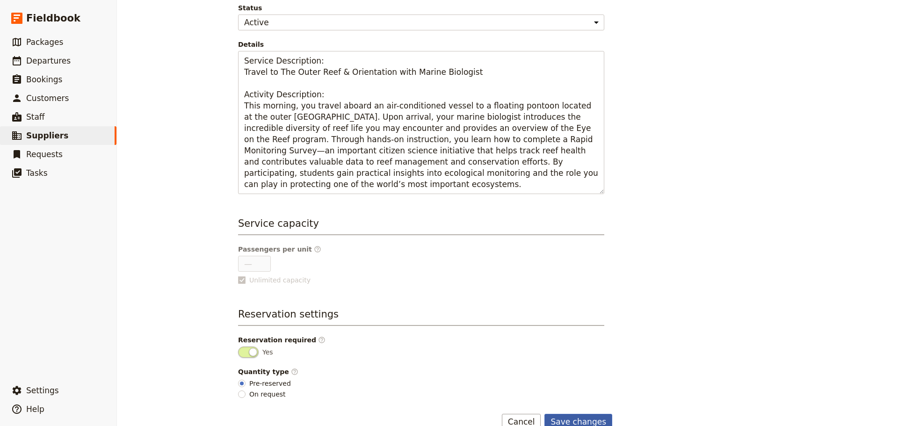
click at [593, 414] on button "Save changes" at bounding box center [578, 422] width 68 height 16
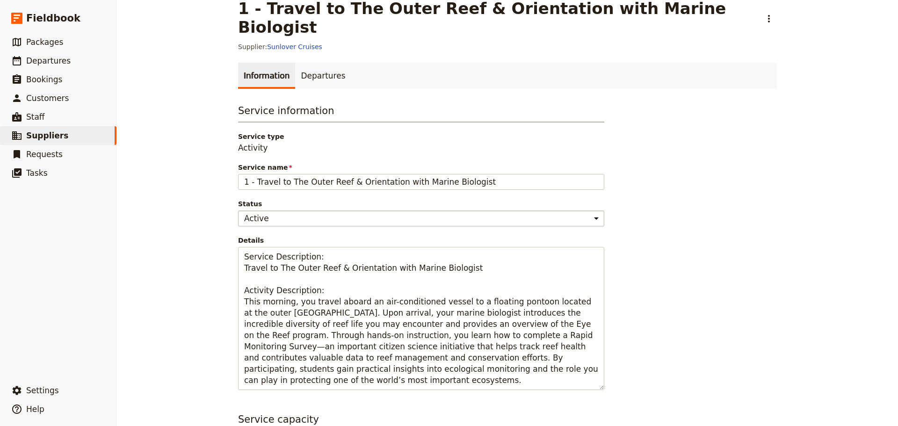
scroll to position [0, 0]
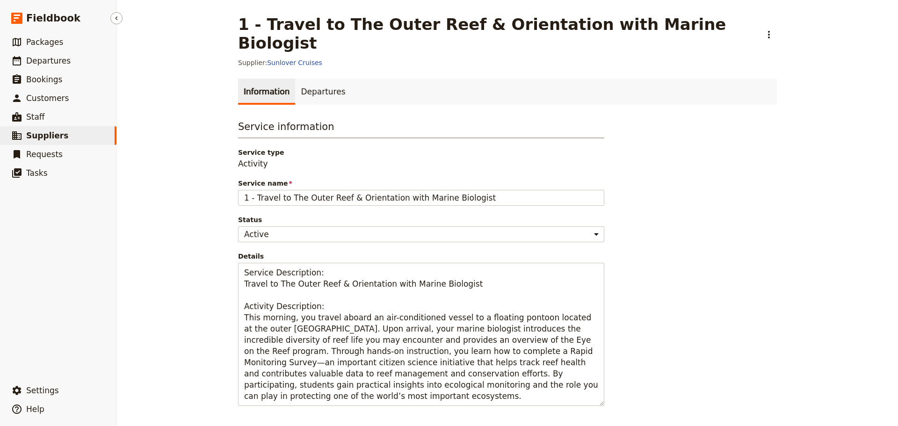
click at [83, 140] on link "​ Suppliers" at bounding box center [58, 135] width 116 height 19
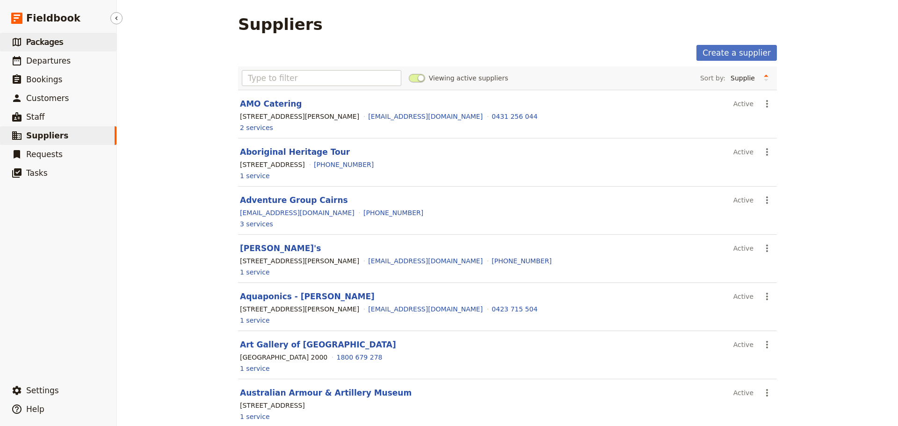
click at [54, 43] on span "Packages" at bounding box center [44, 41] width 37 height 9
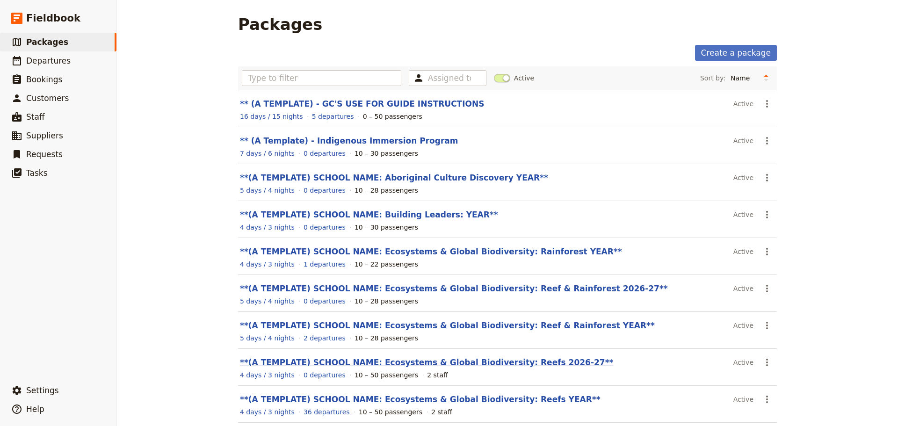
click at [516, 360] on link "**(A TEMPLATE) SCHOOL NAME: Ecosystems & Global Biodiversity: Reefs 2026-27**" at bounding box center [426, 362] width 373 height 9
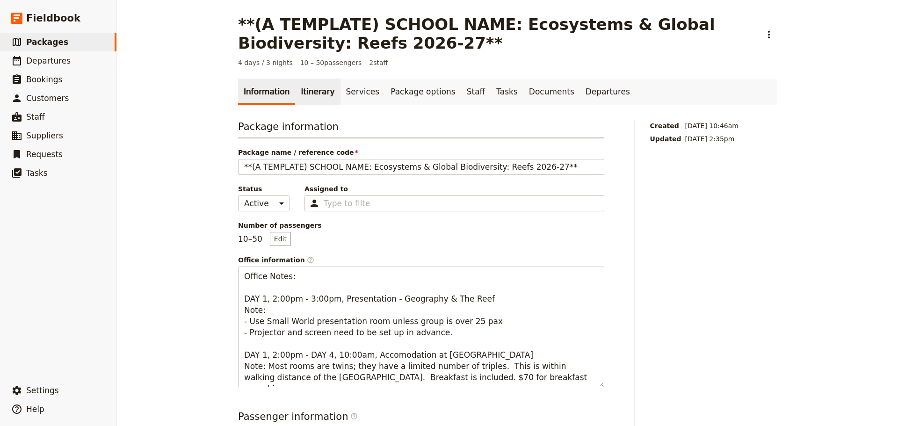
click at [307, 93] on link "Itinerary" at bounding box center [317, 92] width 45 height 26
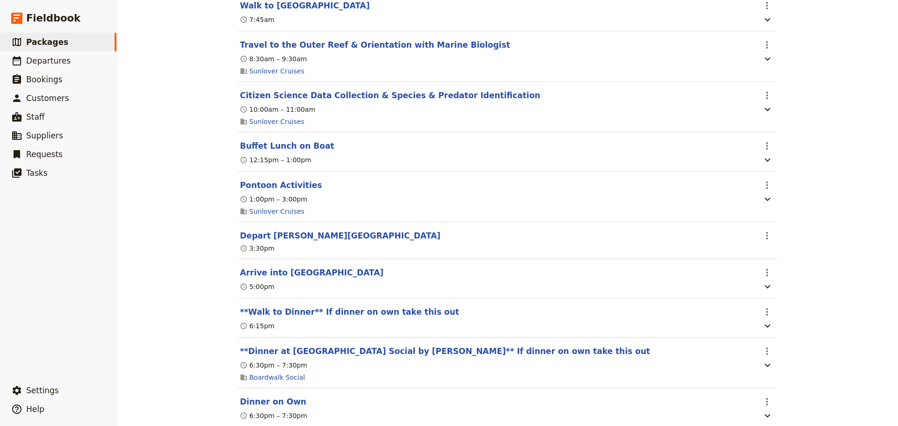
scroll to position [1489, 0]
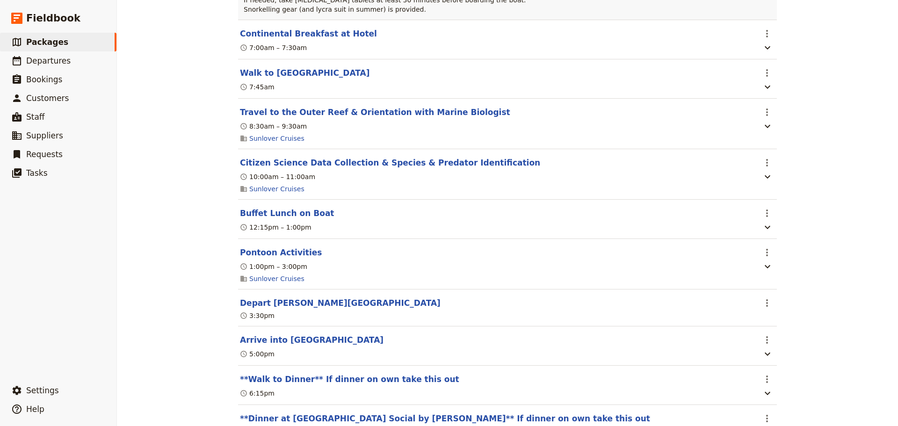
click at [349, 118] on button "Travel to the Outer Reef & Orientation with Marine Biologist" at bounding box center [375, 112] width 270 height 11
select select "3"
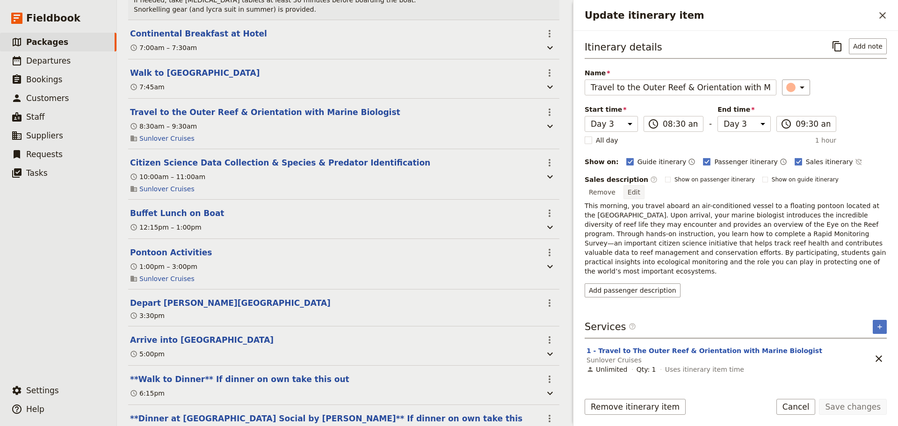
click at [644, 185] on button "Edit" at bounding box center [633, 192] width 21 height 14
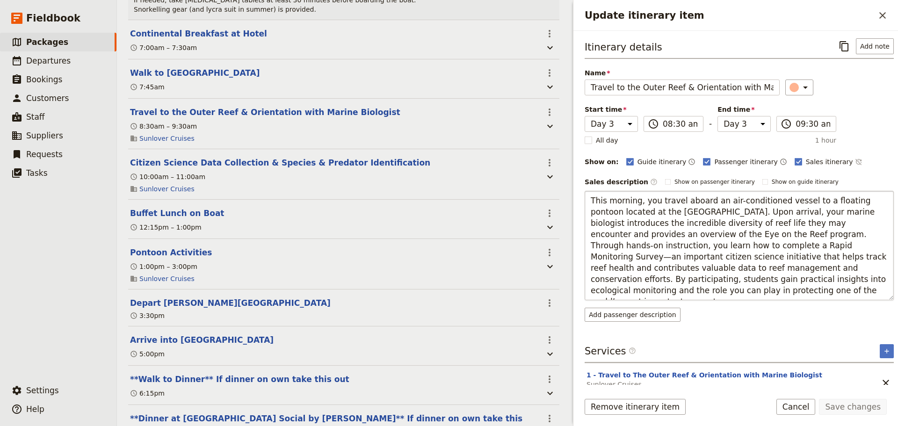
drag, startPoint x: 765, startPoint y: 222, endPoint x: 750, endPoint y: 221, distance: 15.0
click at [750, 221] on textarea "This morning, you travel aboard an air-conditioned vessel to a floating pontoon…" at bounding box center [738, 245] width 309 height 109
type textarea "This morning, you travel aboard an air-conditioned vessel to a floating pontoon…"
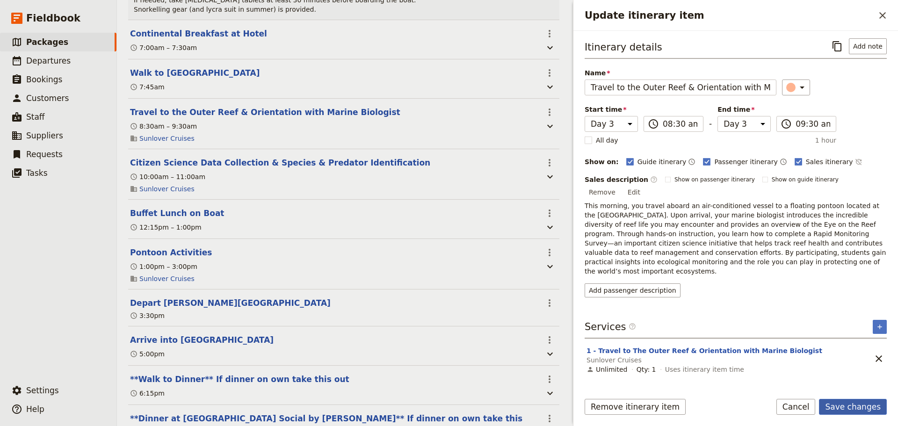
click at [863, 407] on button "Save changes" at bounding box center [853, 407] width 68 height 16
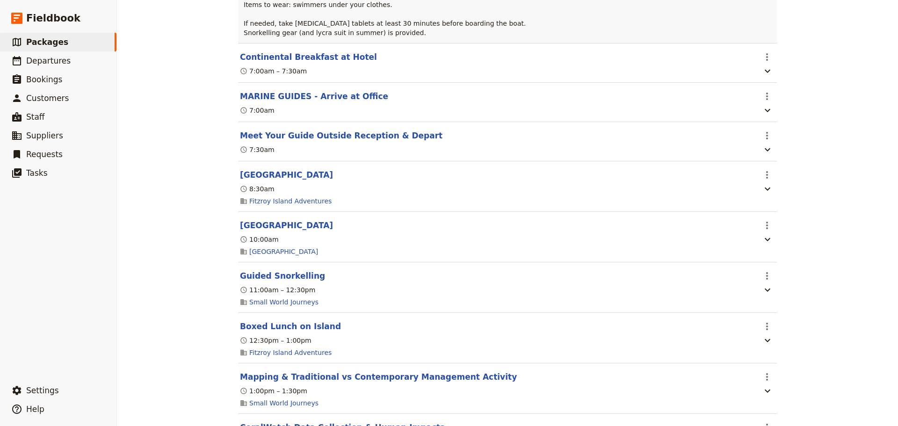
scroll to position [320, 0]
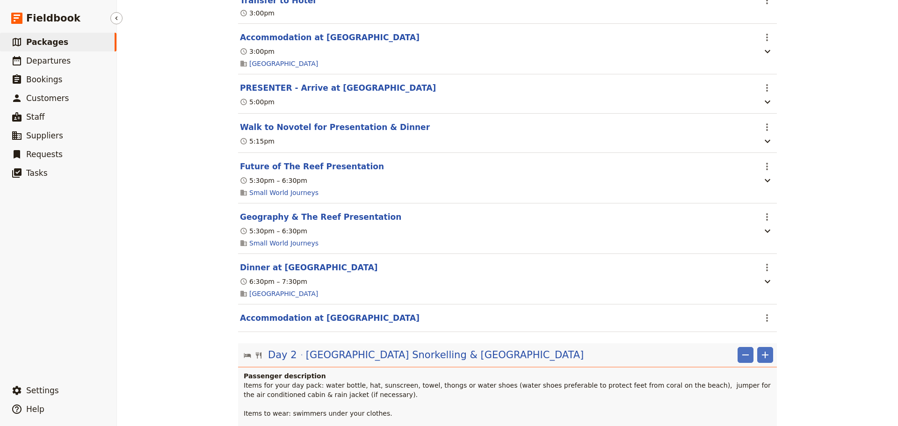
click at [48, 41] on span "Packages" at bounding box center [47, 41] width 42 height 9
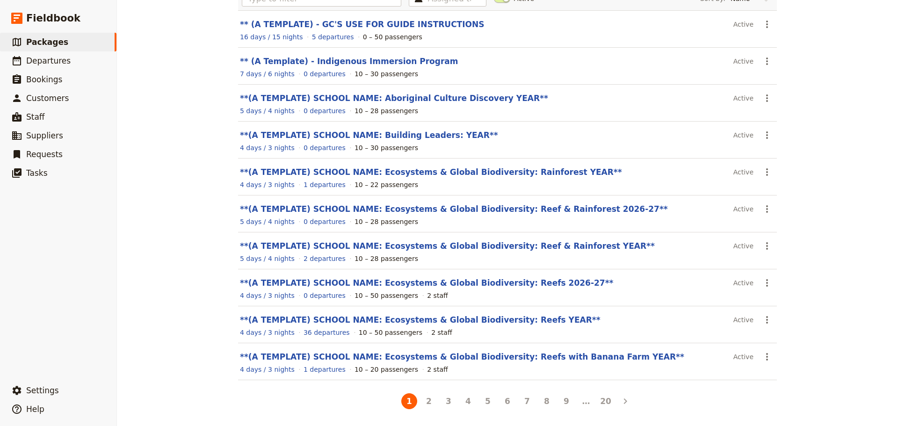
click at [585, 210] on header "**(A TEMPLATE) SCHOOL NAME: Ecosystems & Global Biodiversity: Reef & Rainforest…" at bounding box center [484, 208] width 489 height 11
click at [551, 211] on link "**(A TEMPLATE) SCHOOL NAME: Ecosystems & Global Biodiversity: Reef & Rainforest…" at bounding box center [454, 208] width 428 height 9
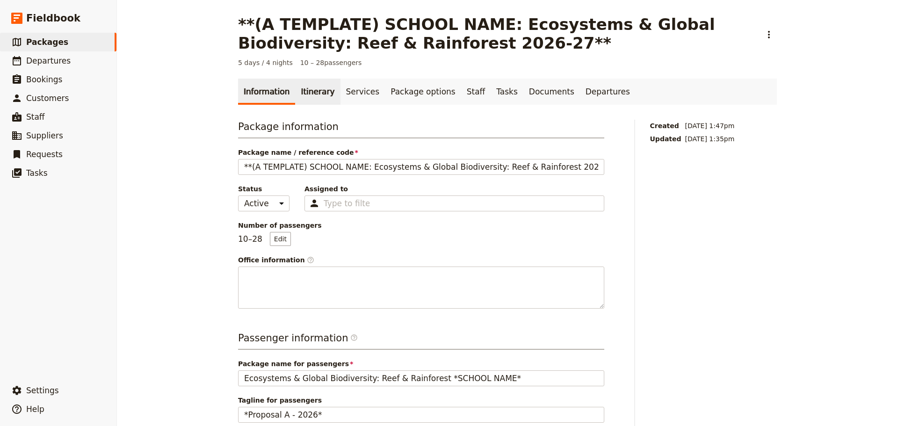
click at [301, 93] on link "Itinerary" at bounding box center [317, 92] width 45 height 26
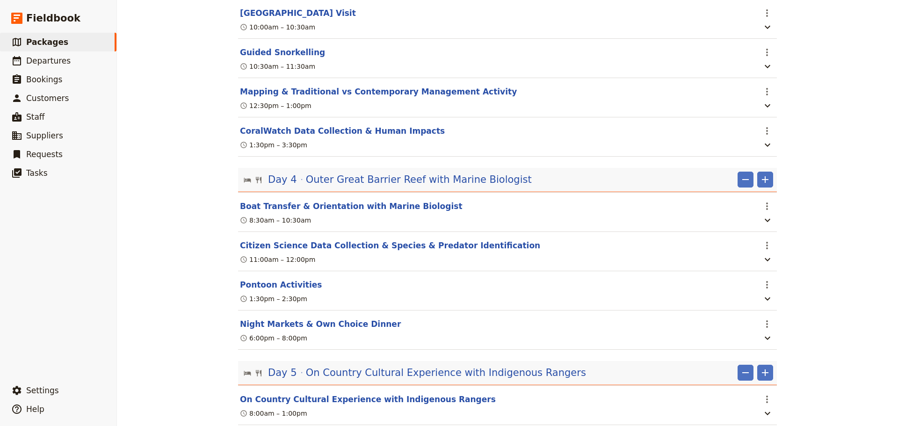
scroll to position [797, 0]
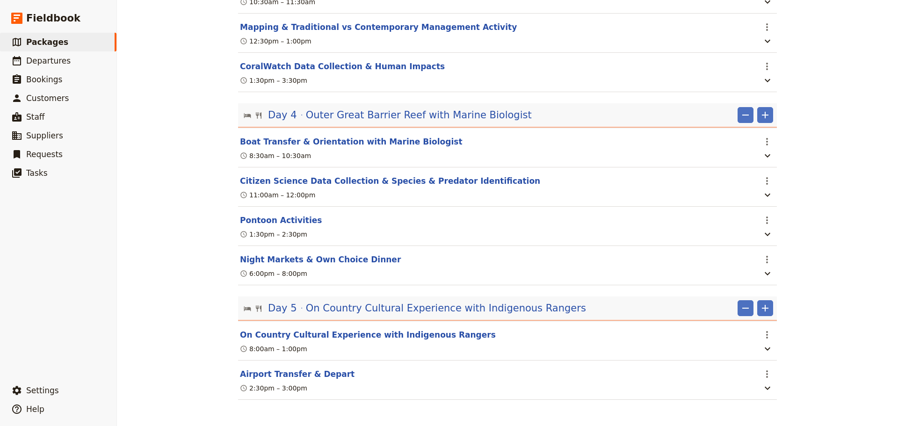
click at [387, 136] on button "Boat Transfer & Orientation with Marine Biologist" at bounding box center [351, 141] width 223 height 11
select select "4"
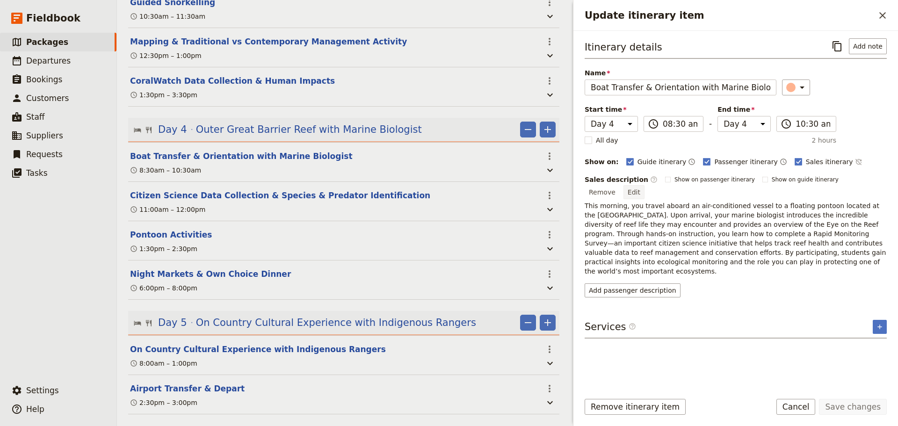
click at [644, 185] on button "Edit" at bounding box center [633, 192] width 21 height 14
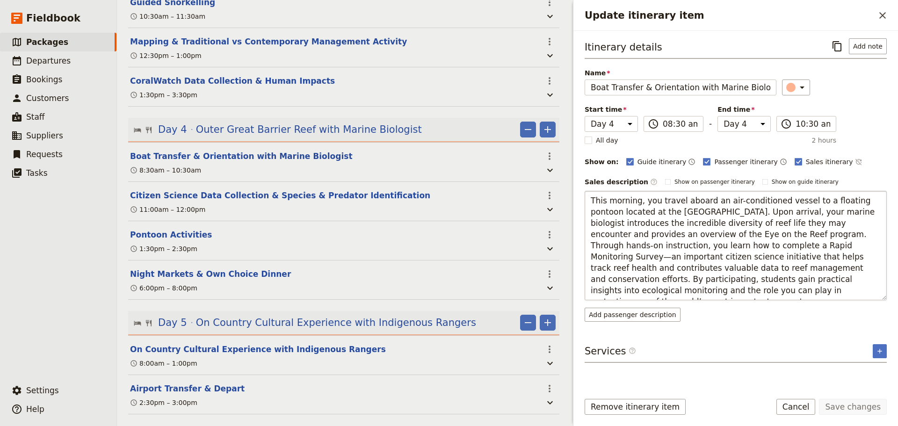
drag, startPoint x: 764, startPoint y: 223, endPoint x: 750, endPoint y: 221, distance: 14.7
click at [750, 221] on textarea "This morning, you travel aboard an air-conditioned vessel to a floating pontoon…" at bounding box center [735, 245] width 302 height 109
type textarea "This morning, you travel aboard an air-conditioned vessel to a floating pontoon…"
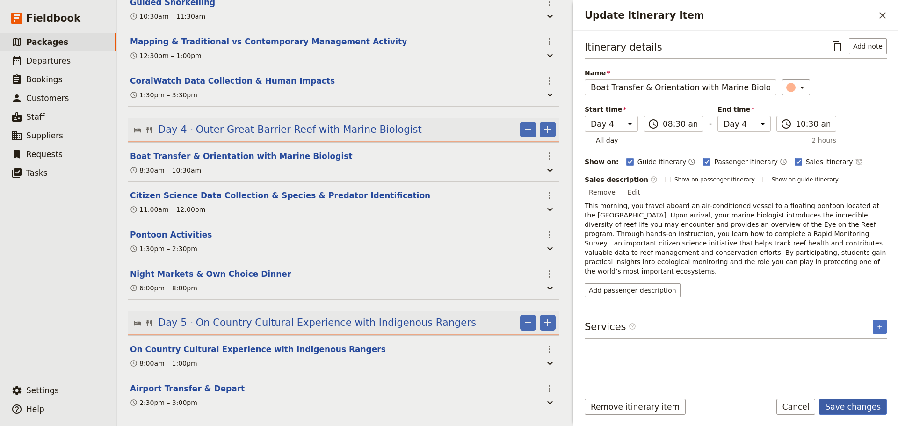
click at [852, 408] on button "Save changes" at bounding box center [853, 407] width 68 height 16
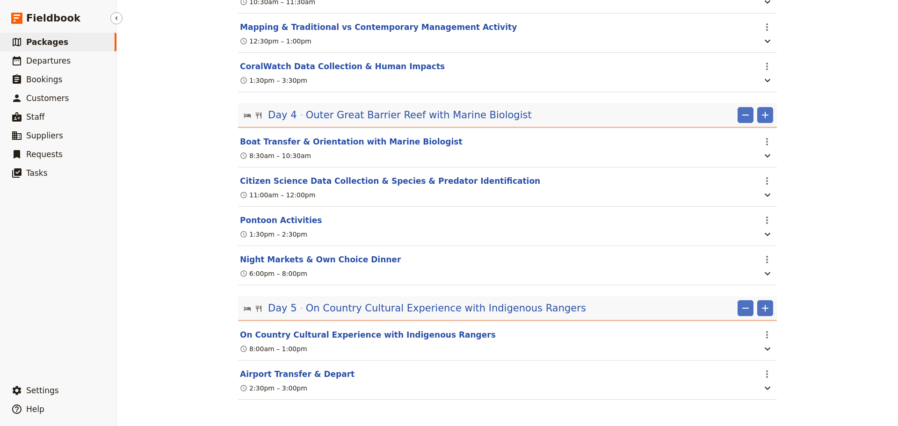
click at [52, 45] on span "Packages" at bounding box center [47, 41] width 42 height 9
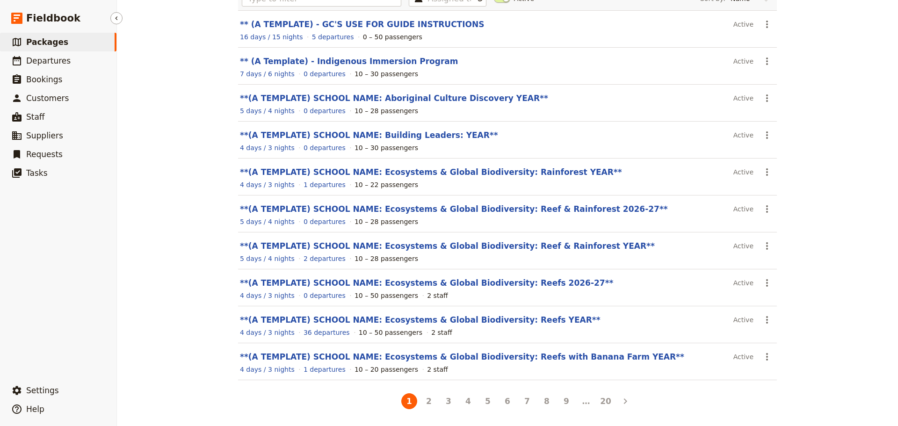
scroll to position [79, 0]
click at [56, 142] on link "​ Suppliers" at bounding box center [58, 135] width 116 height 19
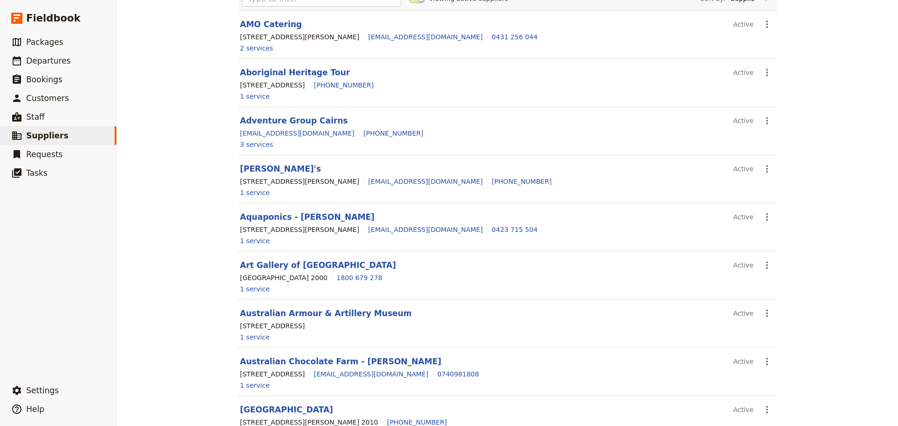
click at [342, 38] on div "55 Spence Street, Cairns QLD 4870, Australia" at bounding box center [299, 36] width 119 height 9
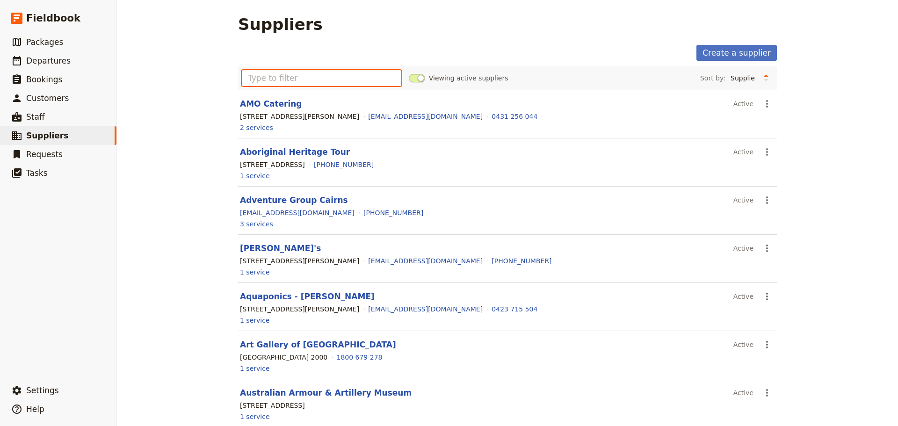
click at [347, 79] on input "text" at bounding box center [321, 78] width 159 height 16
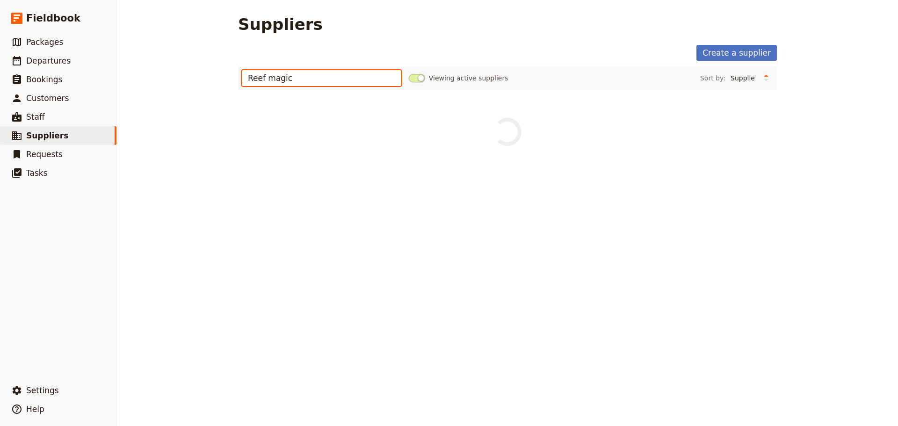
type input "Reef magic"
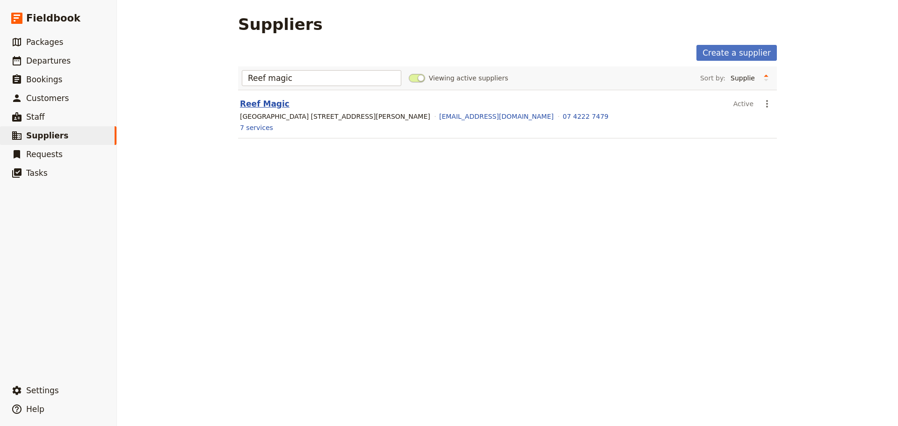
click at [260, 108] on link "Reef Magic" at bounding box center [265, 103] width 50 height 9
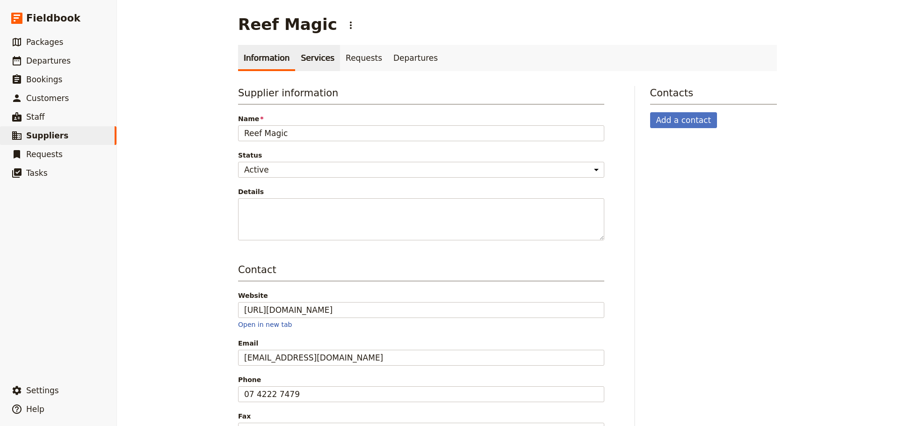
click at [307, 65] on link "Services" at bounding box center [317, 58] width 45 height 26
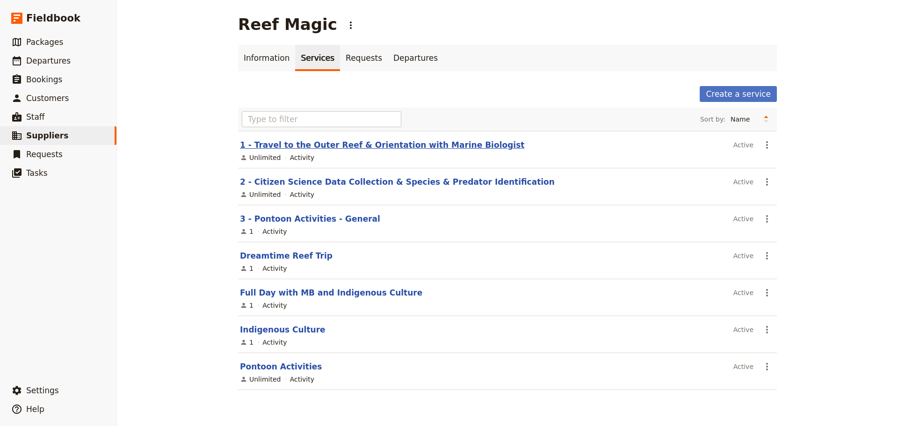
click at [420, 144] on link "1 - Travel to the Outer Reef & Orientation with Marine Biologist" at bounding box center [382, 144] width 284 height 9
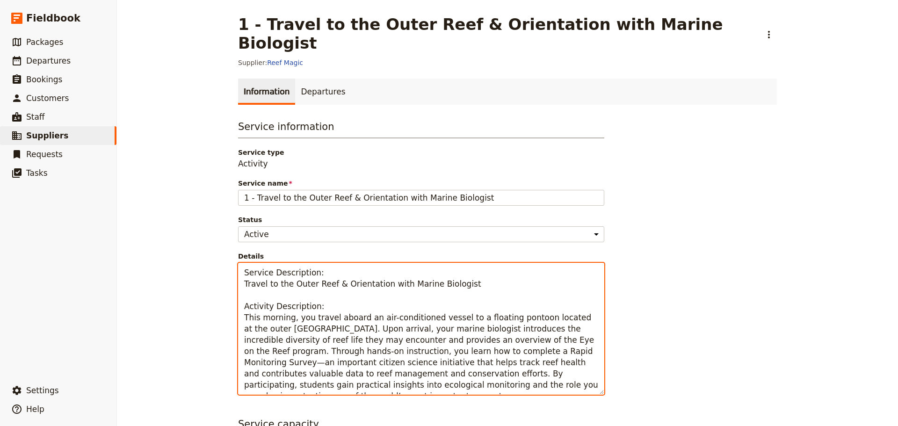
drag, startPoint x: 254, startPoint y: 322, endPoint x: 237, endPoint y: 320, distance: 17.5
click at [238, 320] on textarea "Service Description: Travel to the Outer Reef & Orientation with Marine Biologi…" at bounding box center [421, 329] width 366 height 132
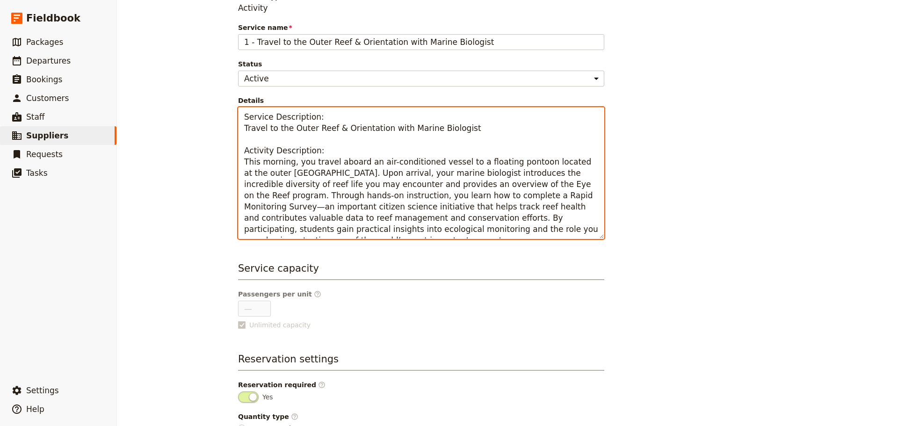
scroll to position [201, 0]
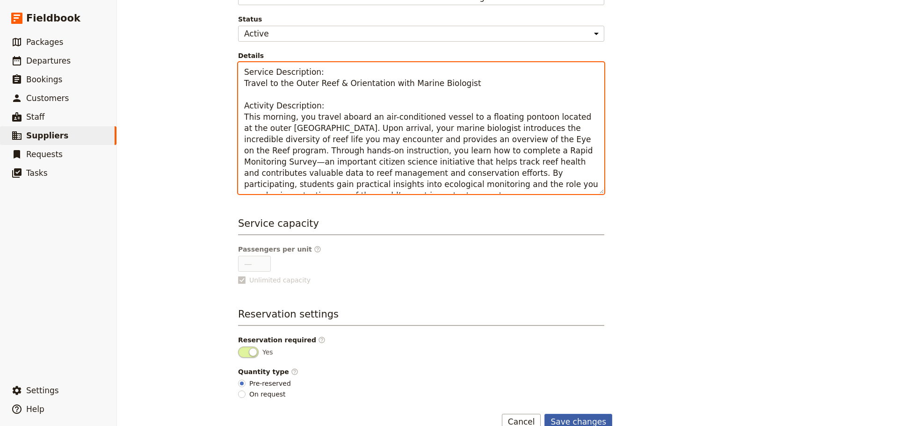
type textarea "Service Description: Travel to the Outer Reef & Orientation with Marine Biologi…"
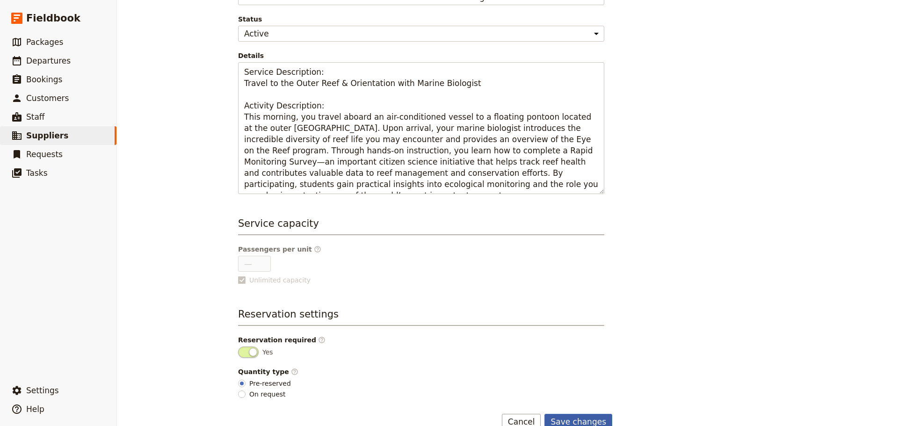
click at [577, 414] on button "Save changes" at bounding box center [578, 422] width 68 height 16
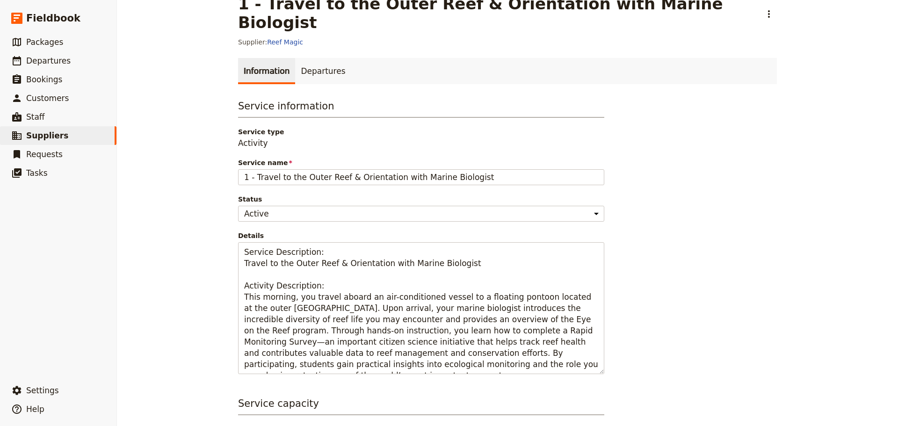
scroll to position [0, 0]
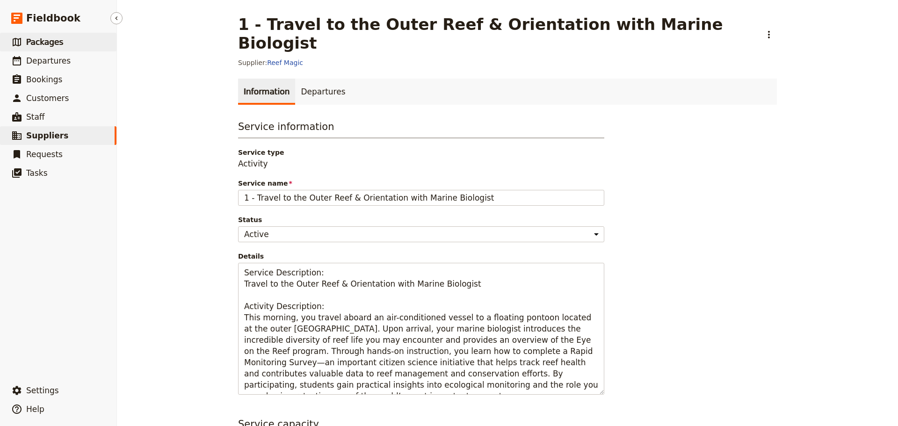
click at [53, 45] on span "Packages" at bounding box center [44, 41] width 37 height 9
